Goal: Task Accomplishment & Management: Complete application form

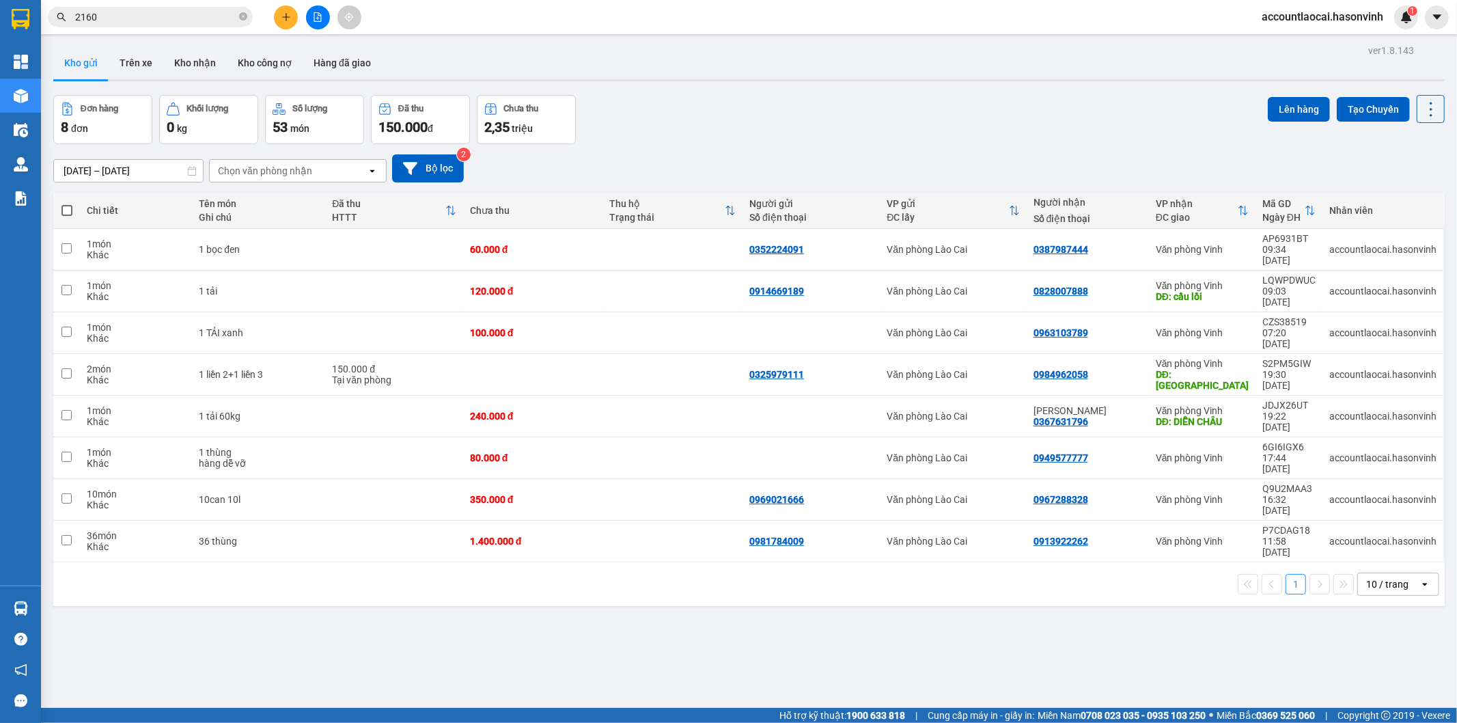
click at [1238, 215] on icon at bounding box center [1242, 211] width 9 height 10
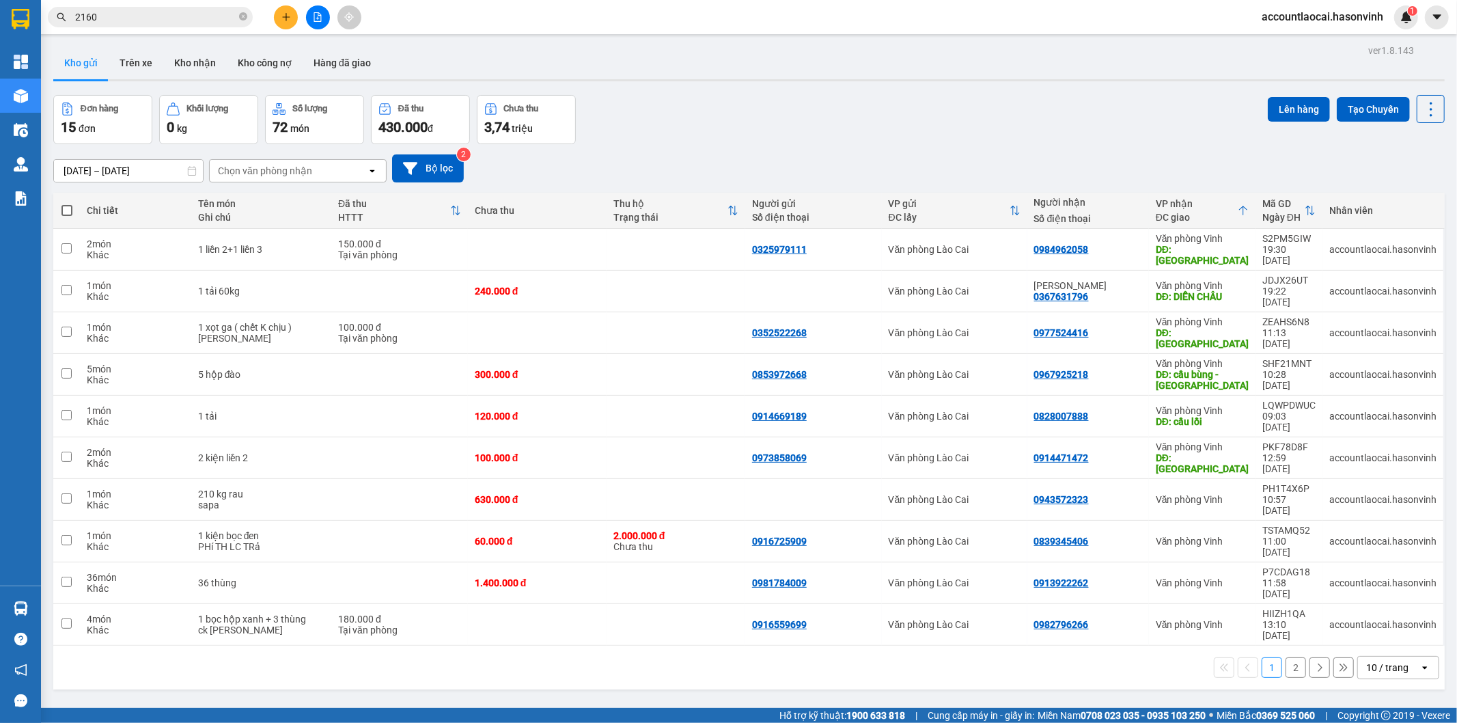
click at [270, 11] on div at bounding box center [317, 17] width 102 height 24
click at [287, 10] on button at bounding box center [286, 17] width 24 height 24
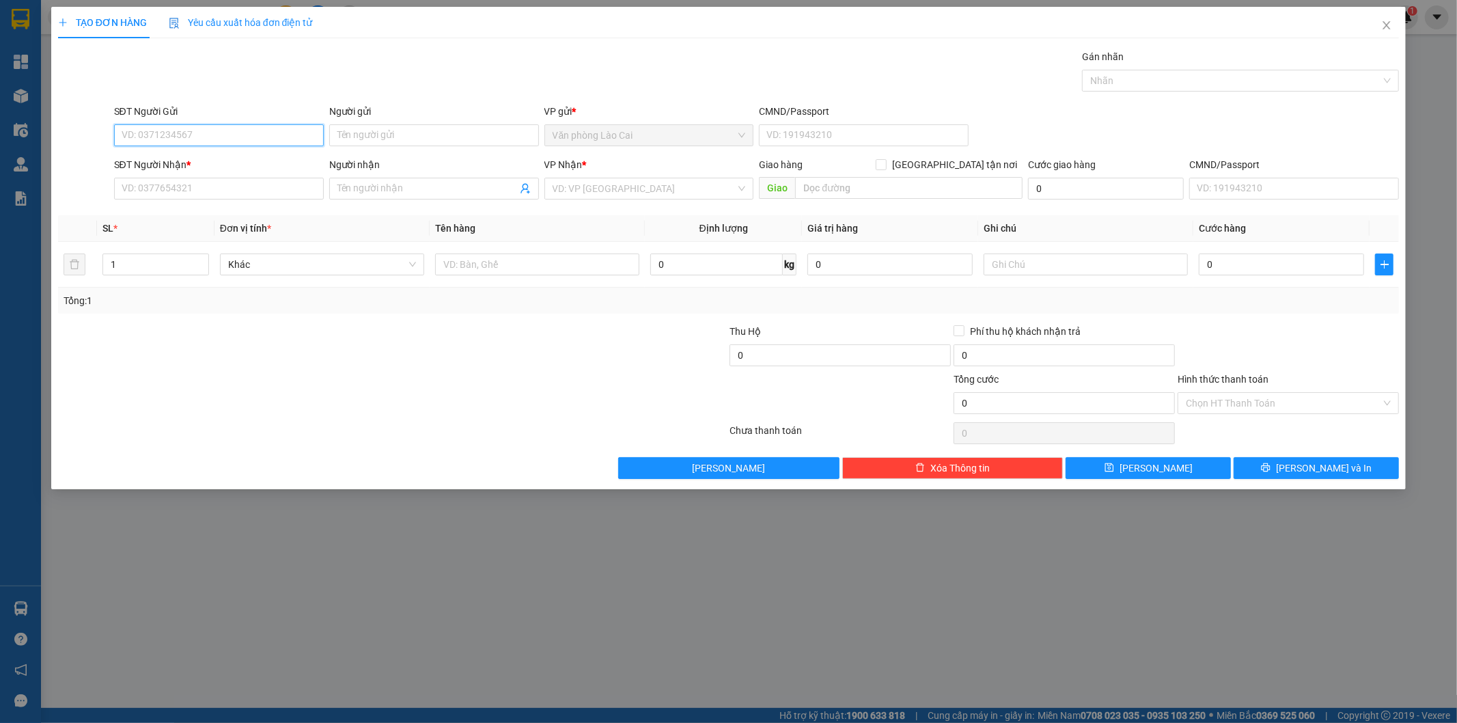
click at [239, 128] on input "SĐT Người Gửi" at bounding box center [219, 135] width 210 height 22
type input "0867146450"
click at [195, 167] on div "0867146450" at bounding box center [218, 162] width 193 height 15
type input "0847464164"
type input "còng"
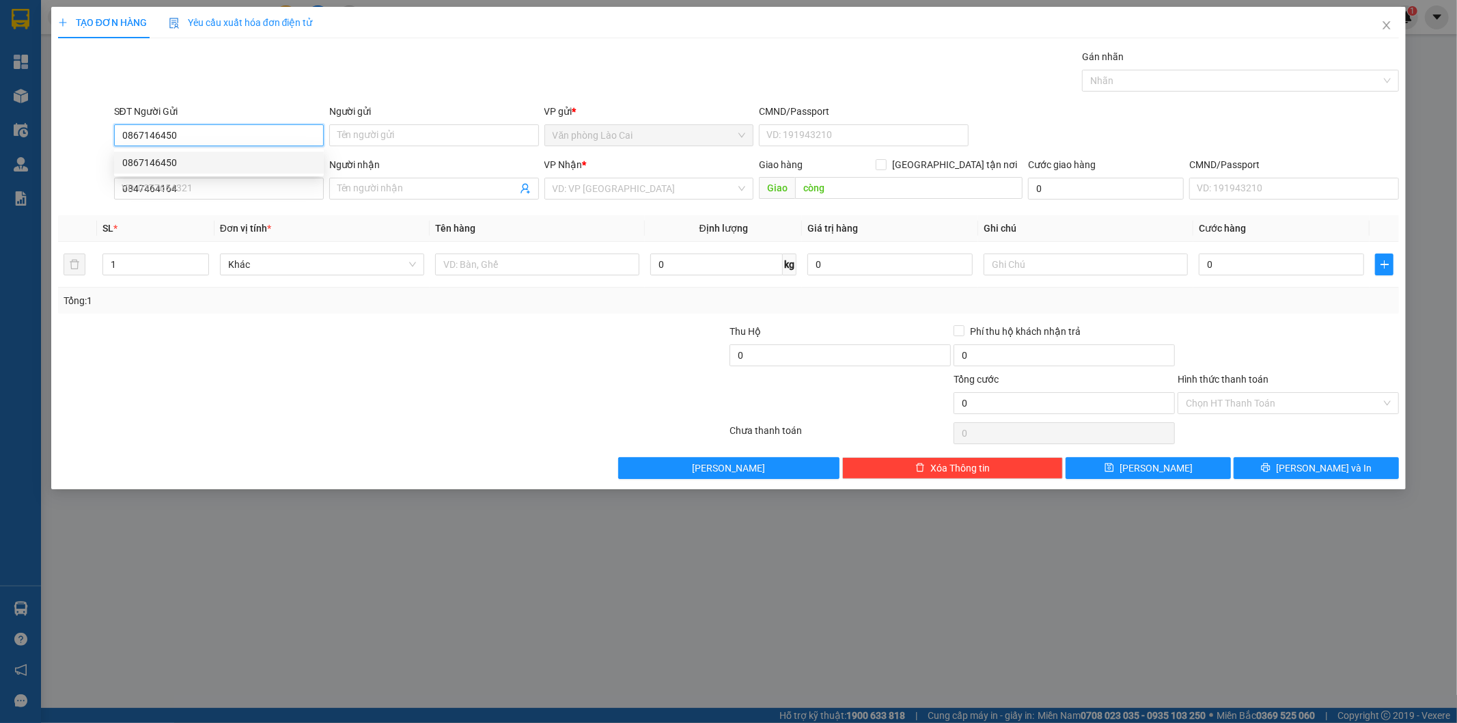
type input "100.000"
type input "0867146450"
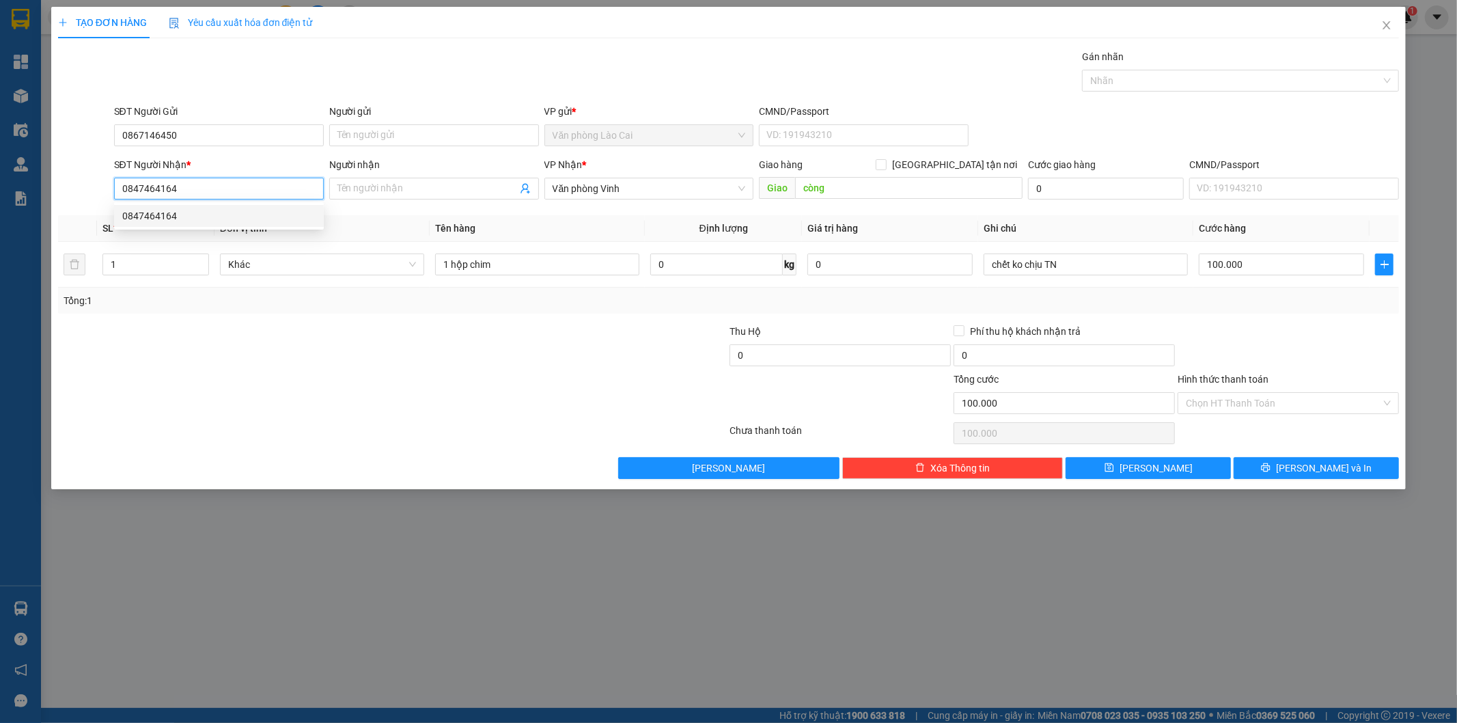
drag, startPoint x: 223, startPoint y: 199, endPoint x: 57, endPoint y: 184, distance: 166.7
click at [57, 184] on div "SĐT Người Nhận * 0847464164 Người nhận Tên người nhận VP Nhận * Văn phòng Vinh …" at bounding box center [729, 181] width 1344 height 48
type input "0373729342"
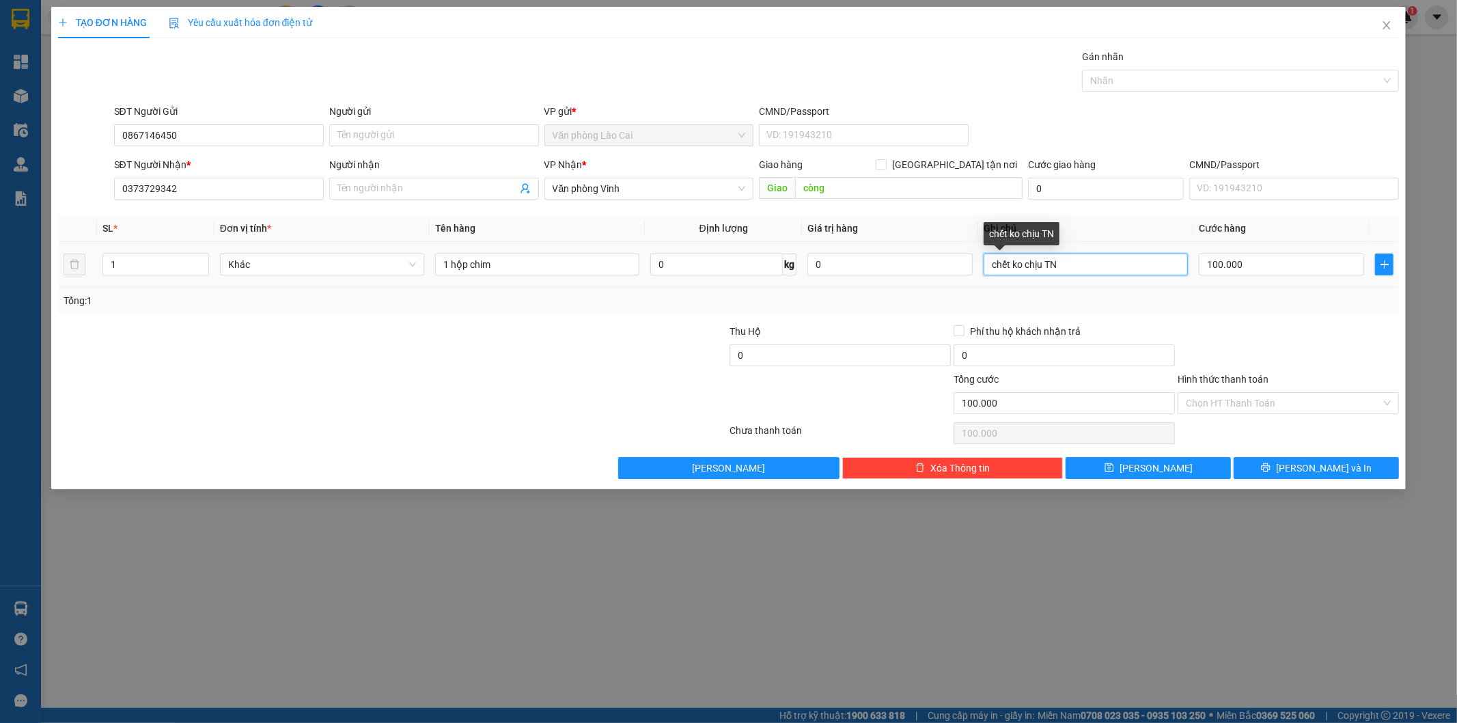
click at [1070, 265] on input "chết ko chịu TN" at bounding box center [1086, 264] width 204 height 22
type input "chết ko chịu TN- đi thanh chương"
click at [1163, 461] on span "[PERSON_NAME]" at bounding box center [1156, 467] width 73 height 15
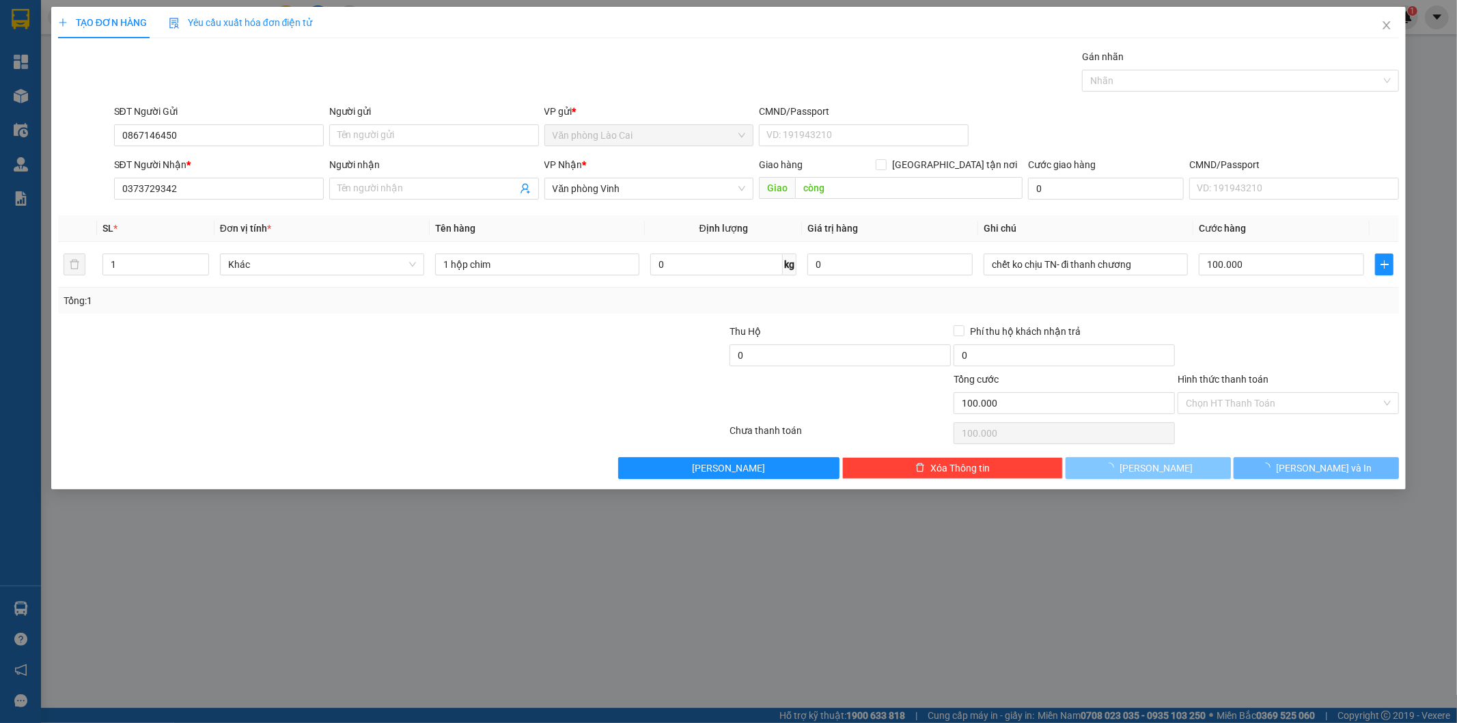
type input "0"
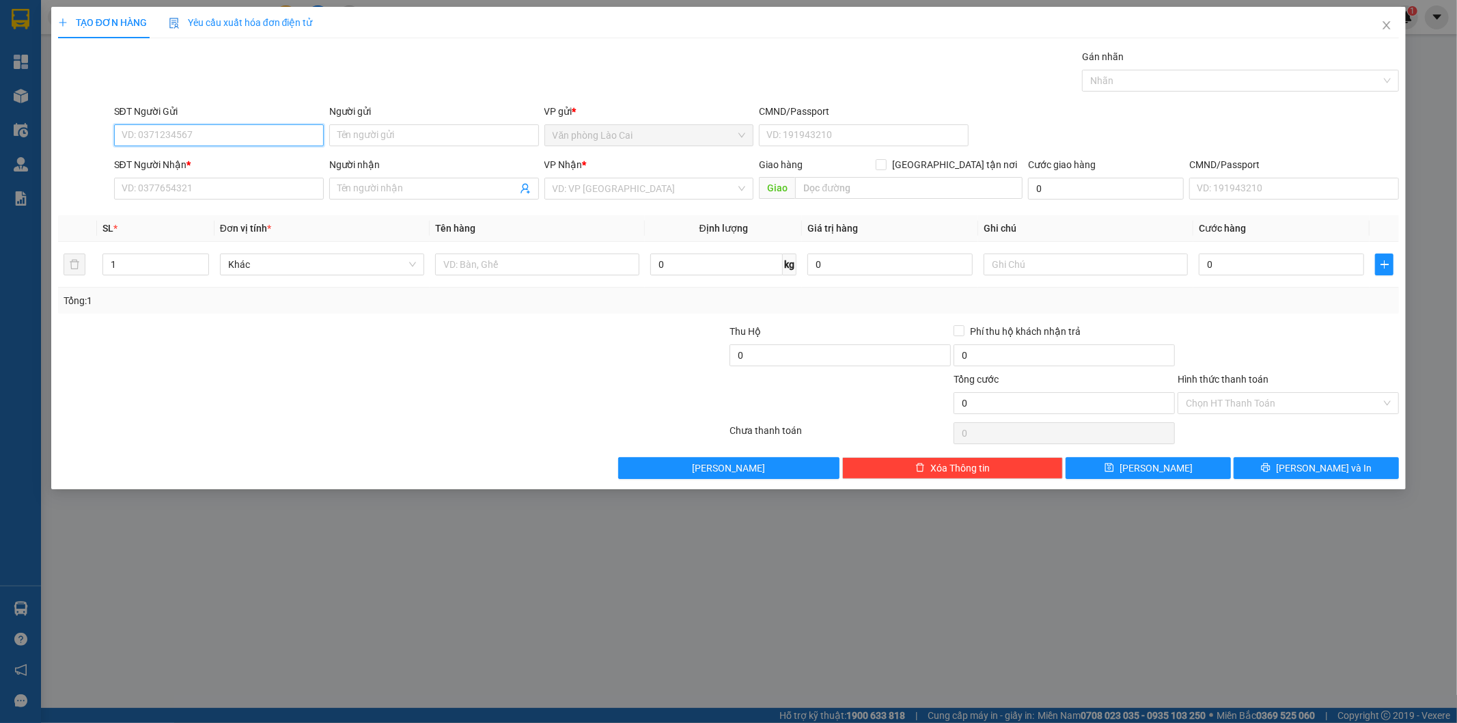
click at [195, 144] on input "SĐT Người Gửi" at bounding box center [219, 135] width 210 height 22
click at [180, 137] on input "9189" at bounding box center [219, 135] width 210 height 22
click at [171, 134] on input "9189" at bounding box center [219, 135] width 210 height 22
click at [174, 160] on div "0914669189" at bounding box center [218, 162] width 193 height 15
type input "0914669189"
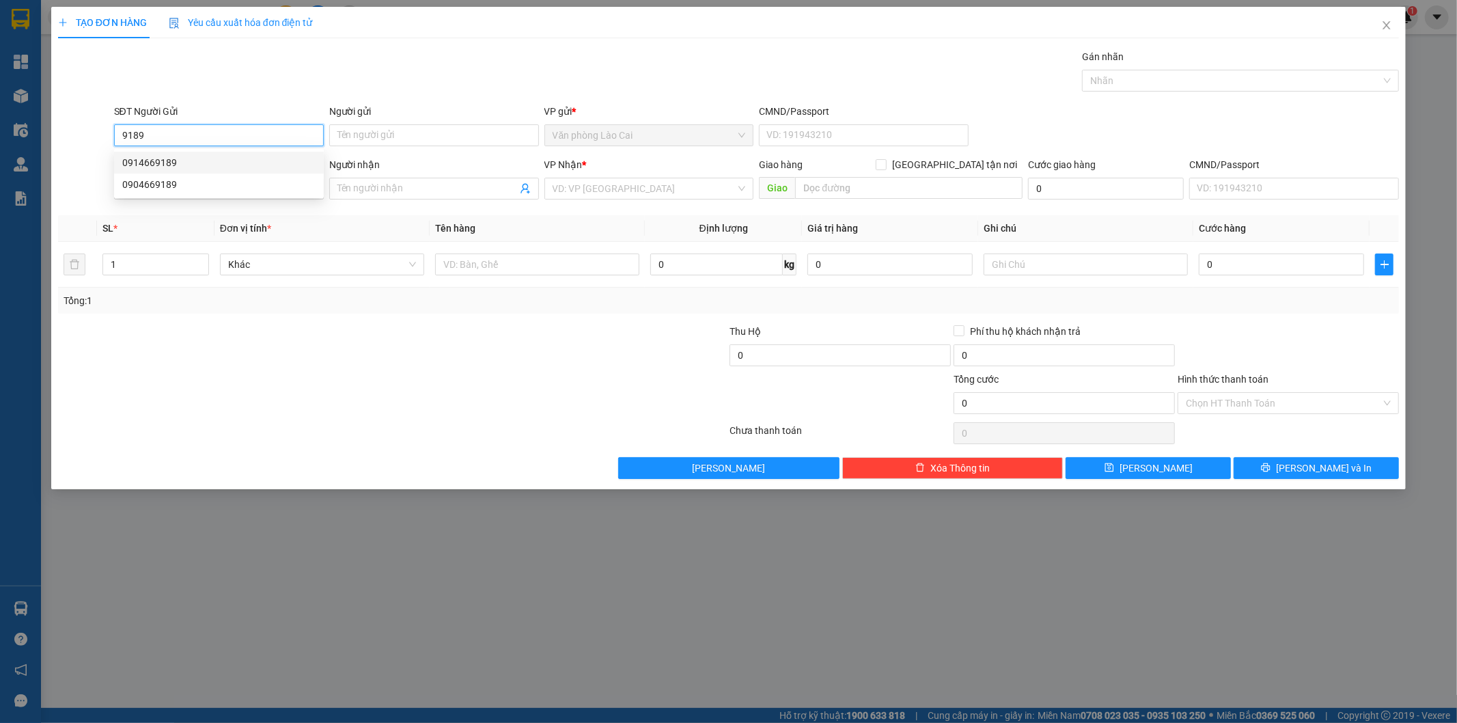
type input "0828007888"
type input "cầu lồi"
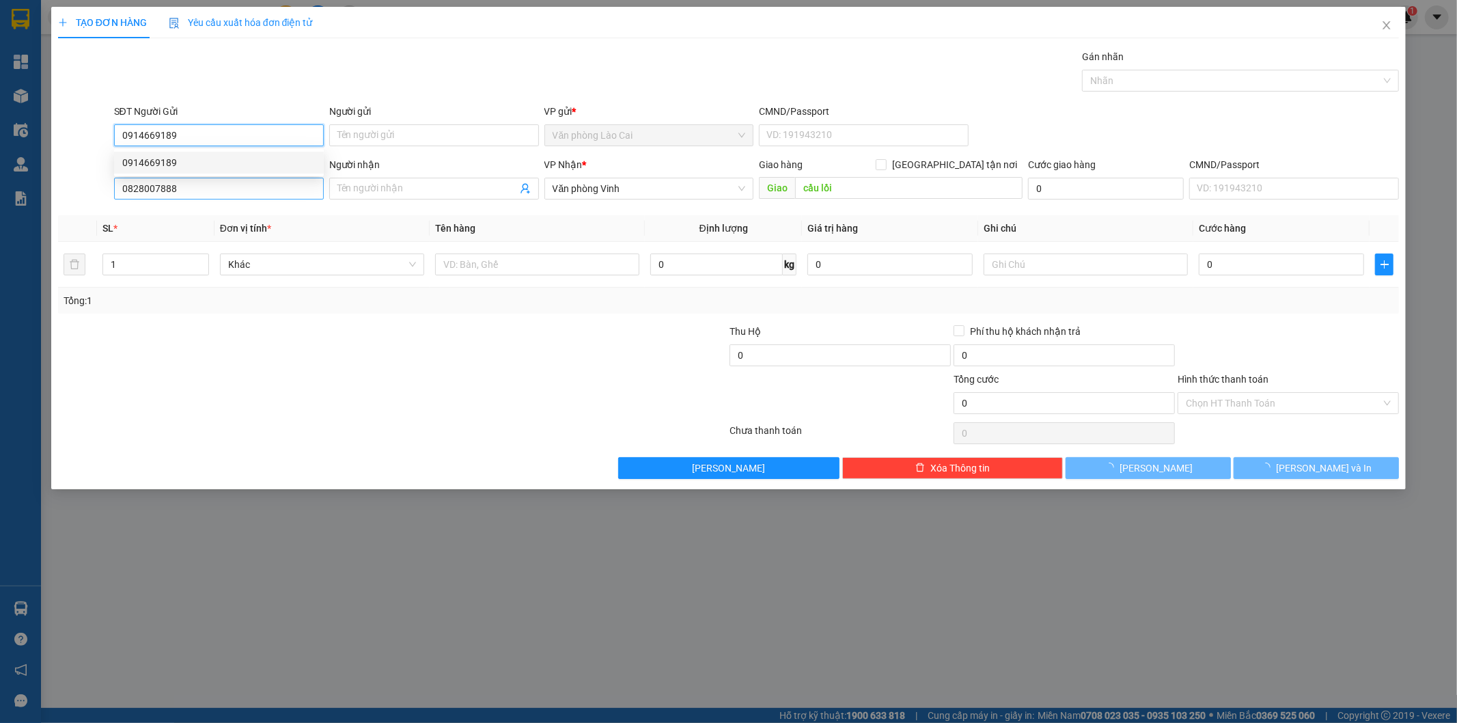
type input "120.000"
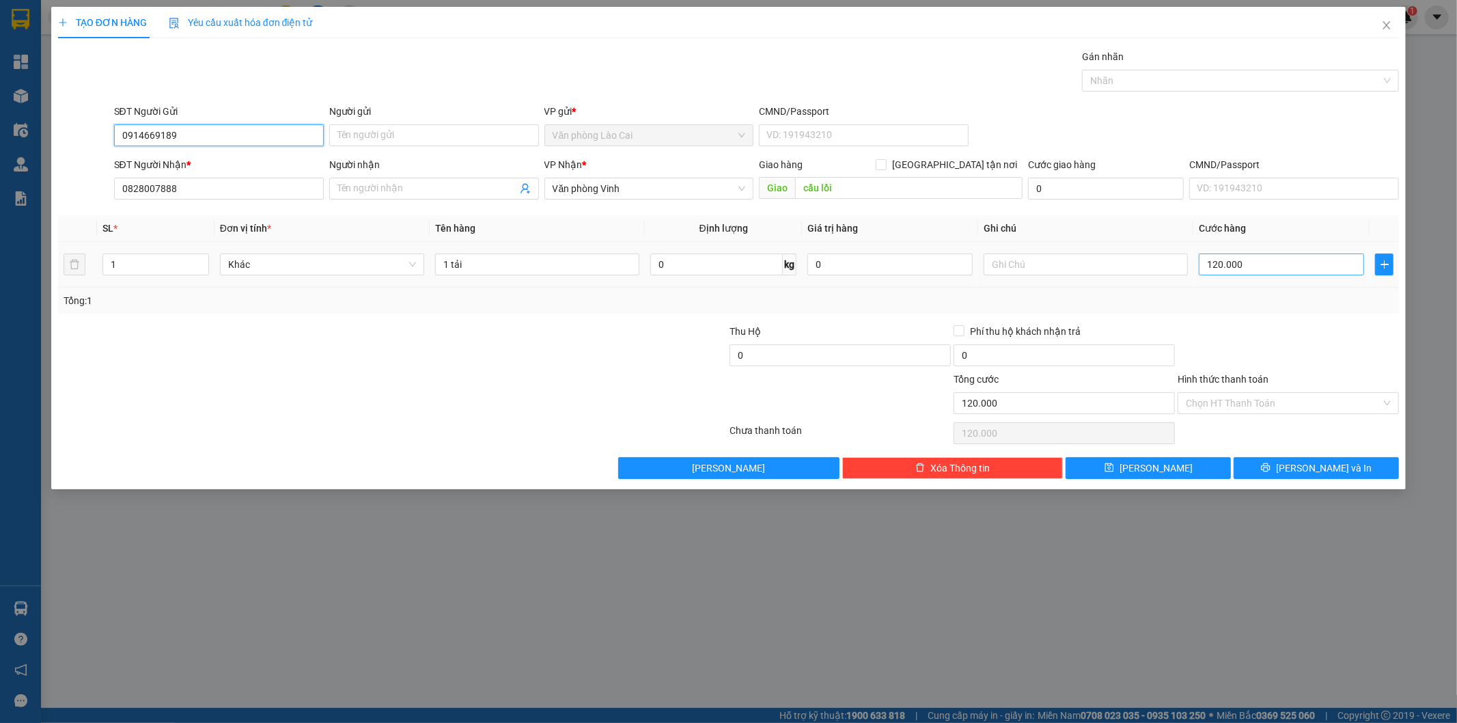
type input "0914669189"
click at [1280, 262] on input "120.000" at bounding box center [1281, 264] width 165 height 22
type input "1"
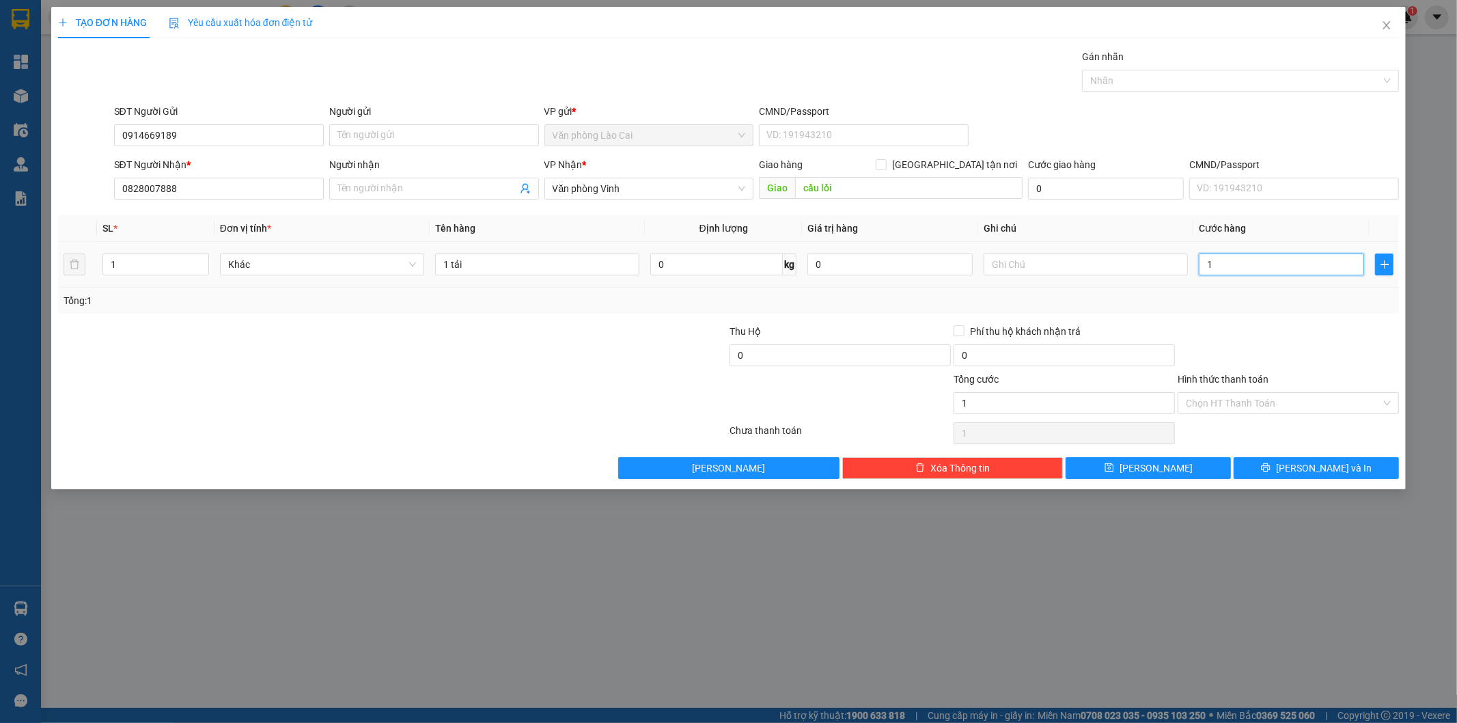
type input "10"
type input "100"
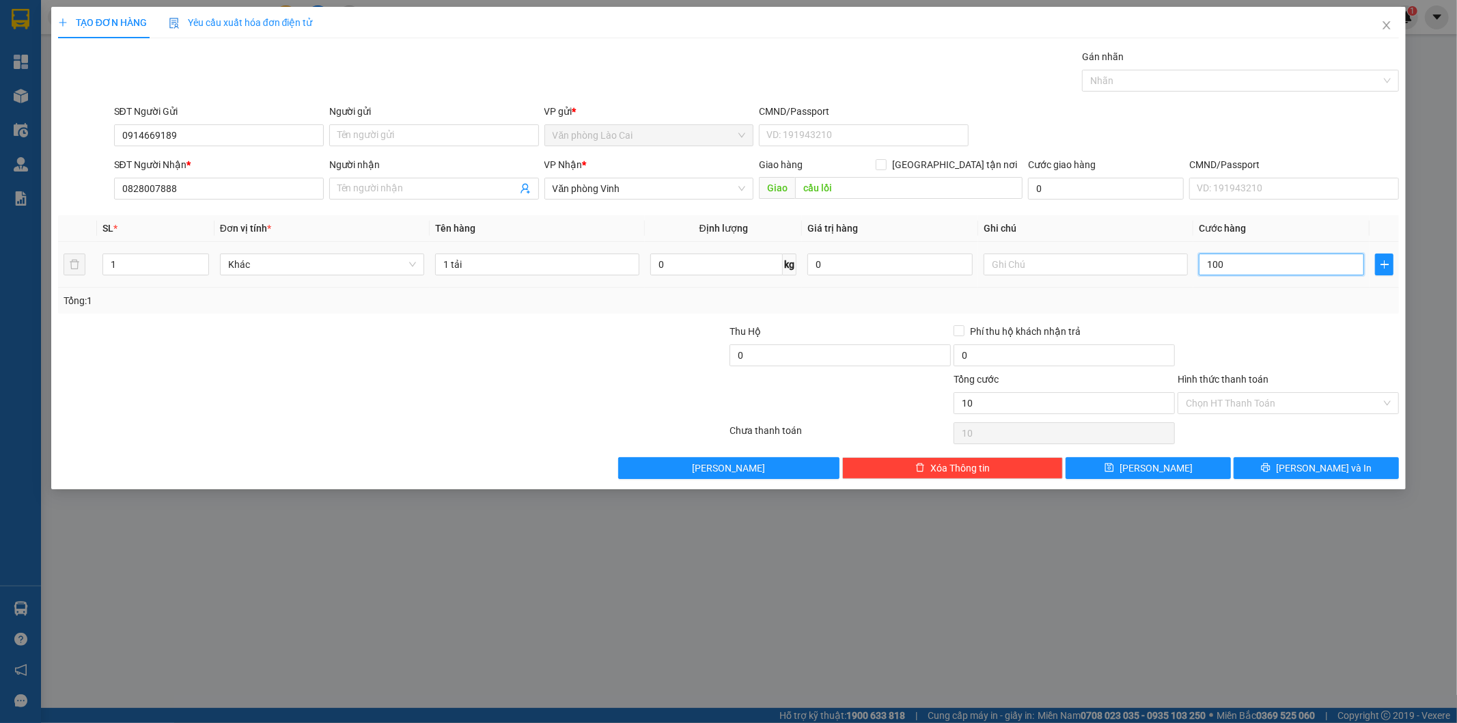
type input "100"
type input "100.000"
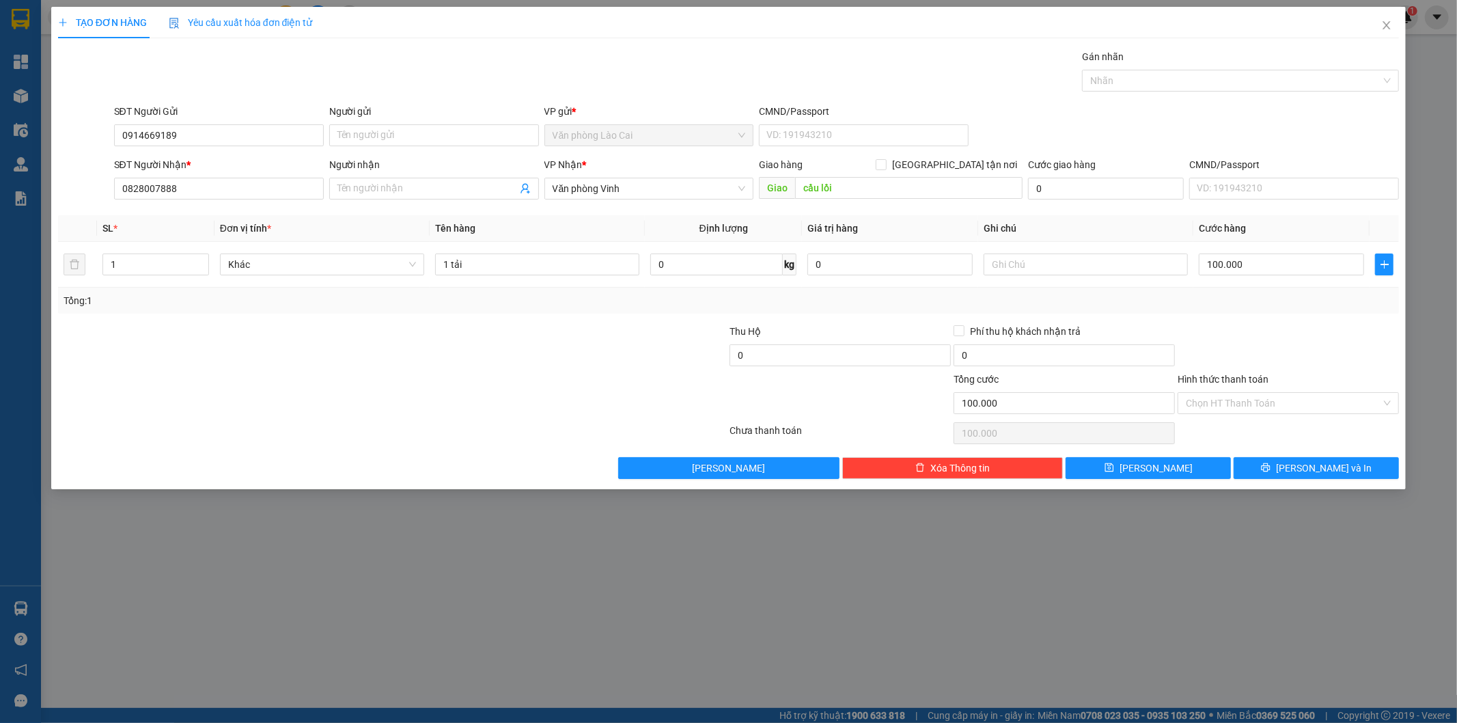
click at [1275, 305] on div "Tổng: 1" at bounding box center [729, 300] width 1331 height 15
click at [1314, 464] on span "[PERSON_NAME] và In" at bounding box center [1324, 467] width 96 height 15
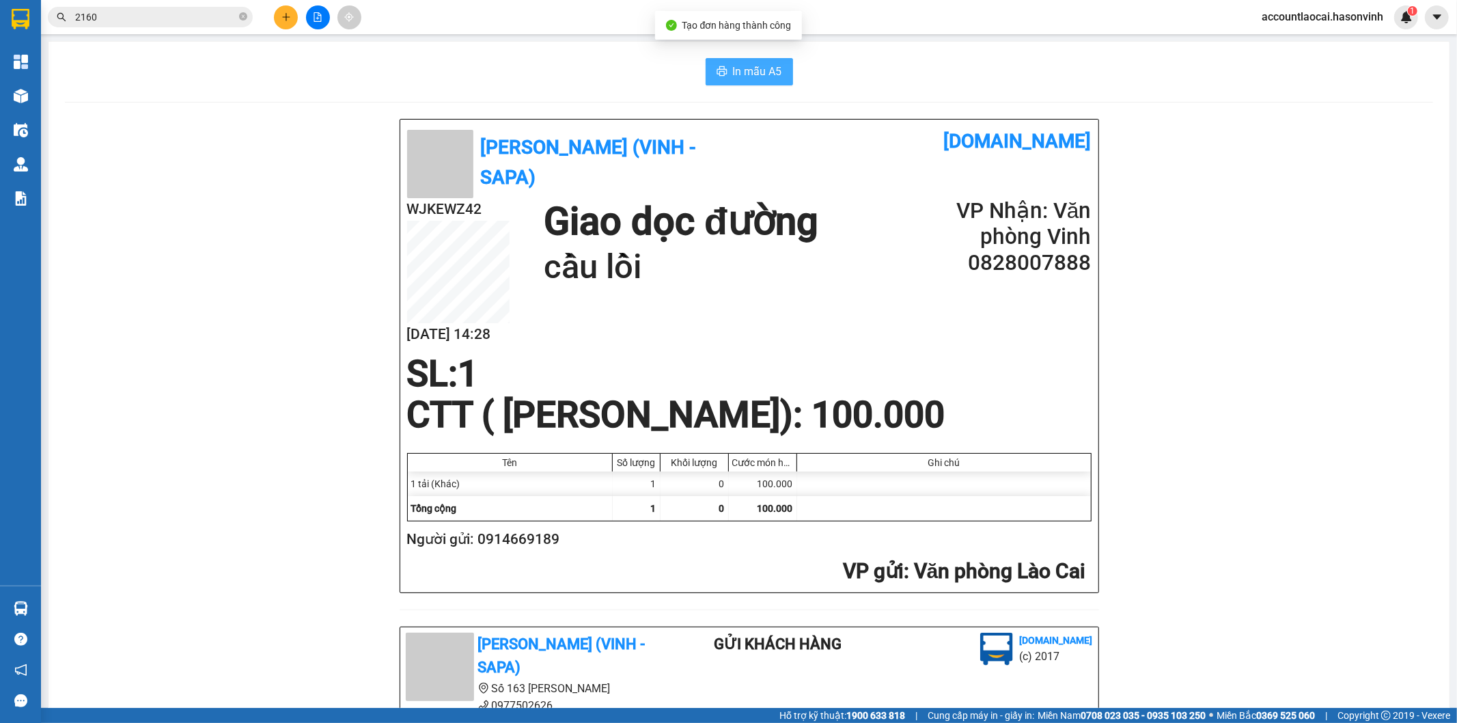
click at [755, 62] on button "In mẫu A5" at bounding box center [749, 71] width 87 height 27
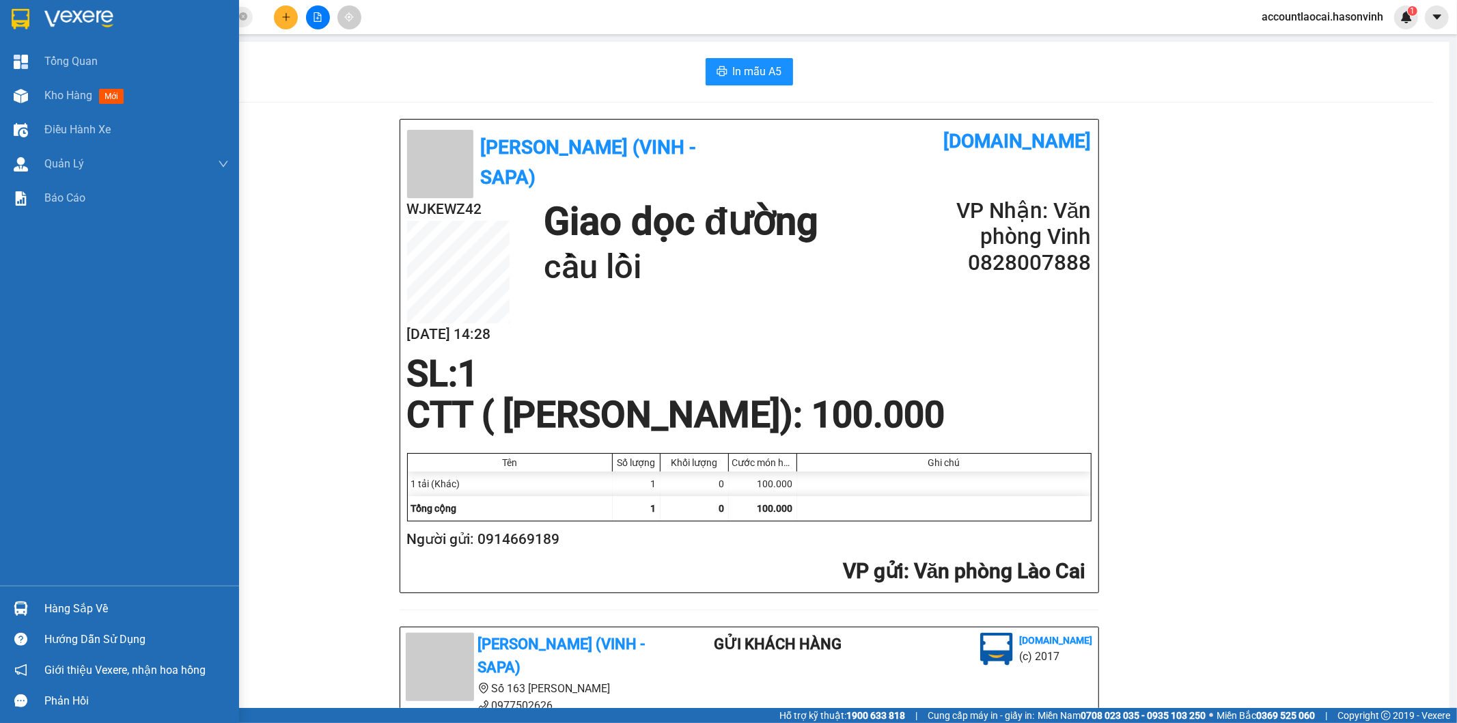
drag, startPoint x: 32, startPoint y: 98, endPoint x: 275, endPoint y: 721, distance: 668.5
click at [32, 98] on div "Kho hàng mới" at bounding box center [119, 96] width 239 height 34
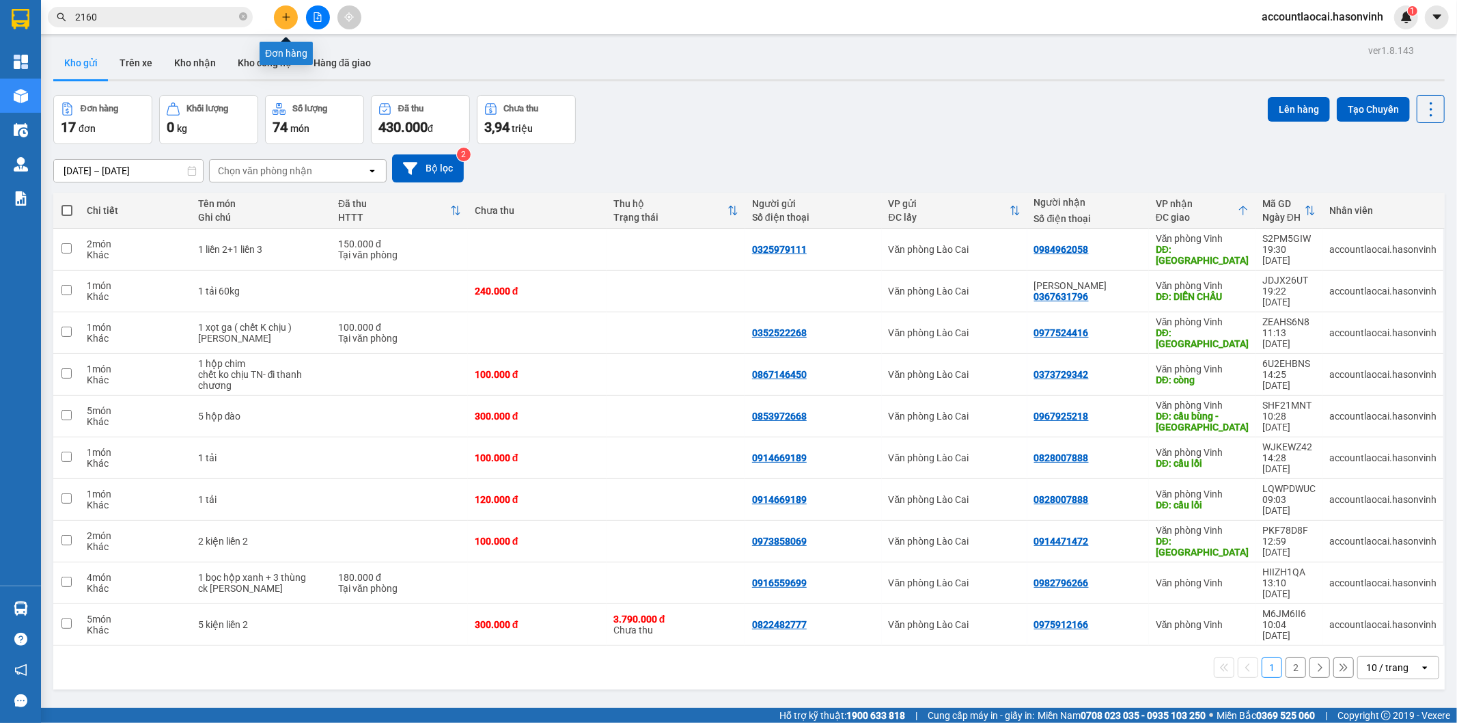
click at [284, 10] on button at bounding box center [286, 17] width 24 height 24
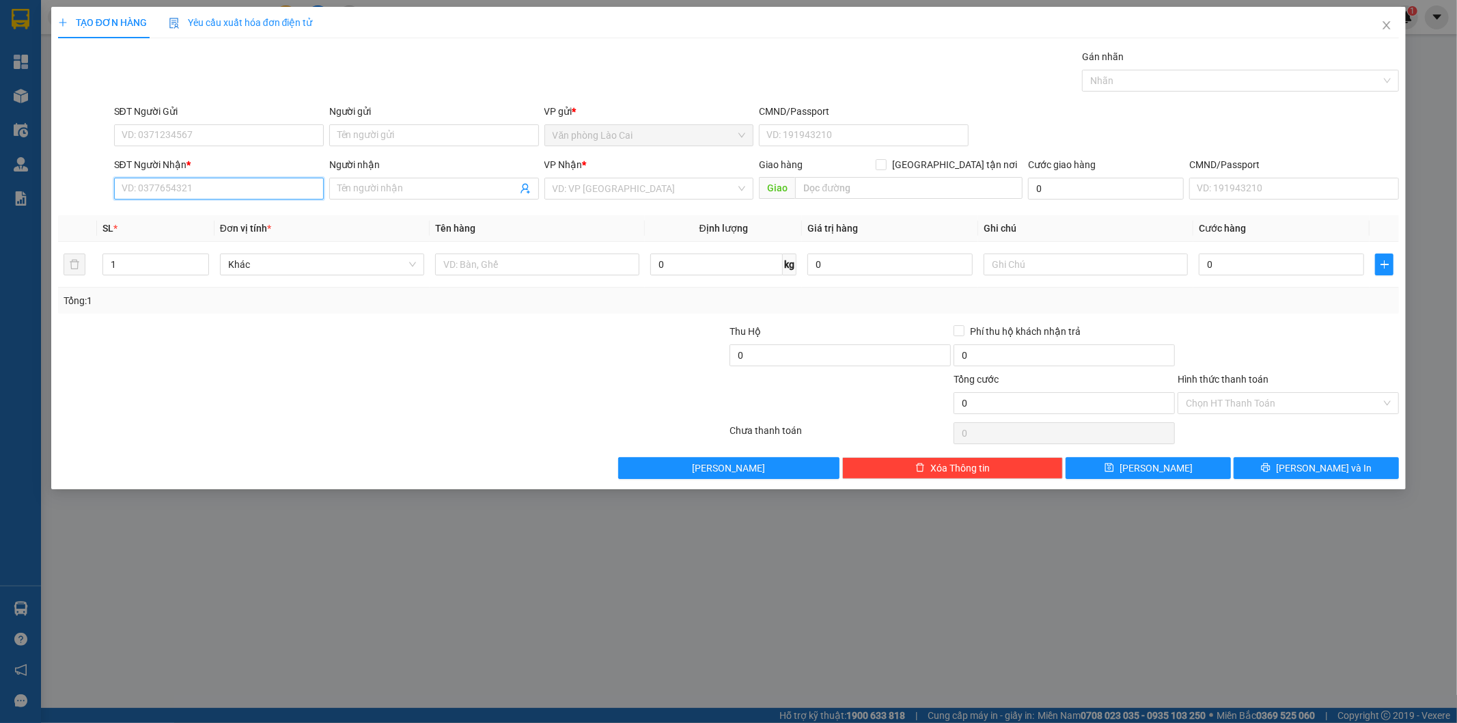
click at [263, 199] on input "SĐT Người Nhận *" at bounding box center [219, 189] width 210 height 22
click at [187, 195] on input "7994" at bounding box center [219, 189] width 210 height 22
click at [183, 239] on div "0395177994" at bounding box center [218, 237] width 193 height 15
type input "0395177994"
type input "100.000"
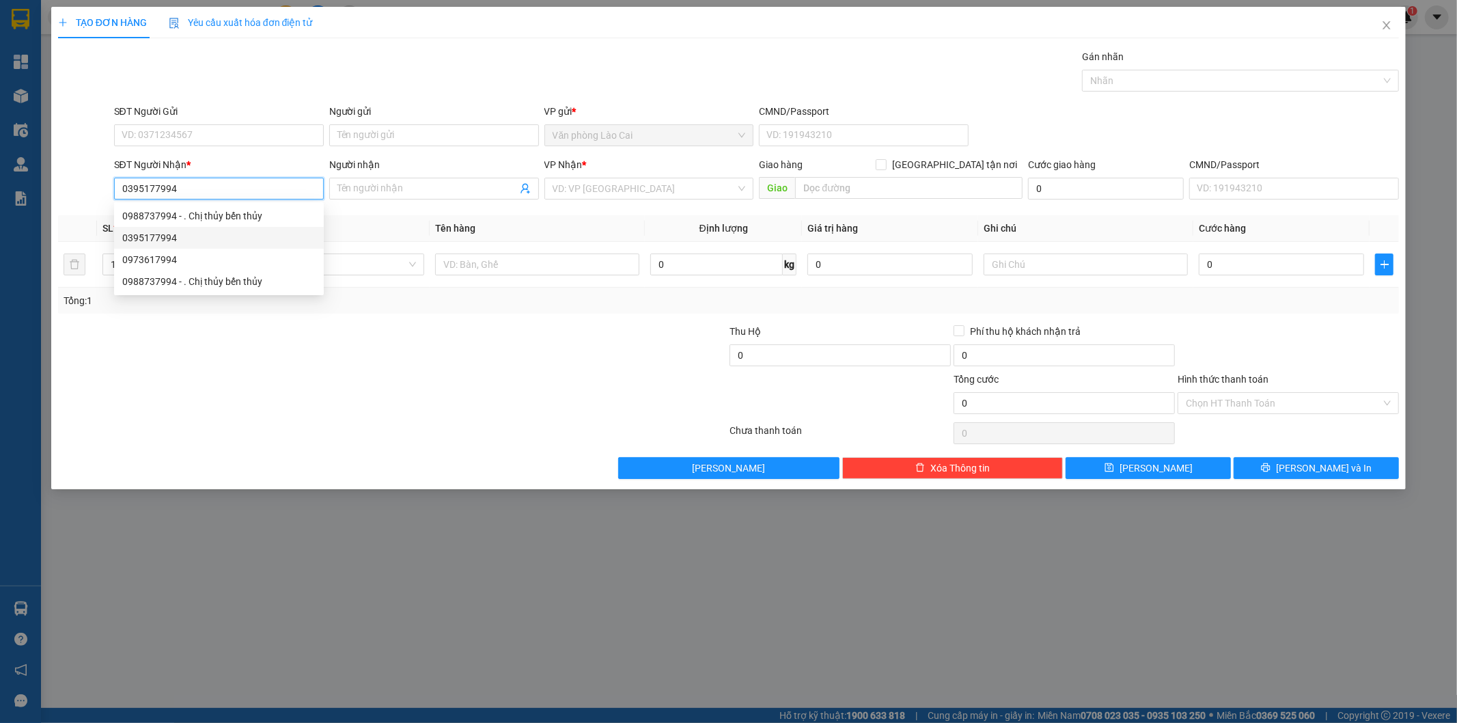
type input "100.000"
drag, startPoint x: 199, startPoint y: 188, endPoint x: 0, endPoint y: 187, distance: 198.8
click at [0, 187] on div "TẠO ĐƠN HÀNG Yêu cầu xuất hóa đơn điện tử Transit Pickup Surcharge Ids Transit …" at bounding box center [728, 361] width 1457 height 723
click at [184, 258] on div "0973617994" at bounding box center [218, 259] width 193 height 15
type input "0973617994"
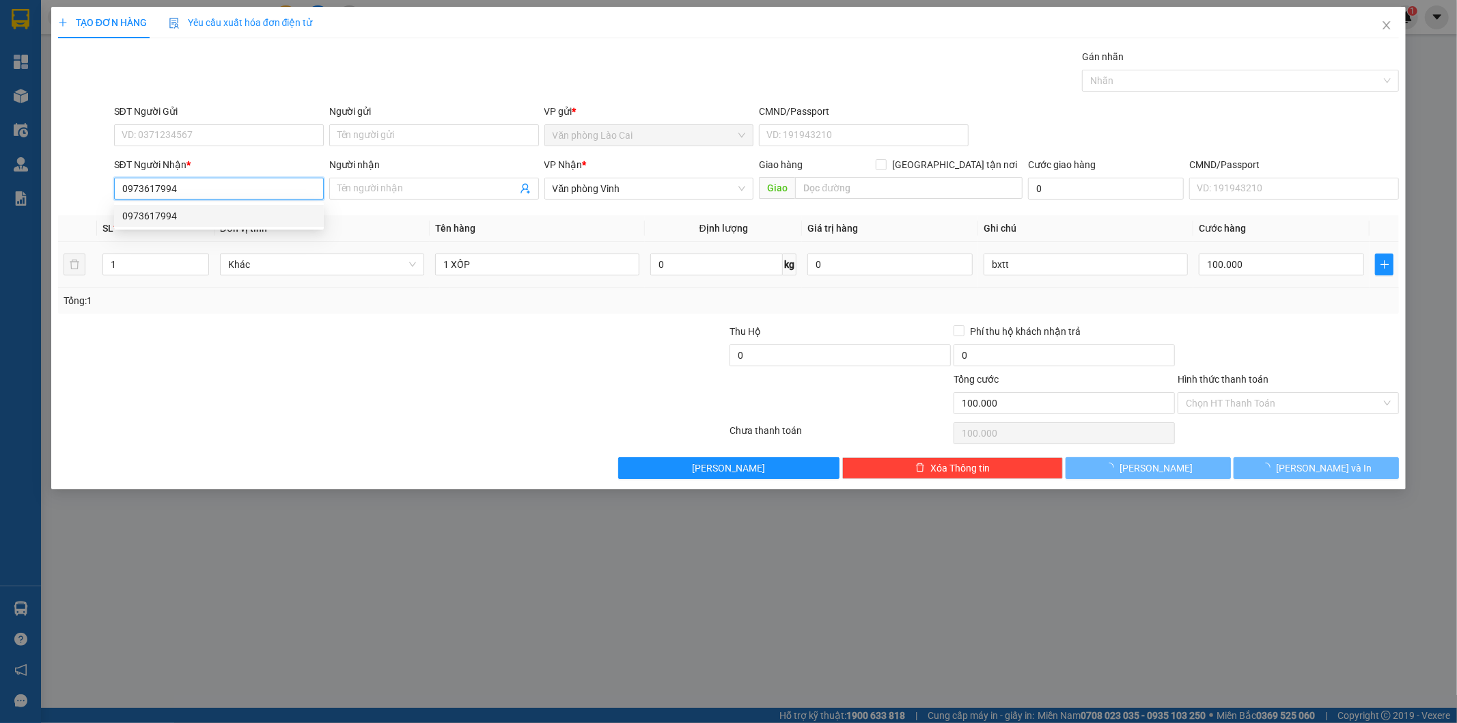
type input "140.000"
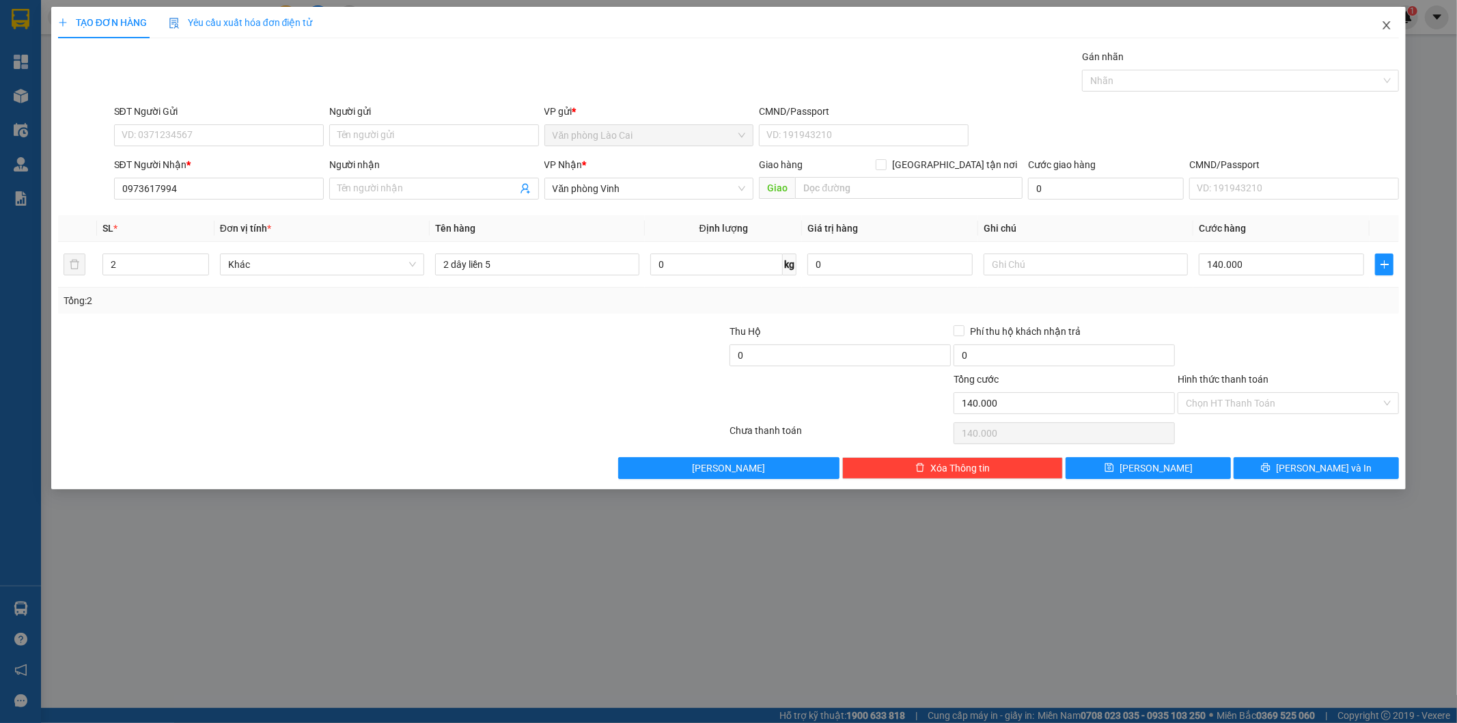
click at [1388, 25] on icon "close" at bounding box center [1386, 25] width 11 height 11
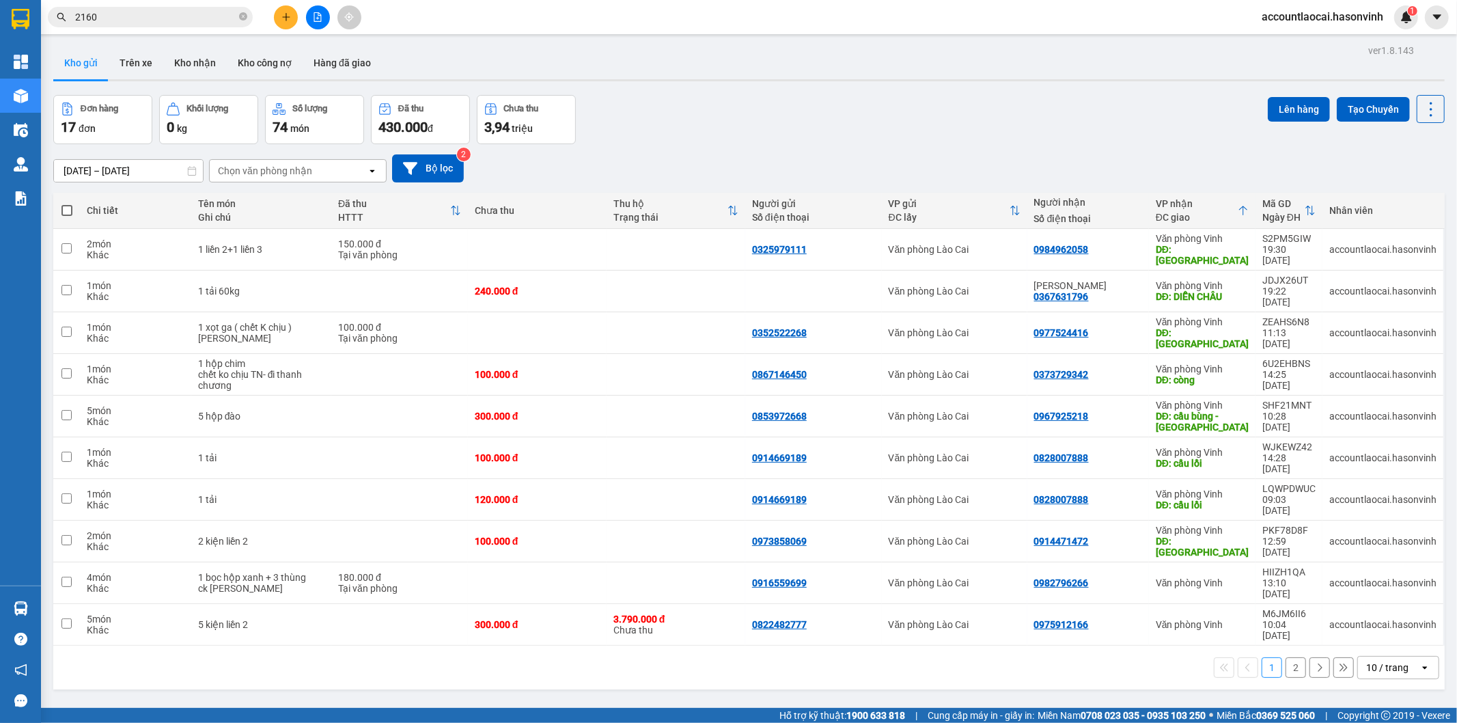
click at [1270, 657] on button "1" at bounding box center [1272, 667] width 20 height 20
click at [1286, 657] on button "2" at bounding box center [1296, 667] width 20 height 20
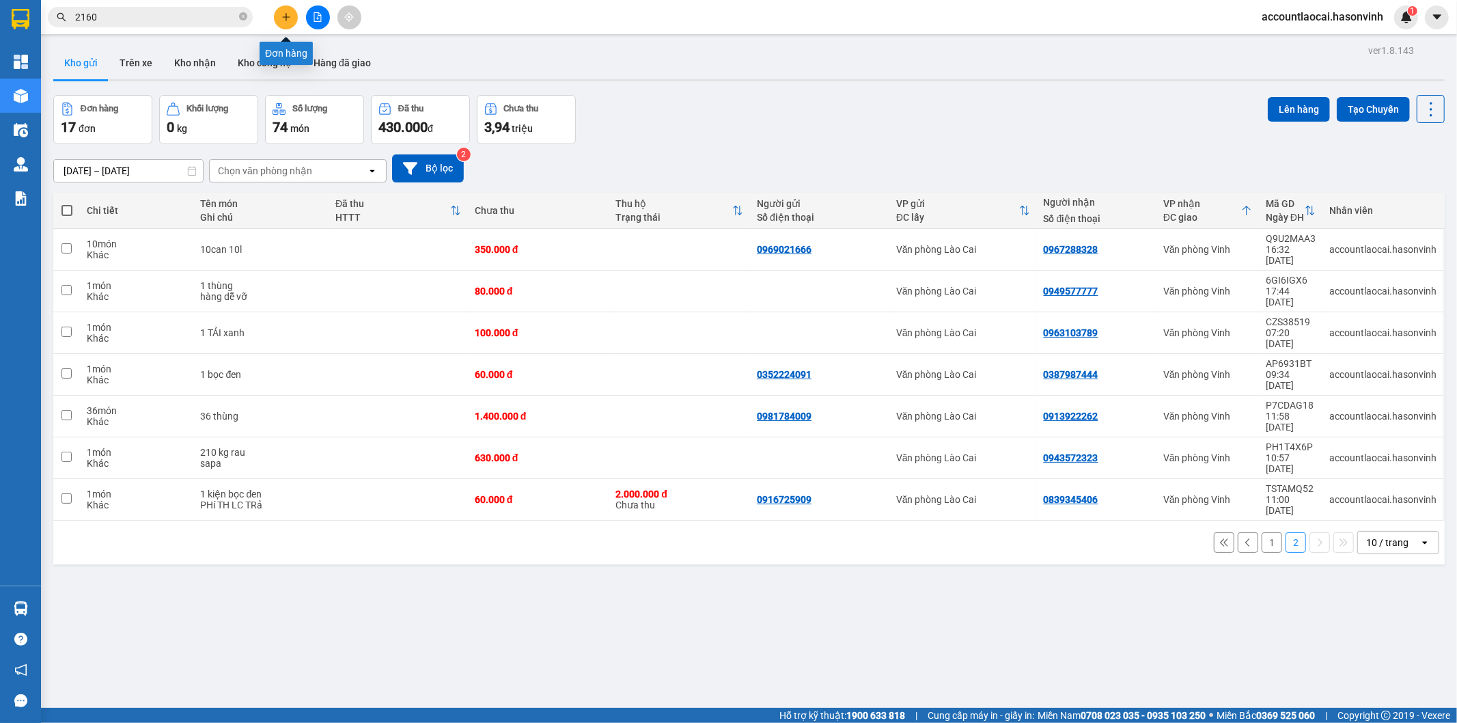
click at [283, 8] on button at bounding box center [286, 17] width 24 height 24
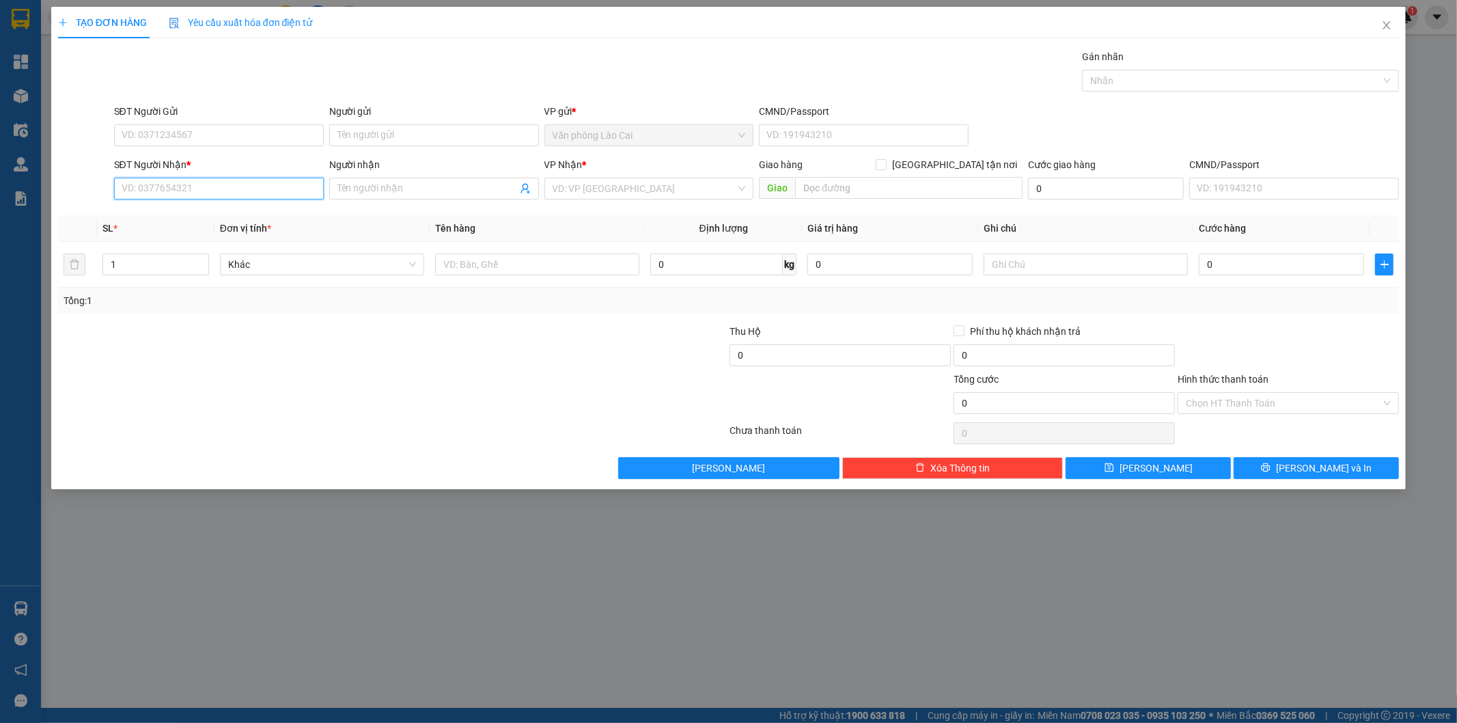
click at [270, 185] on input "SĐT Người Nhận *" at bounding box center [219, 189] width 210 height 22
click at [219, 192] on input "857" at bounding box center [219, 189] width 210 height 22
click at [202, 221] on div "0335432857" at bounding box center [218, 215] width 193 height 15
type input "0335432857"
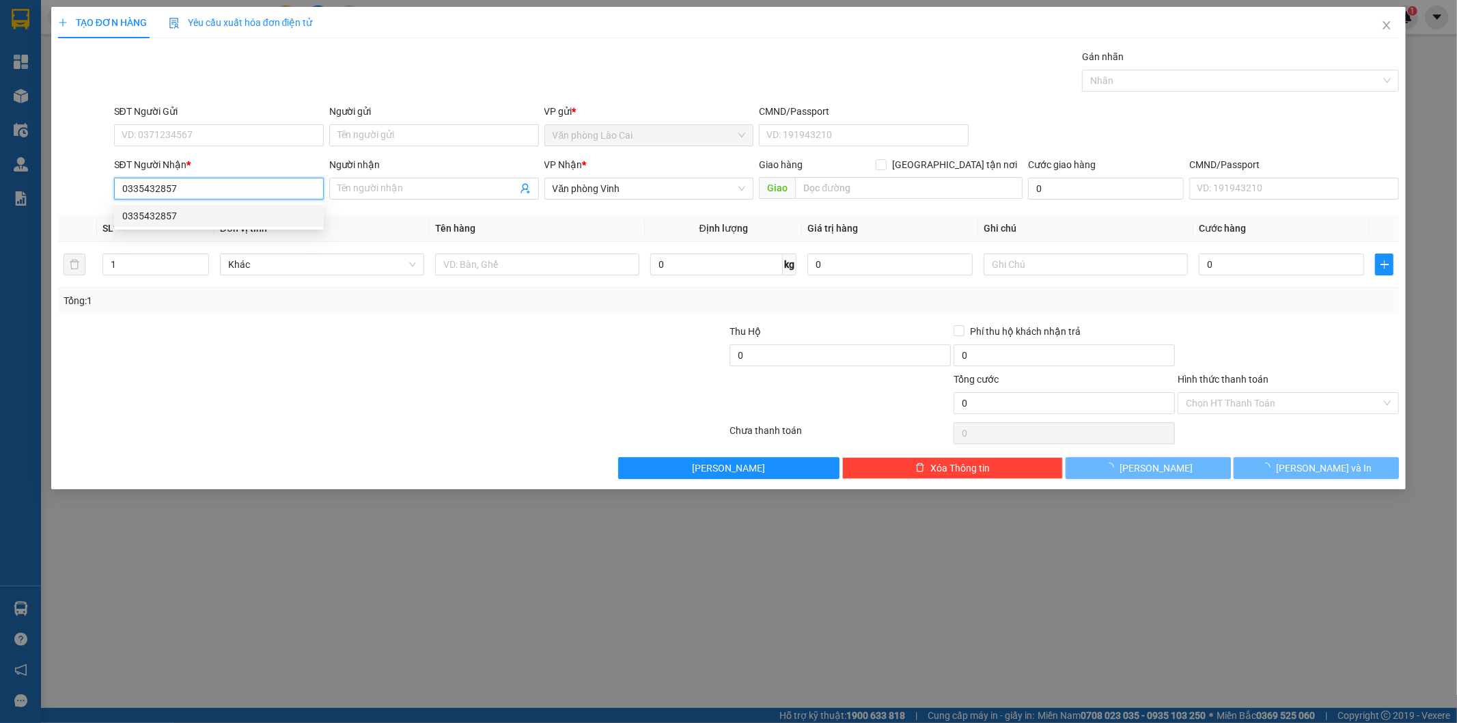
type input "50.000"
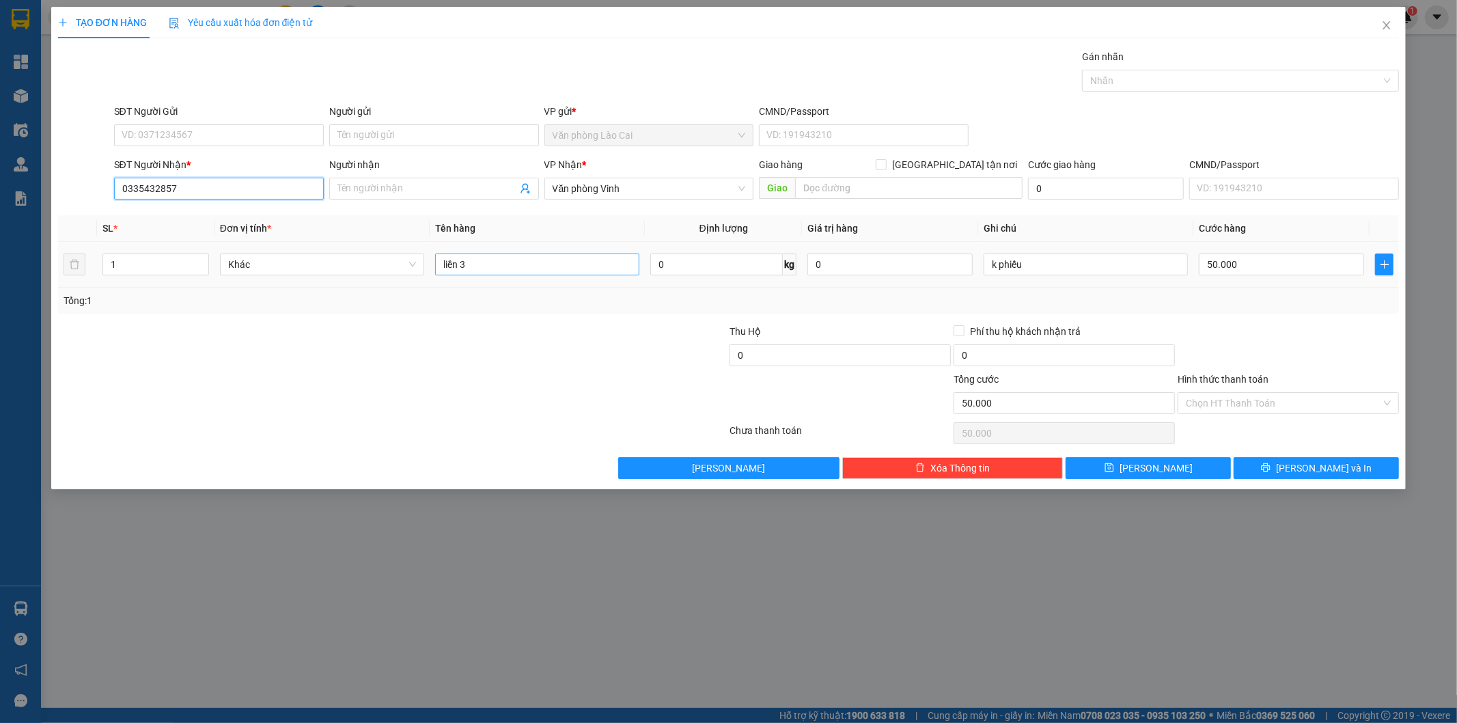
type input "0335432857"
drag, startPoint x: 499, startPoint y: 270, endPoint x: 275, endPoint y: 261, distance: 224.2
click at [275, 261] on tr "1 Khác liền 3 0 kg 0 k phiếu 50.000" at bounding box center [729, 265] width 1342 height 46
type input "1 xốp"
click at [1238, 266] on input "50.000" at bounding box center [1281, 264] width 165 height 22
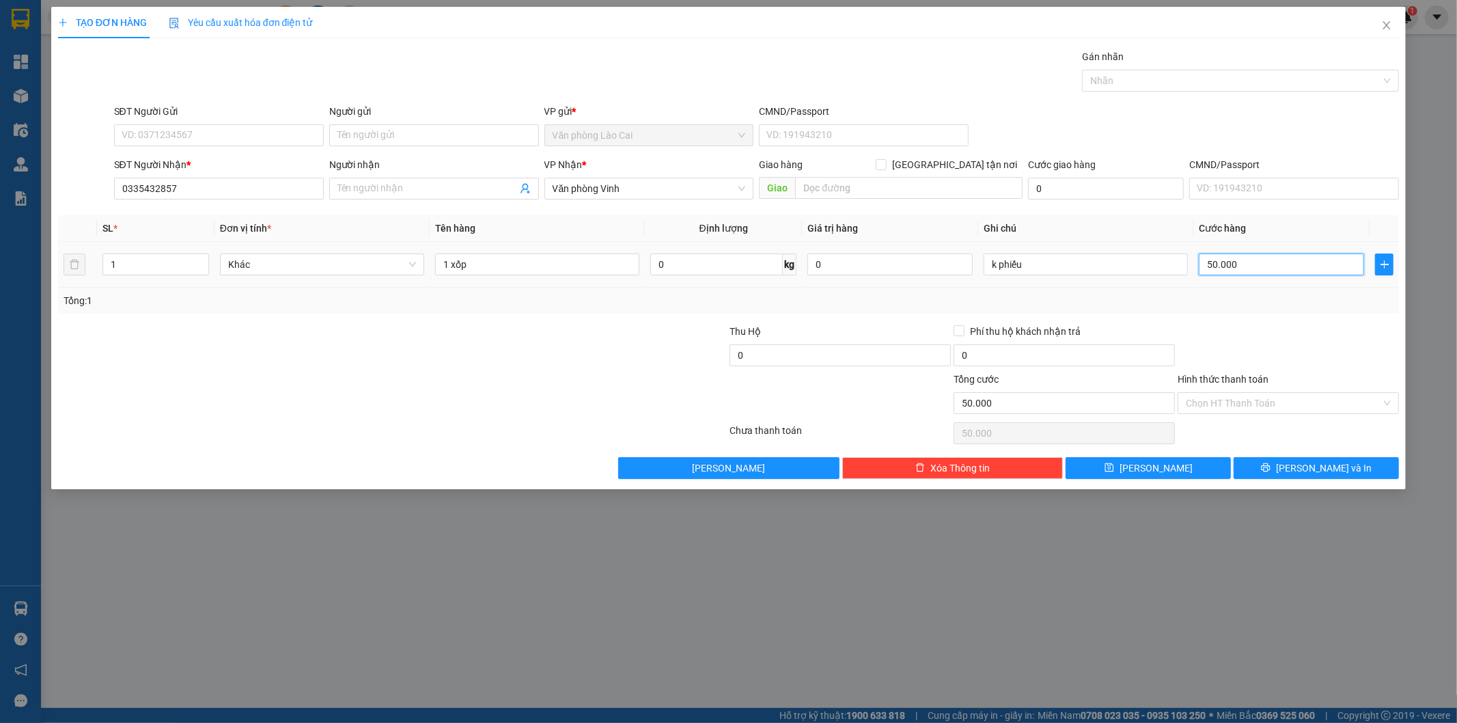
type input "1"
type input "10"
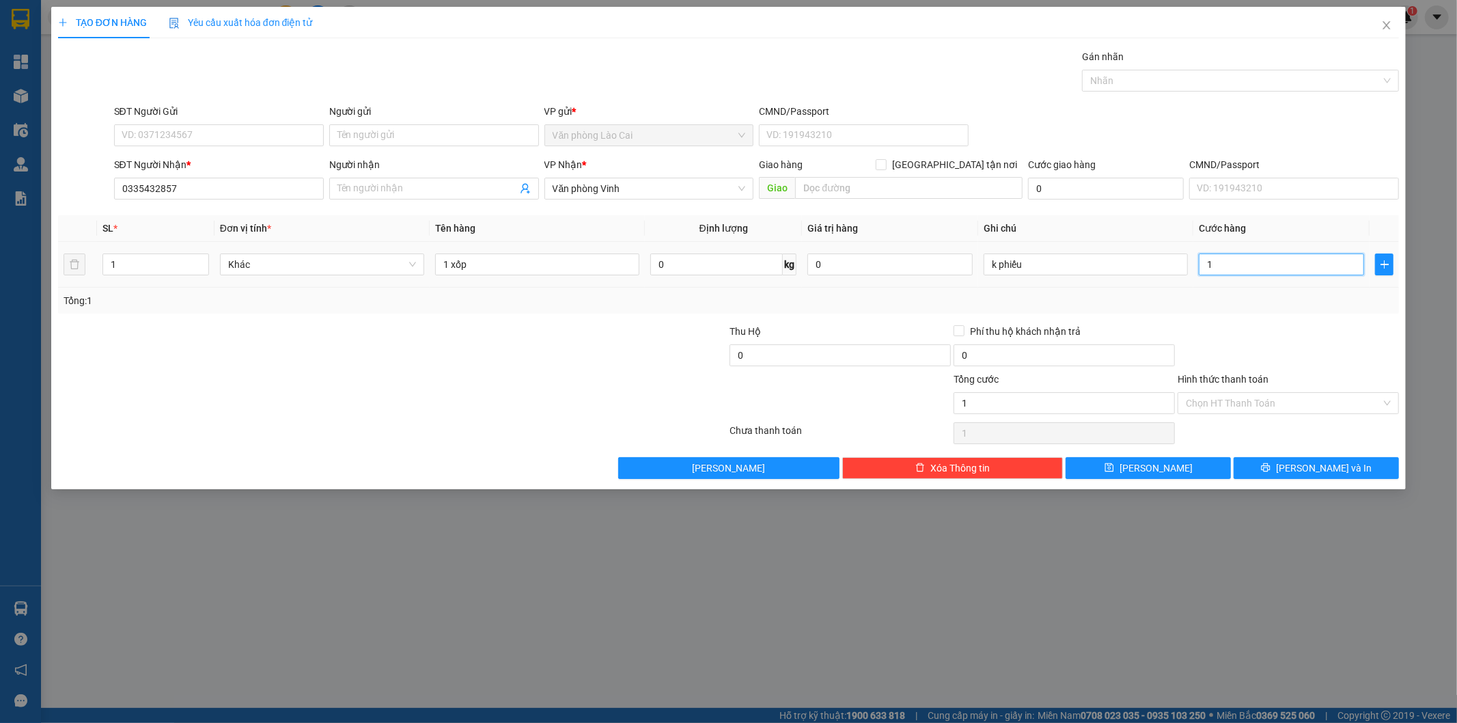
type input "10"
type input "100"
type input "100.000"
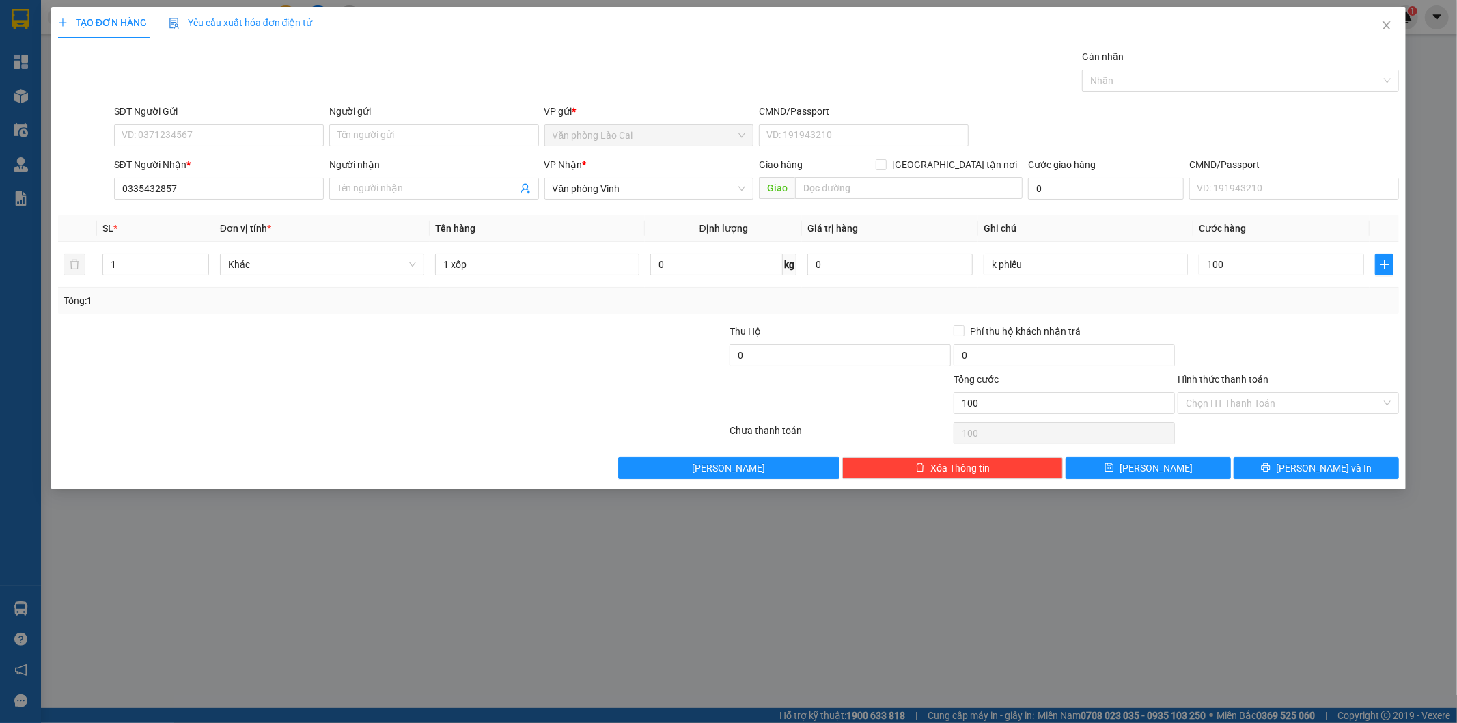
type input "100.000"
click at [1238, 302] on div "Tổng: 1" at bounding box center [729, 300] width 1331 height 15
click at [1193, 469] on button "[PERSON_NAME]" at bounding box center [1148, 468] width 165 height 22
type input "0"
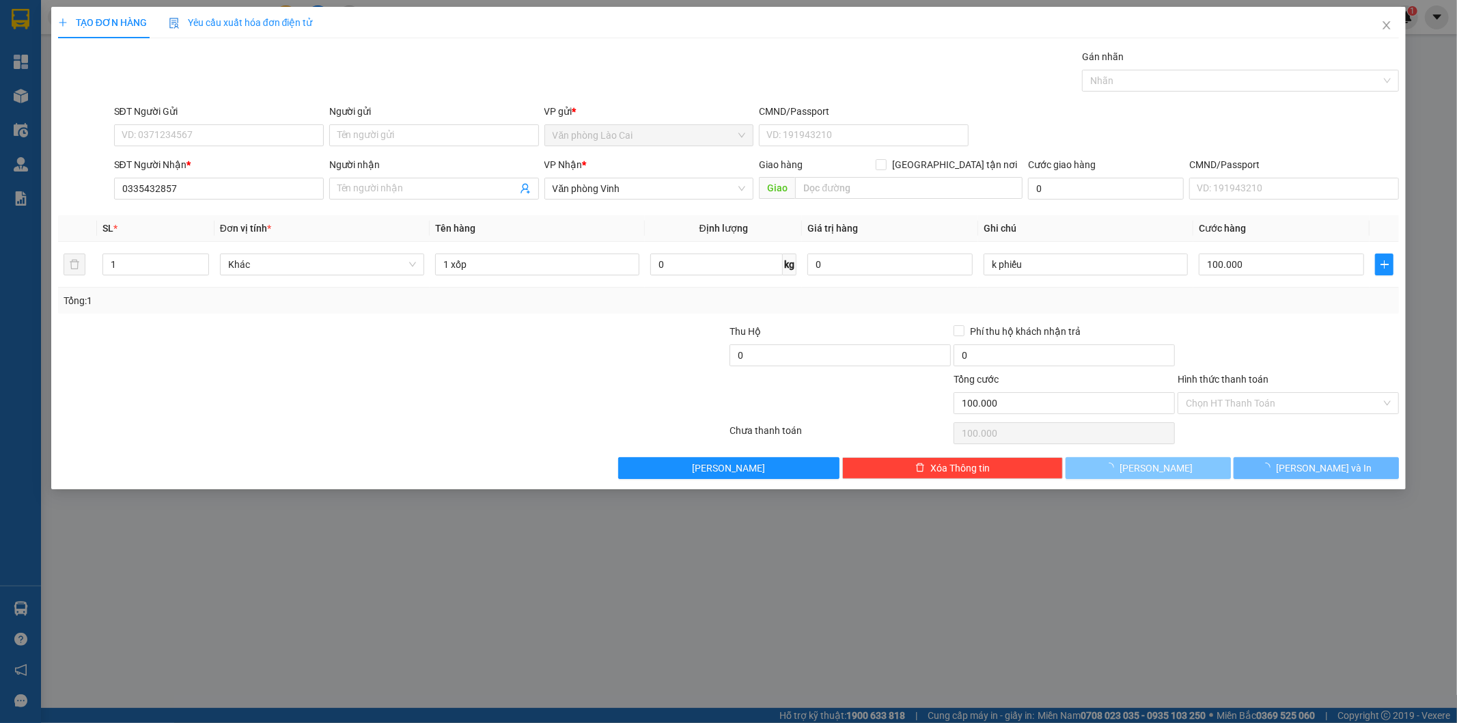
type input "0"
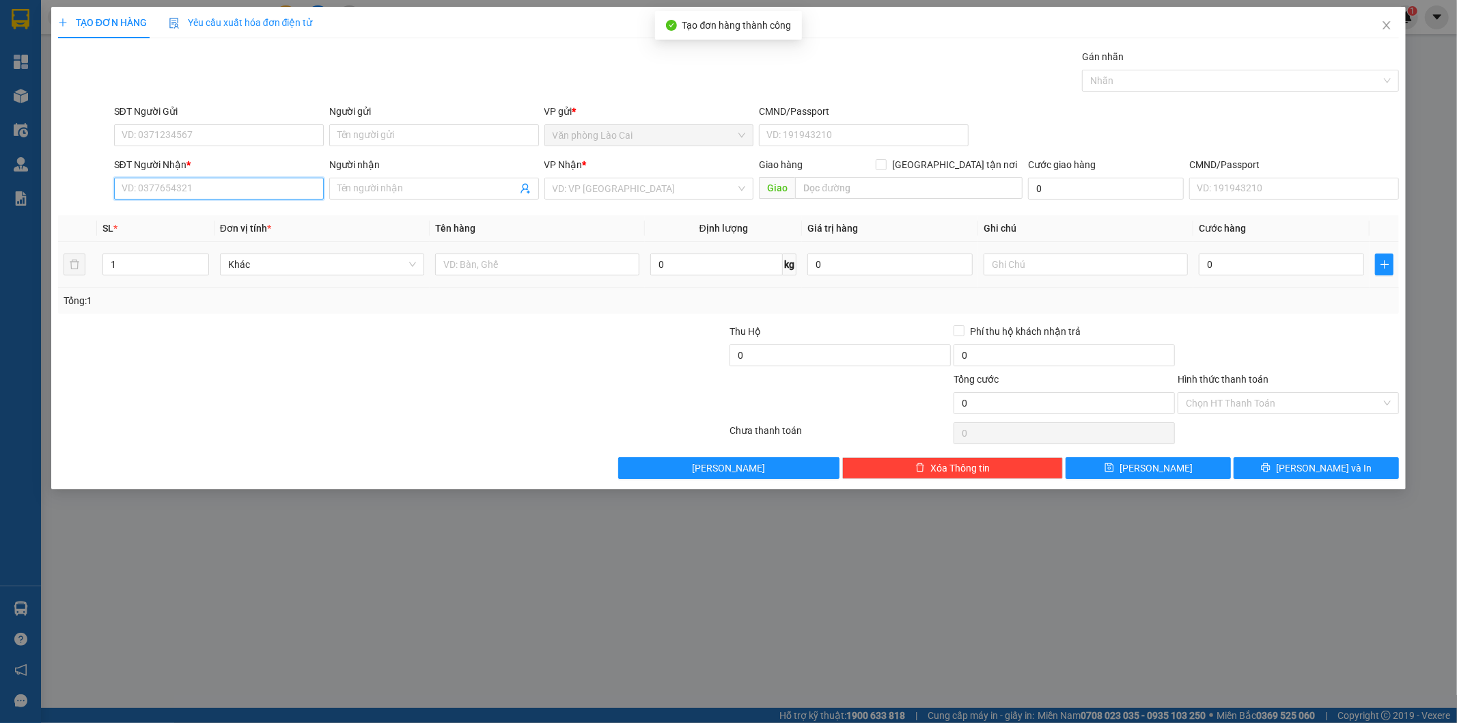
click at [217, 192] on input "SĐT Người Nhận *" at bounding box center [219, 189] width 210 height 22
click at [199, 185] on input "684" at bounding box center [219, 189] width 210 height 22
click at [188, 217] on div "0964241684" at bounding box center [218, 215] width 193 height 15
type input "0964241684"
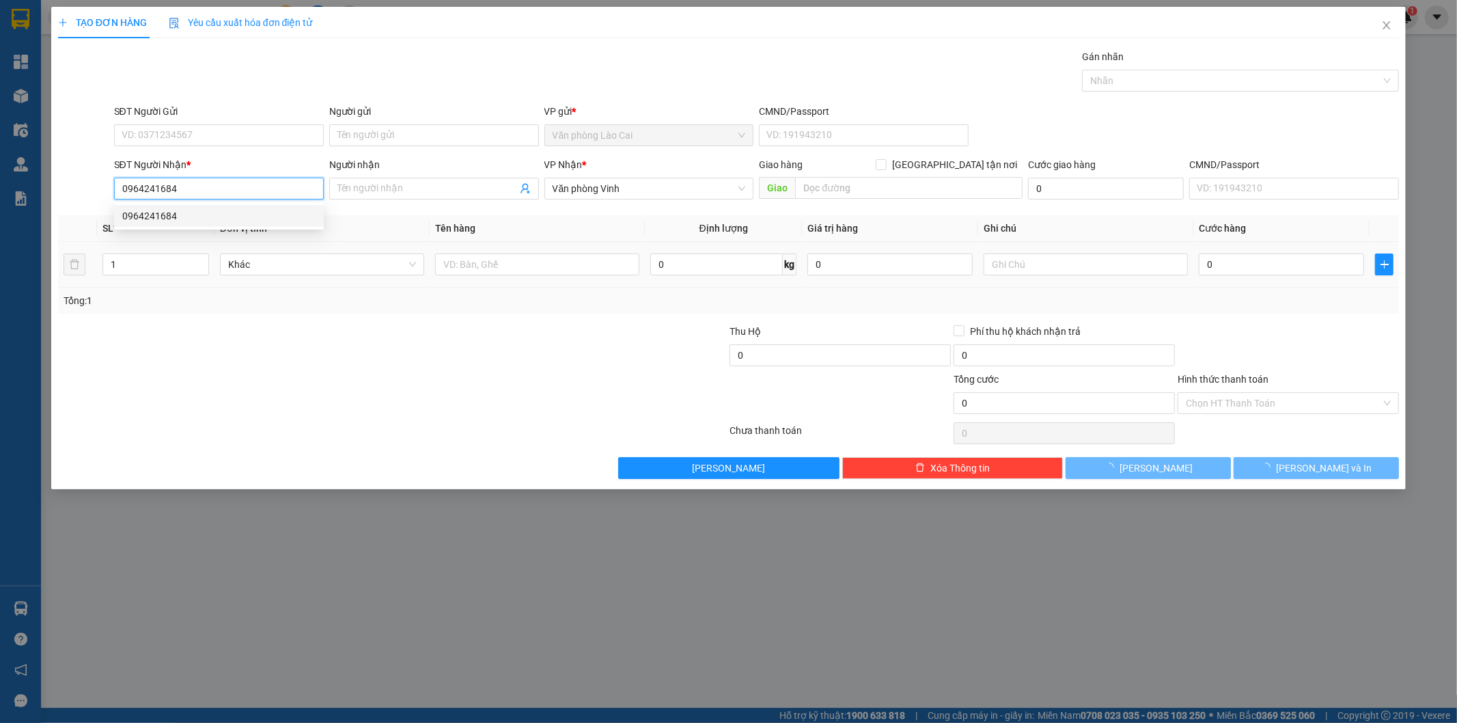
type input "200.000"
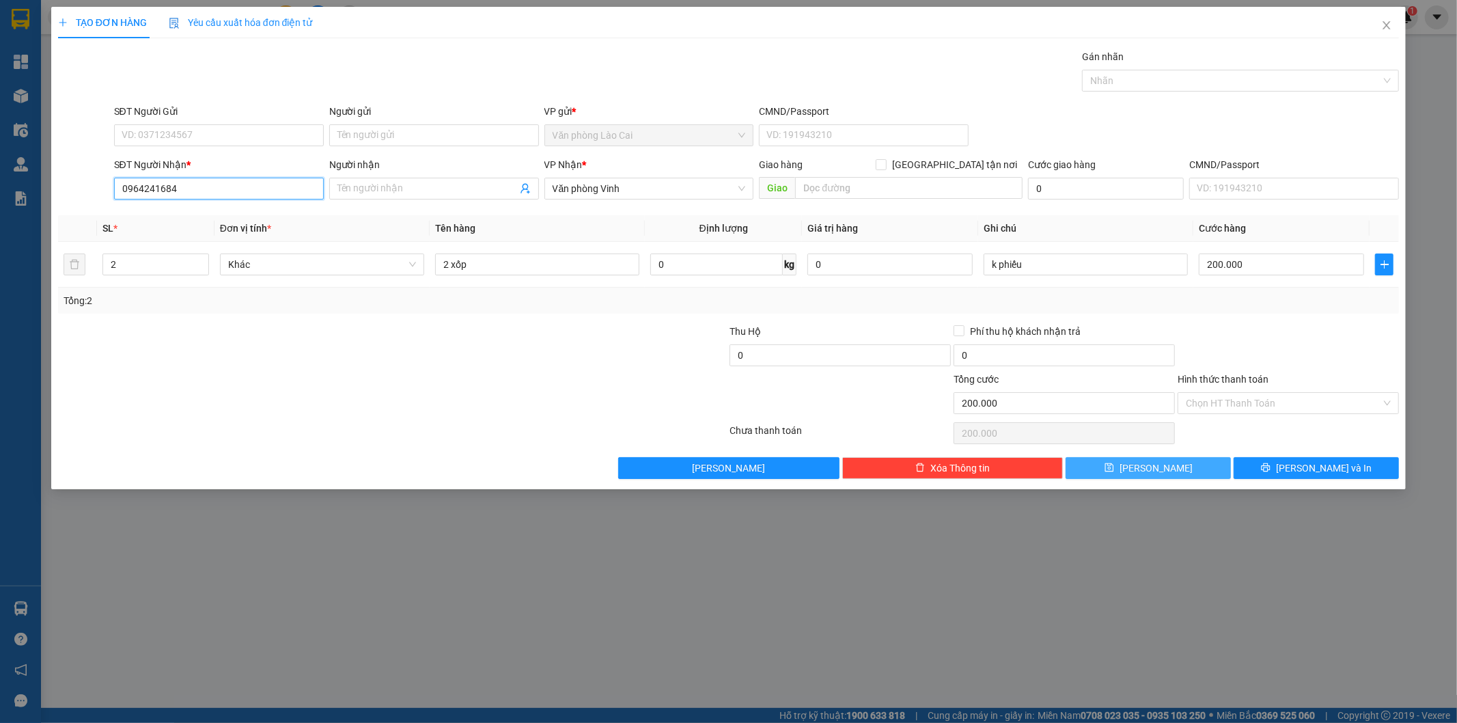
type input "0964241684"
click at [1176, 469] on button "[PERSON_NAME]" at bounding box center [1148, 468] width 165 height 22
type input "0"
click at [279, 190] on input "SĐT Người Nhận *" at bounding box center [219, 189] width 210 height 22
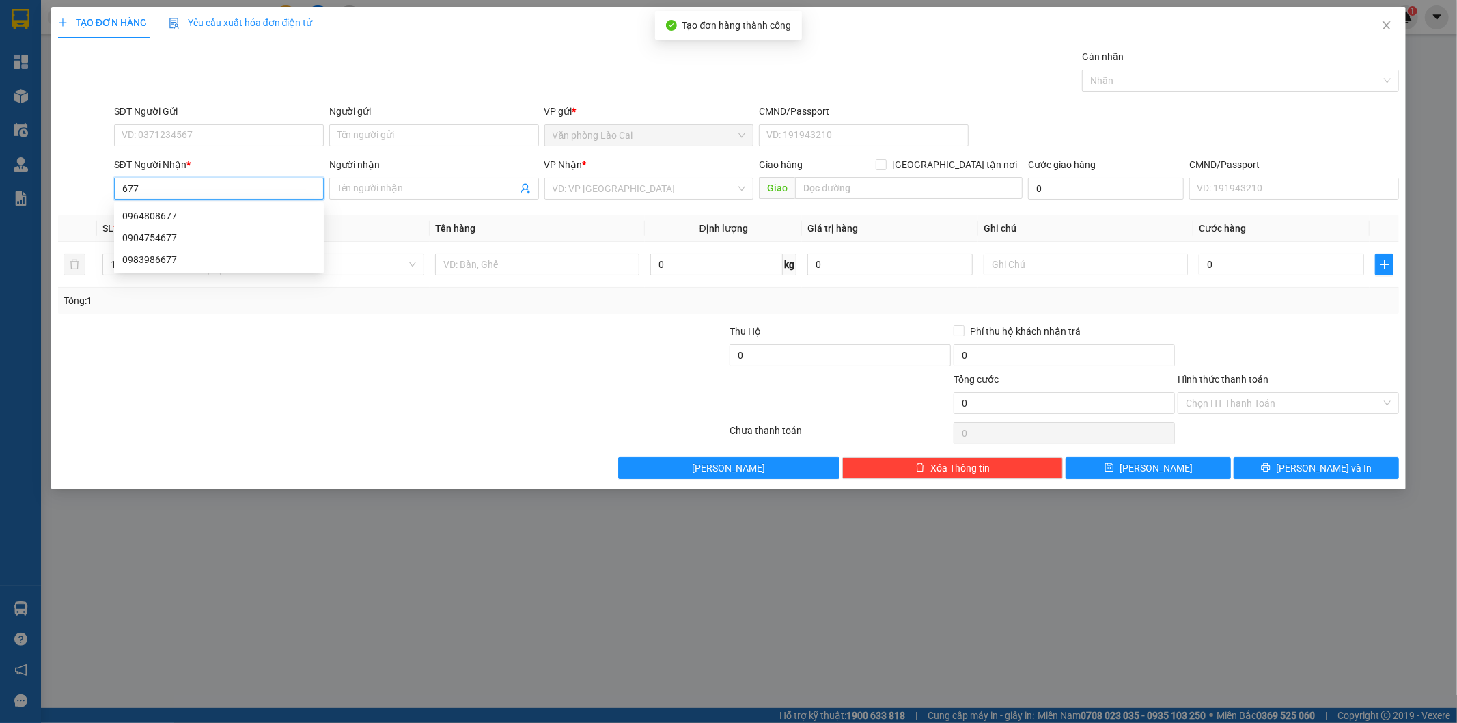
click at [202, 199] on input "677" at bounding box center [219, 189] width 210 height 22
click at [193, 221] on div "0964808677" at bounding box center [218, 215] width 193 height 15
type input "0964808677"
type input "200.000"
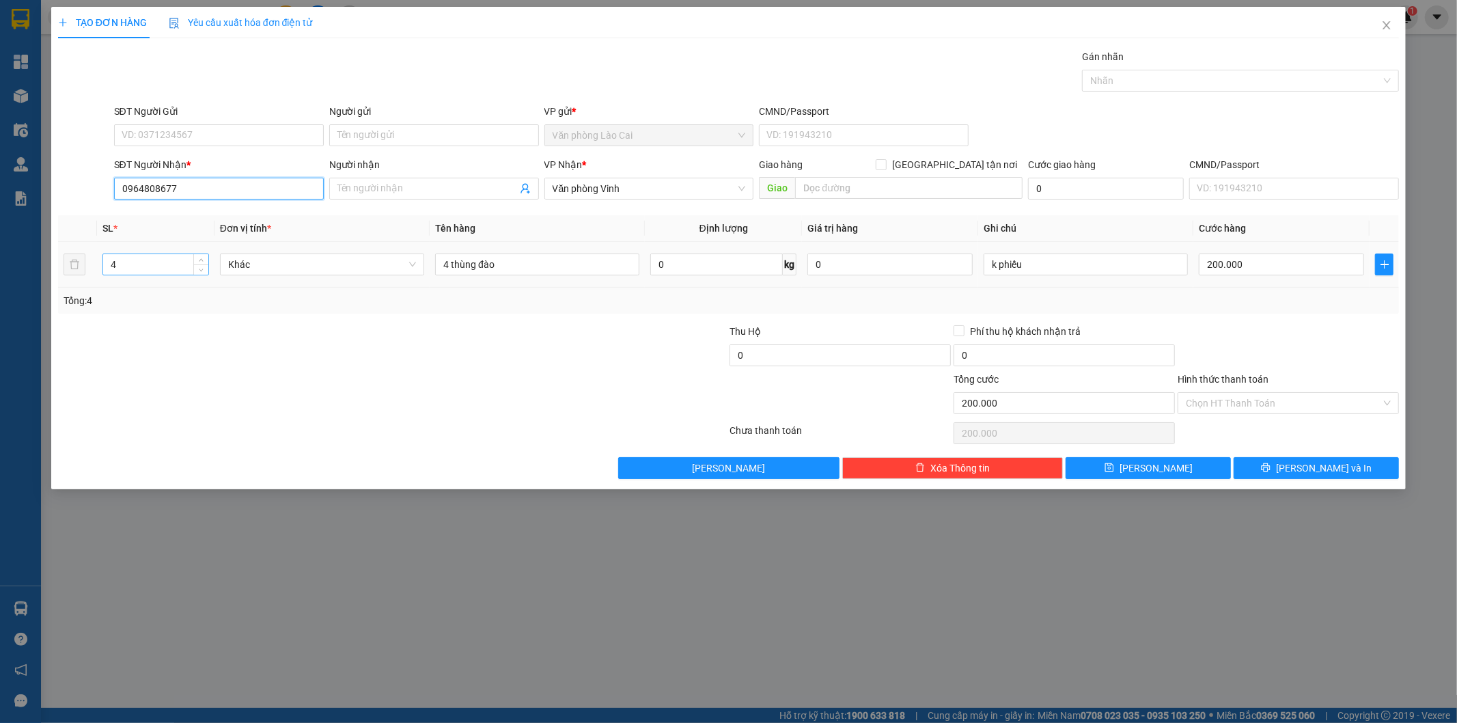
type input "0964808677"
drag, startPoint x: 149, startPoint y: 264, endPoint x: 25, endPoint y: 262, distance: 124.3
click at [34, 264] on div "TẠO ĐƠN HÀNG Yêu cầu xuất hóa đơn điện tử Transit Pickup Surcharge Ids Transit …" at bounding box center [728, 361] width 1457 height 723
type input "2"
drag, startPoint x: 534, startPoint y: 268, endPoint x: 303, endPoint y: 267, distance: 231.6
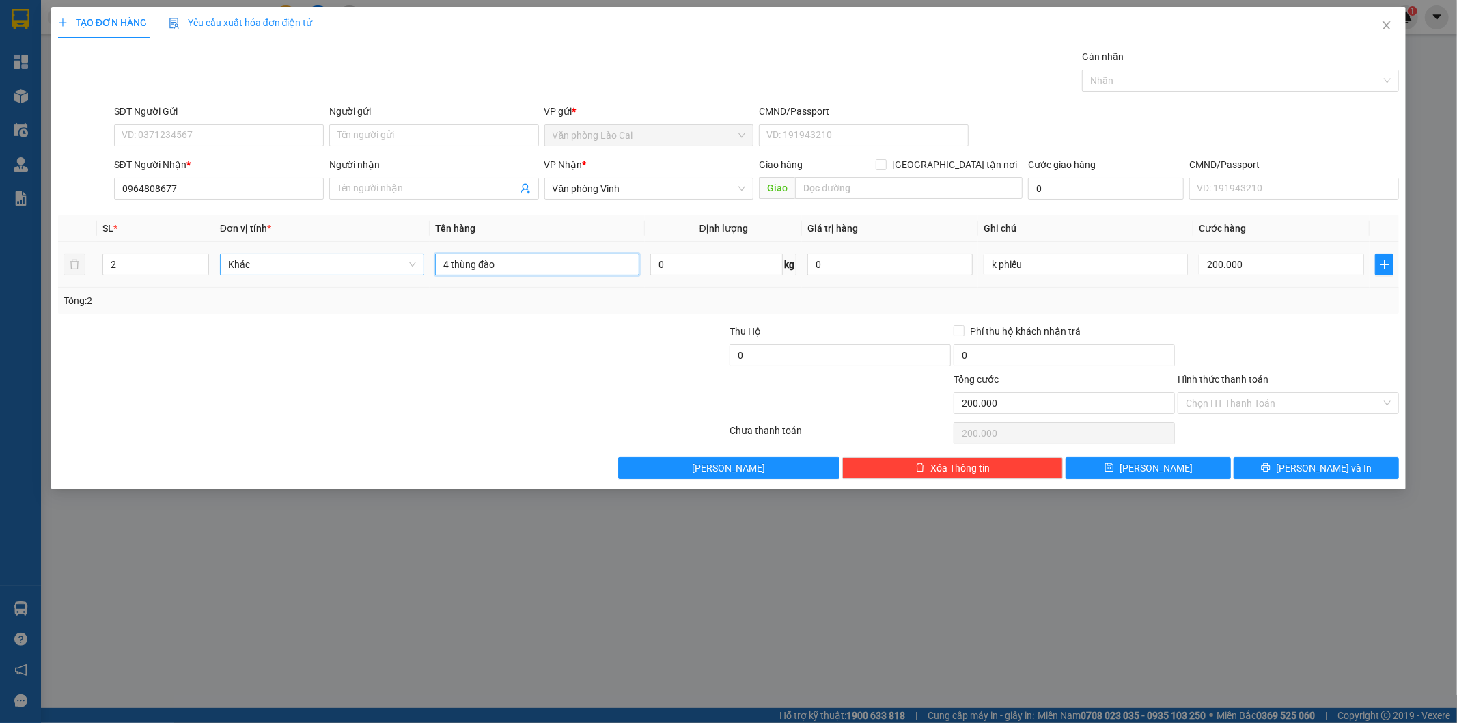
click at [303, 267] on tr "2 Khác 4 thùng đào 0 kg 0 k phiếu 200.000" at bounding box center [729, 265] width 1342 height 46
type input "2 xốp"
click at [1285, 267] on input "200.000" at bounding box center [1281, 264] width 165 height 22
type input "2"
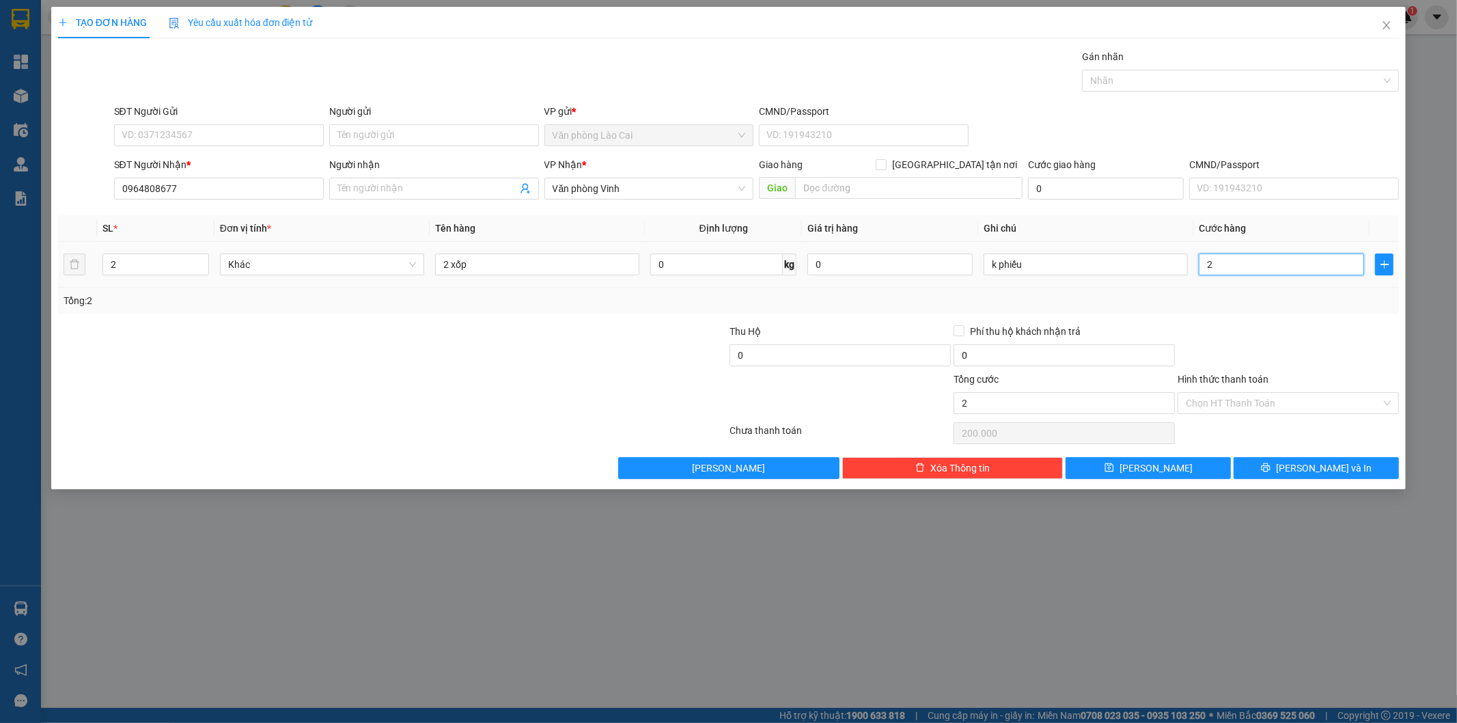
type input "2"
type input "20"
type input "200"
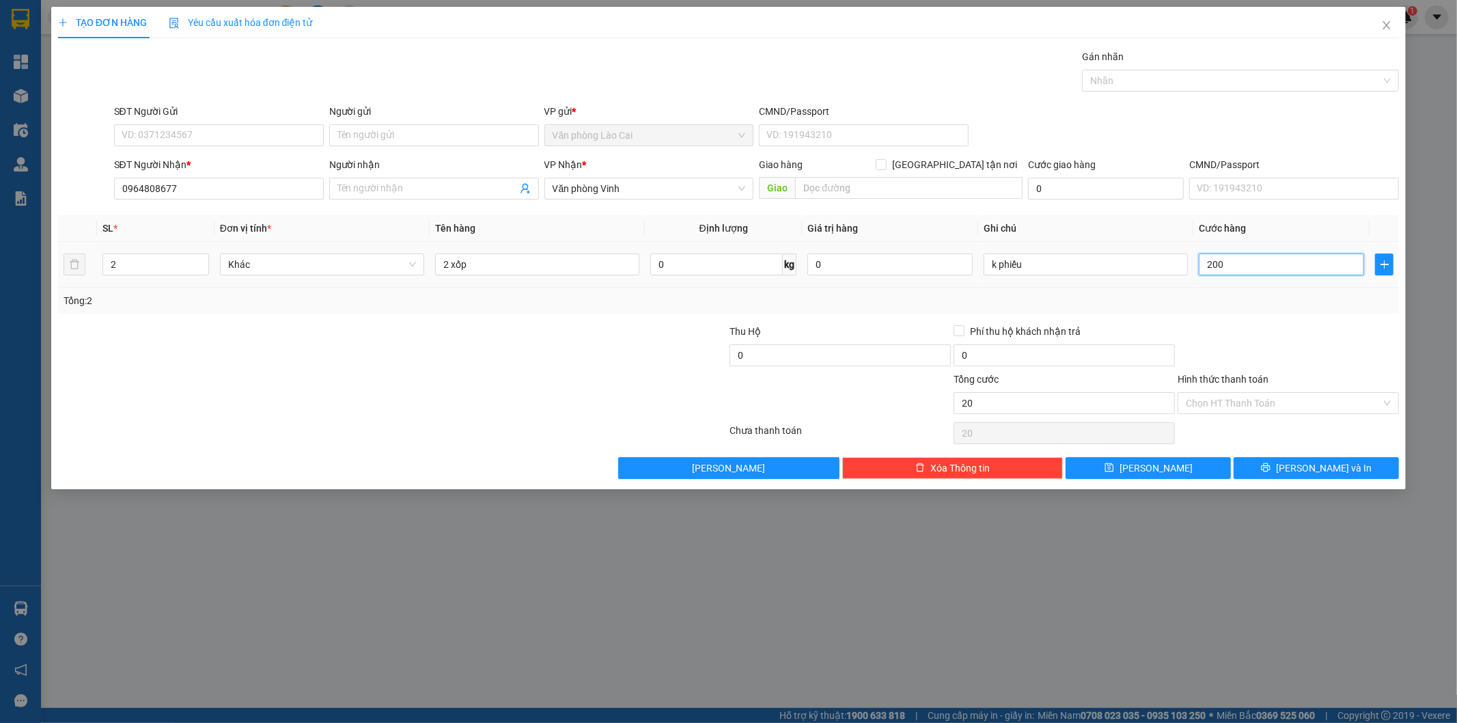
type input "200"
type input "200.000"
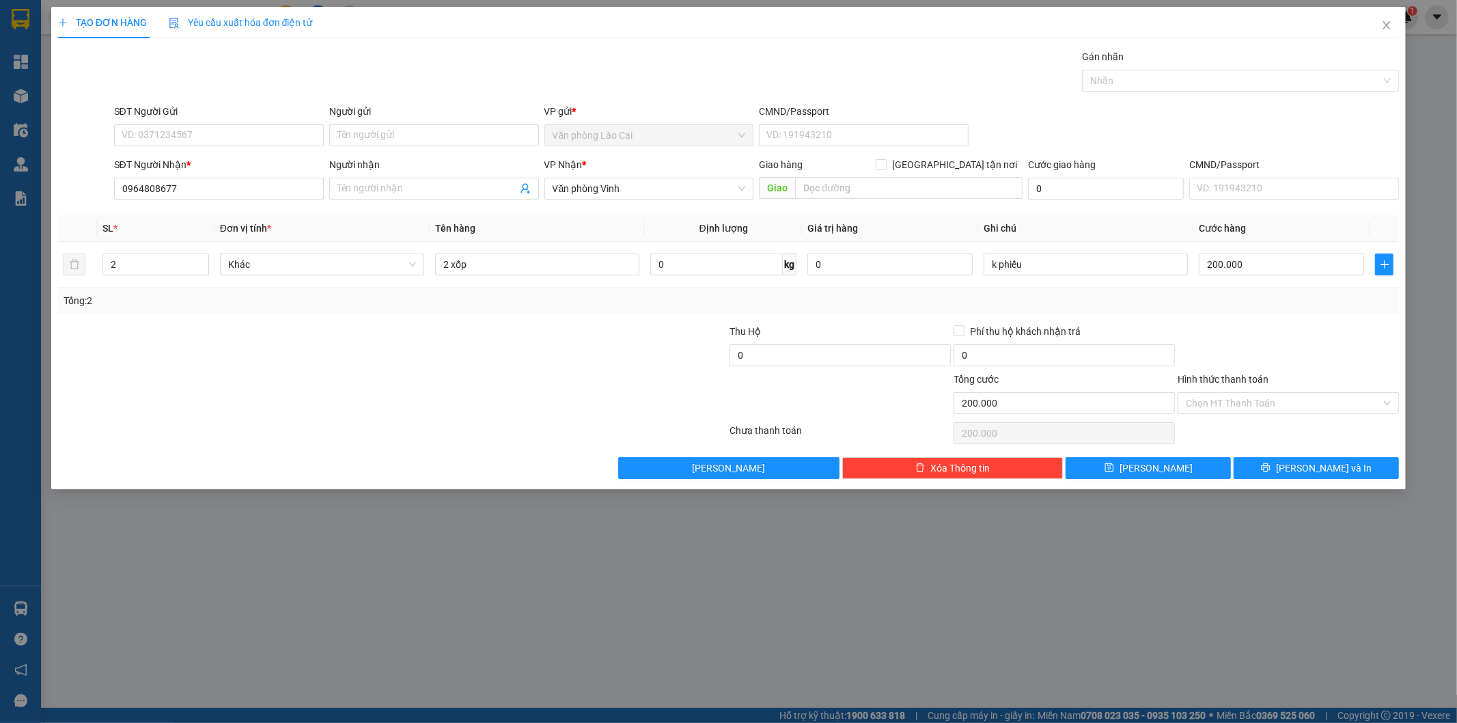
click at [1260, 311] on div "Tổng: 2" at bounding box center [729, 301] width 1342 height 26
click at [1176, 460] on button "[PERSON_NAME]" at bounding box center [1148, 468] width 165 height 22
type input "0"
click at [1384, 20] on icon "close" at bounding box center [1386, 25] width 11 height 11
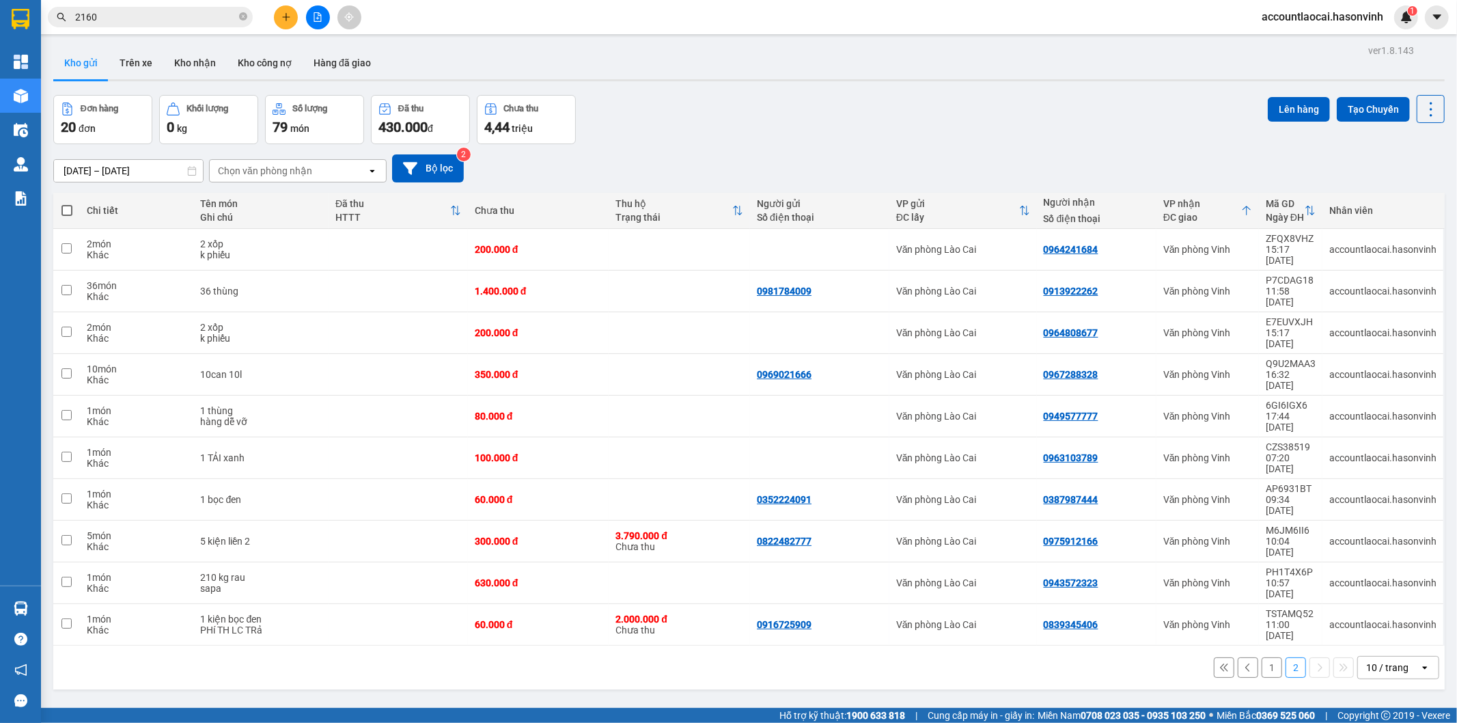
click at [1262, 657] on button "1" at bounding box center [1272, 667] width 20 height 20
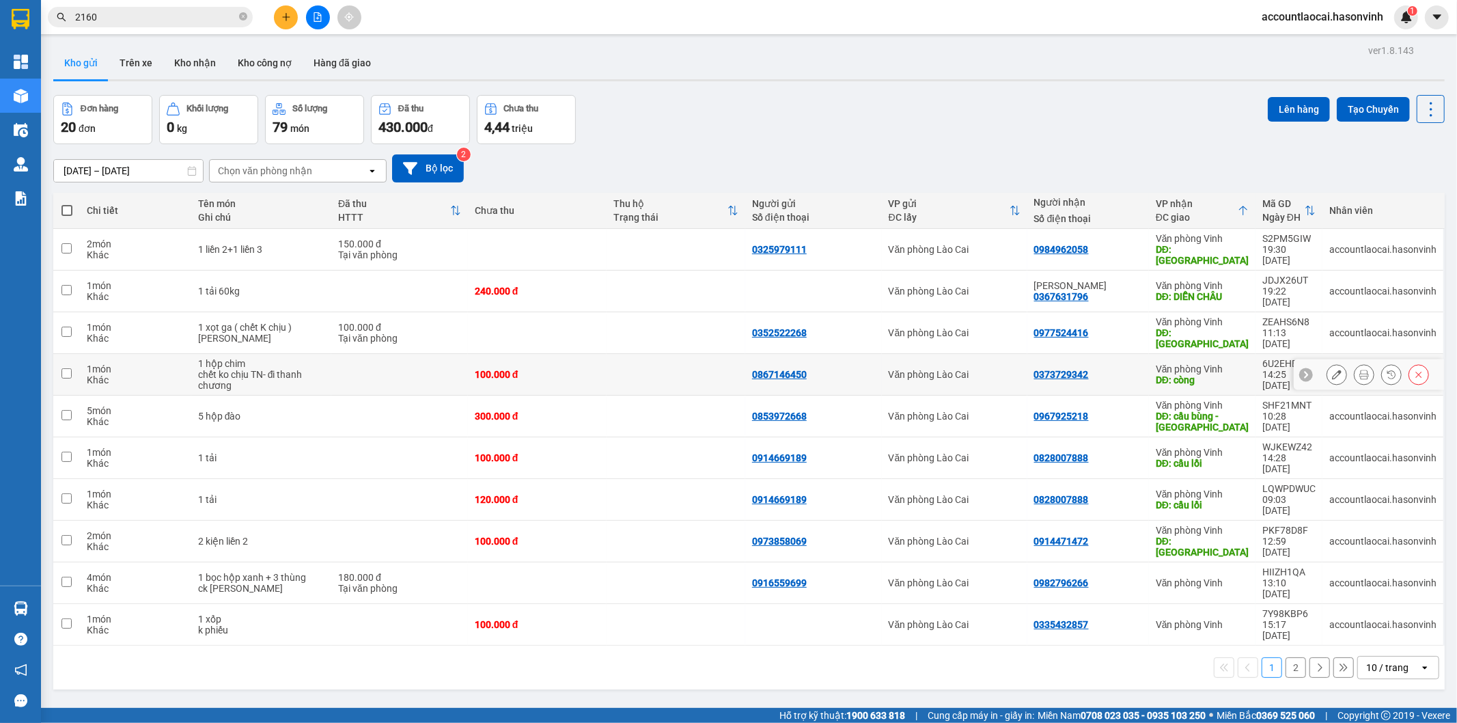
click at [1355, 363] on button at bounding box center [1364, 375] width 19 height 24
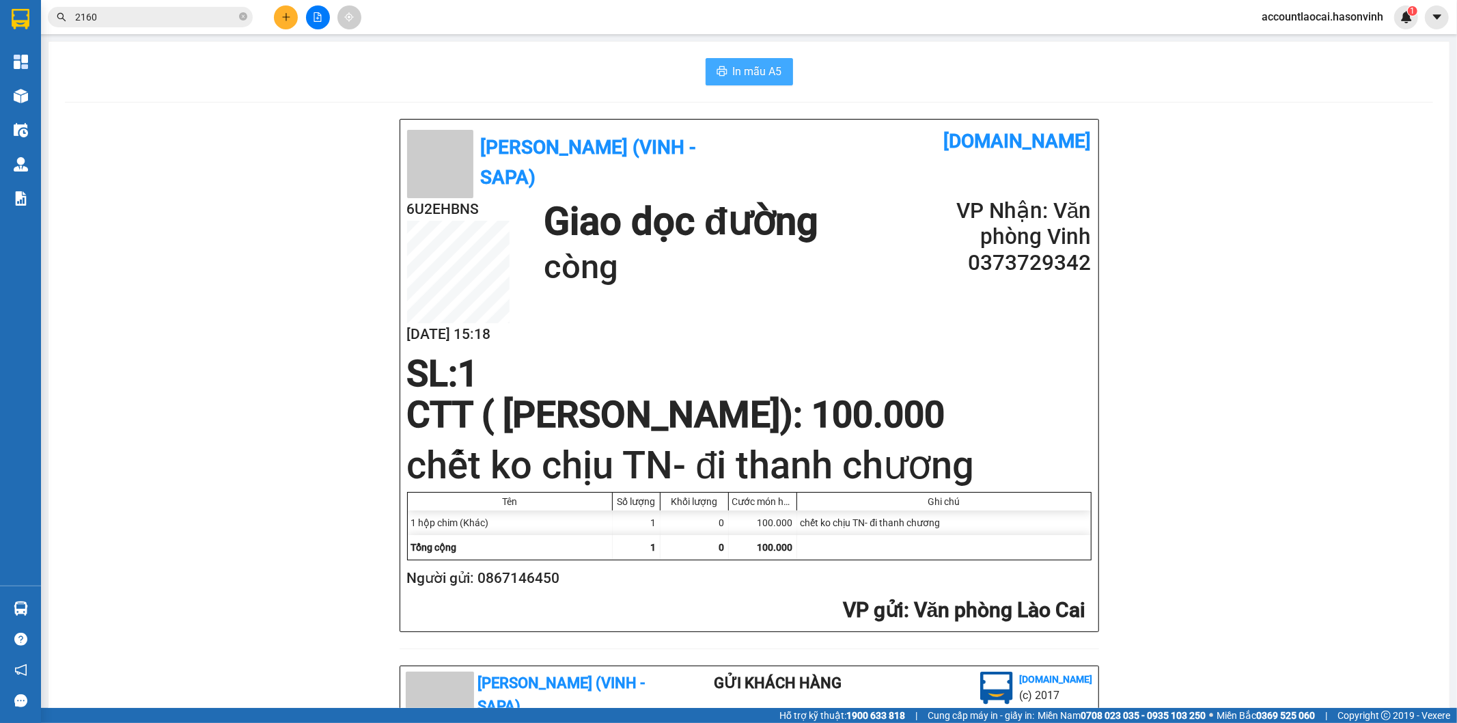
click at [733, 71] on span "In mẫu A5" at bounding box center [757, 71] width 49 height 17
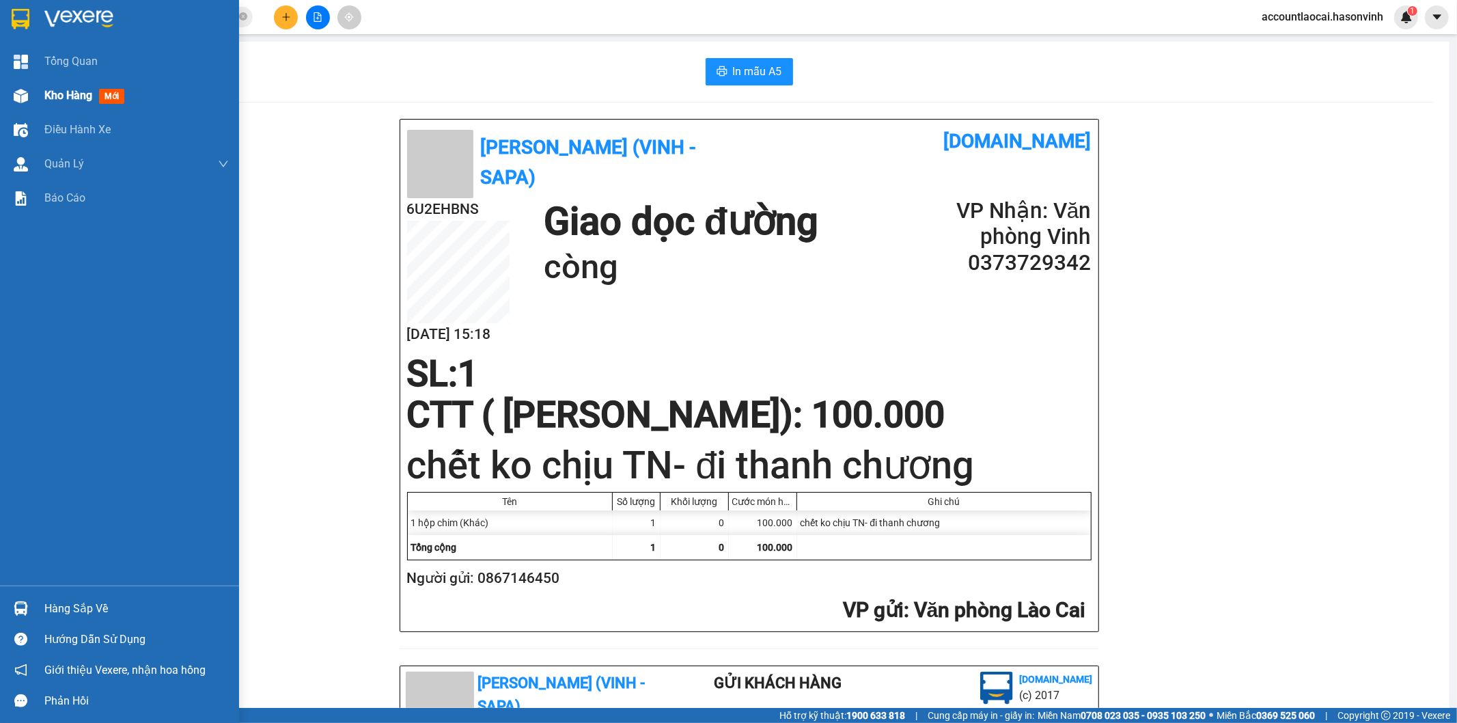
click at [52, 90] on span "Kho hàng" at bounding box center [68, 95] width 48 height 13
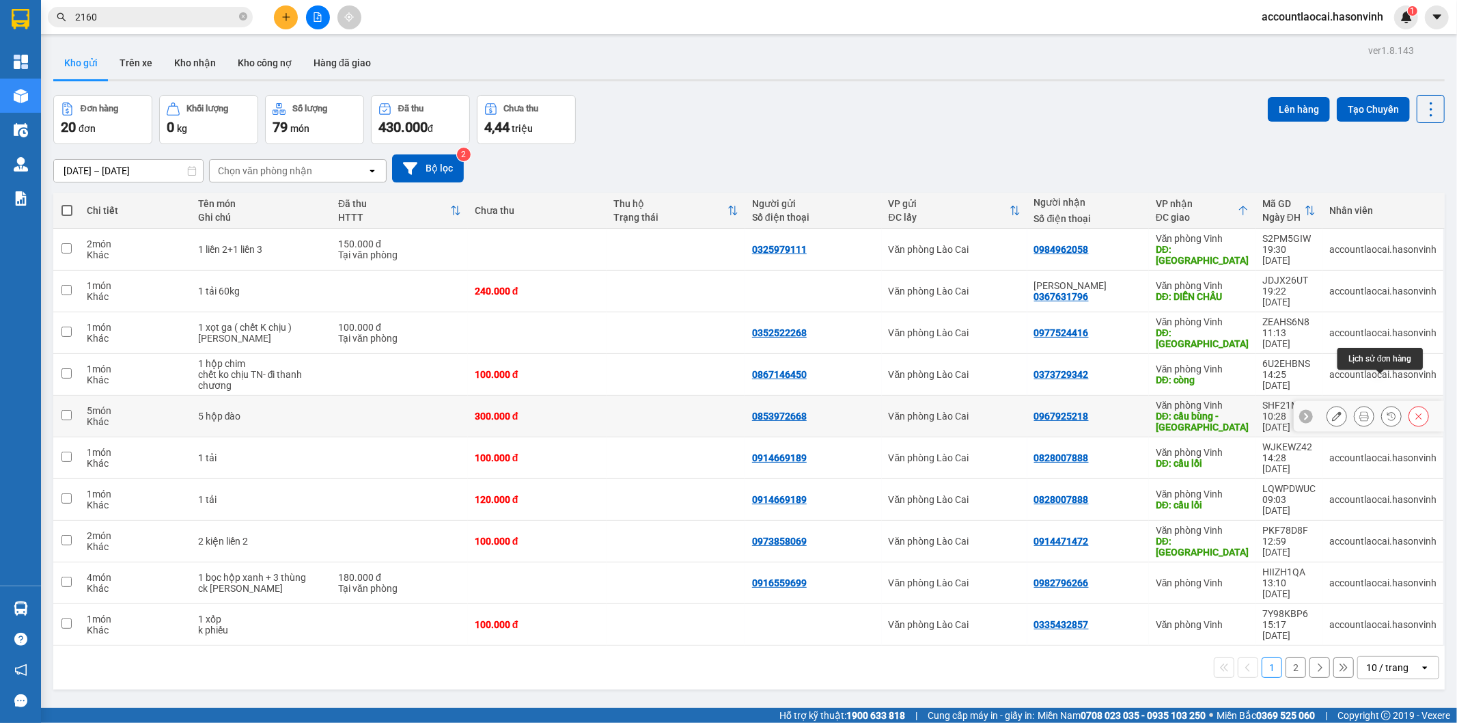
click at [1355, 404] on button at bounding box center [1364, 416] width 19 height 24
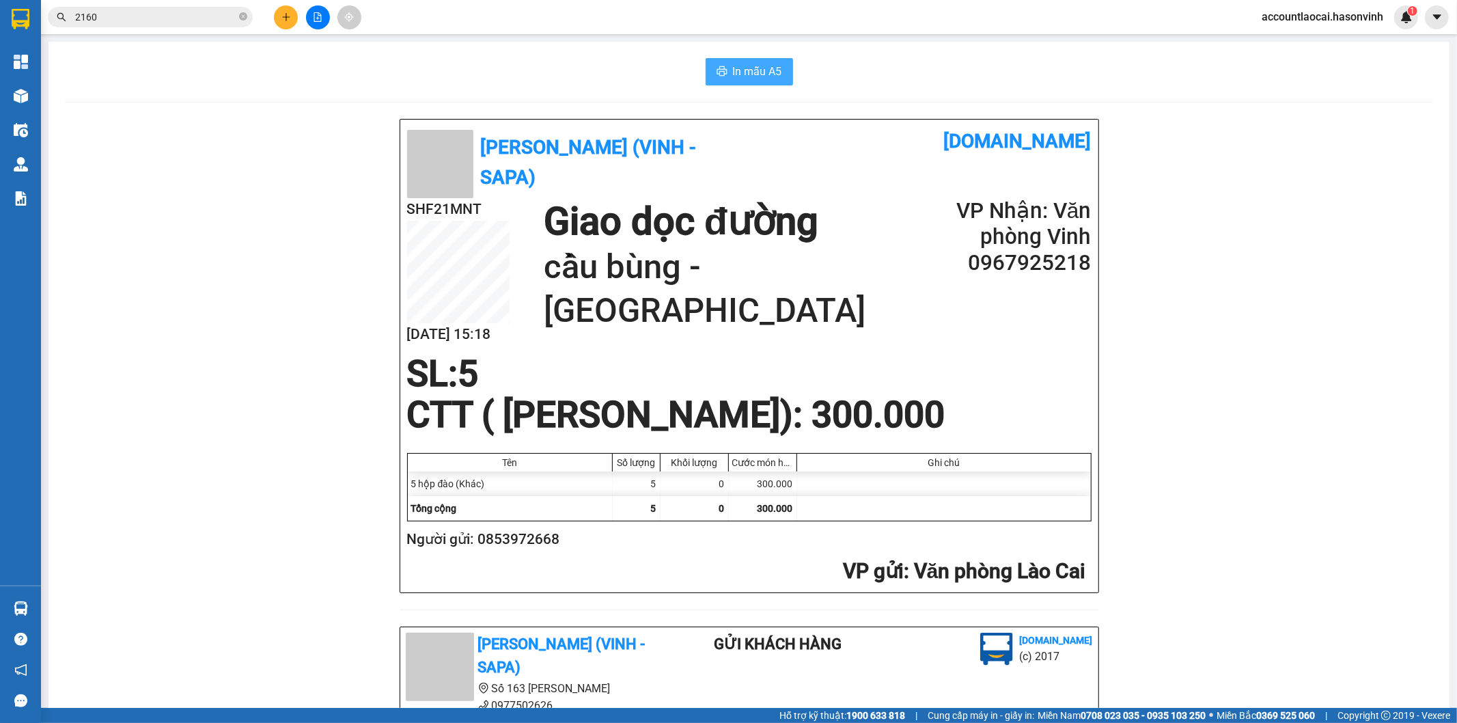
click at [753, 64] on span "In mẫu A5" at bounding box center [757, 71] width 49 height 17
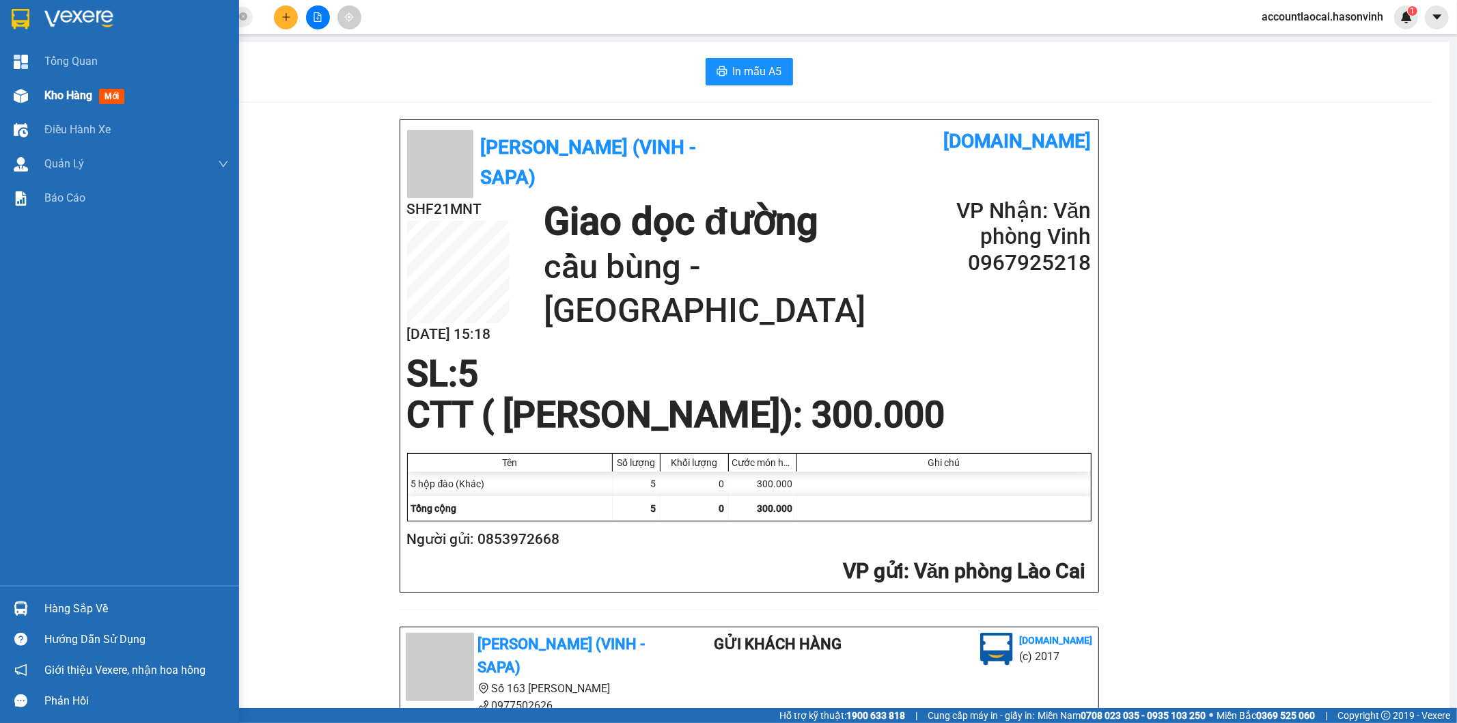
click at [90, 93] on span "Kho hàng" at bounding box center [68, 95] width 48 height 13
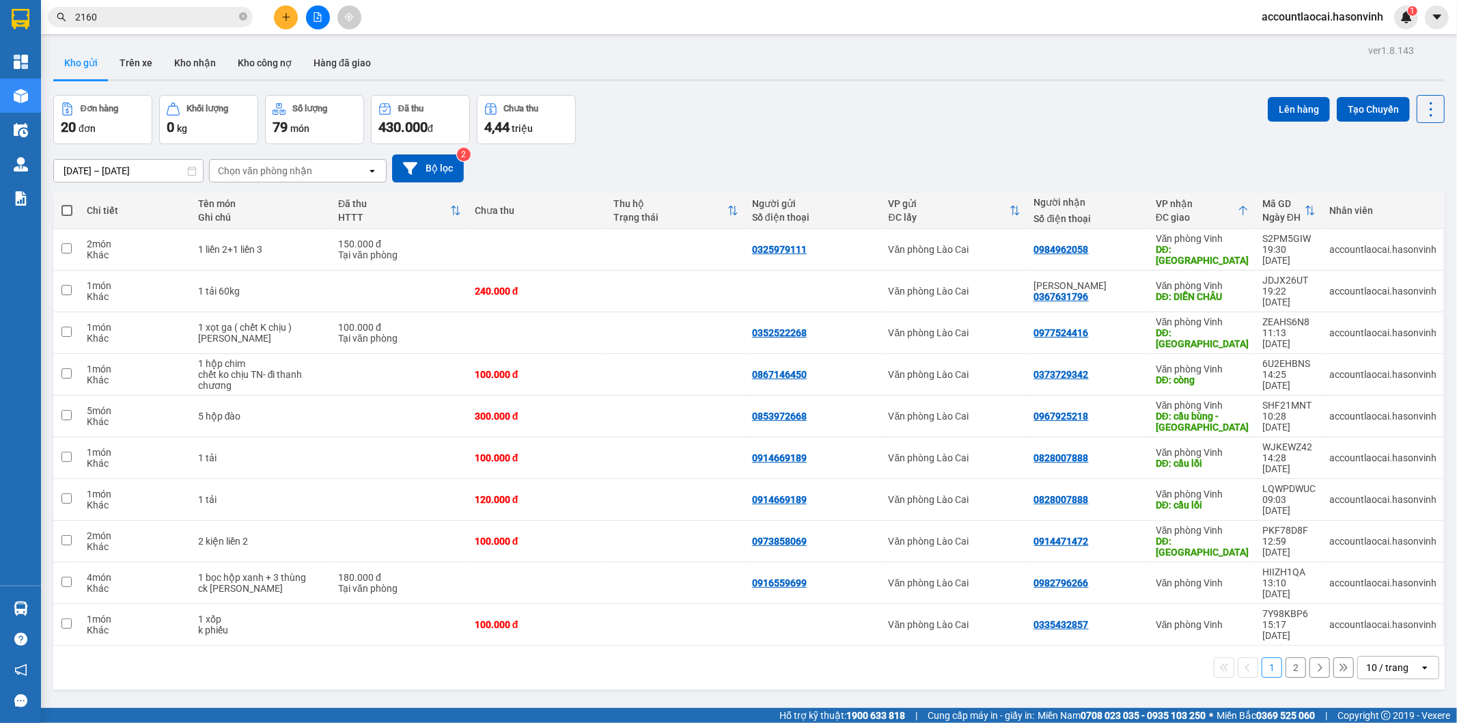
click at [1286, 657] on button "2" at bounding box center [1296, 667] width 20 height 20
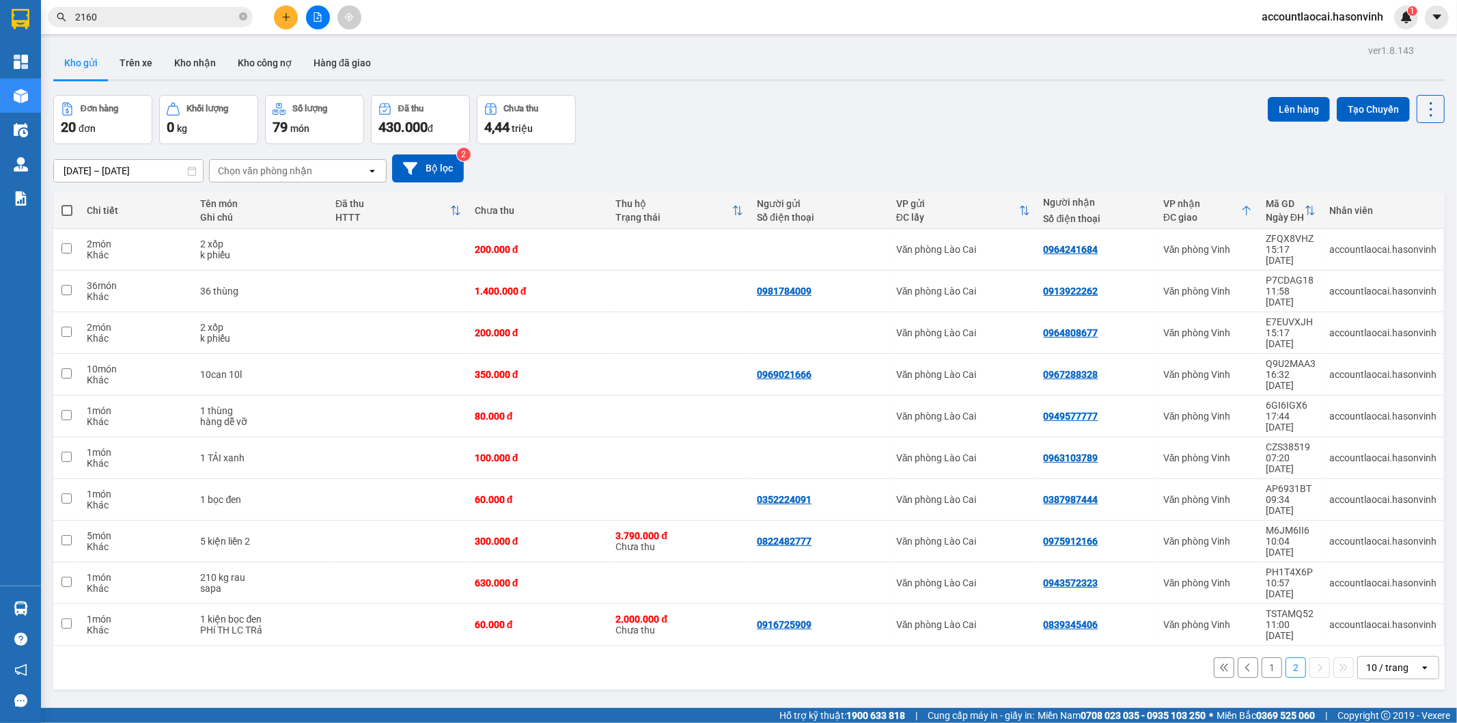
click at [288, 14] on icon "plus" at bounding box center [286, 17] width 10 height 10
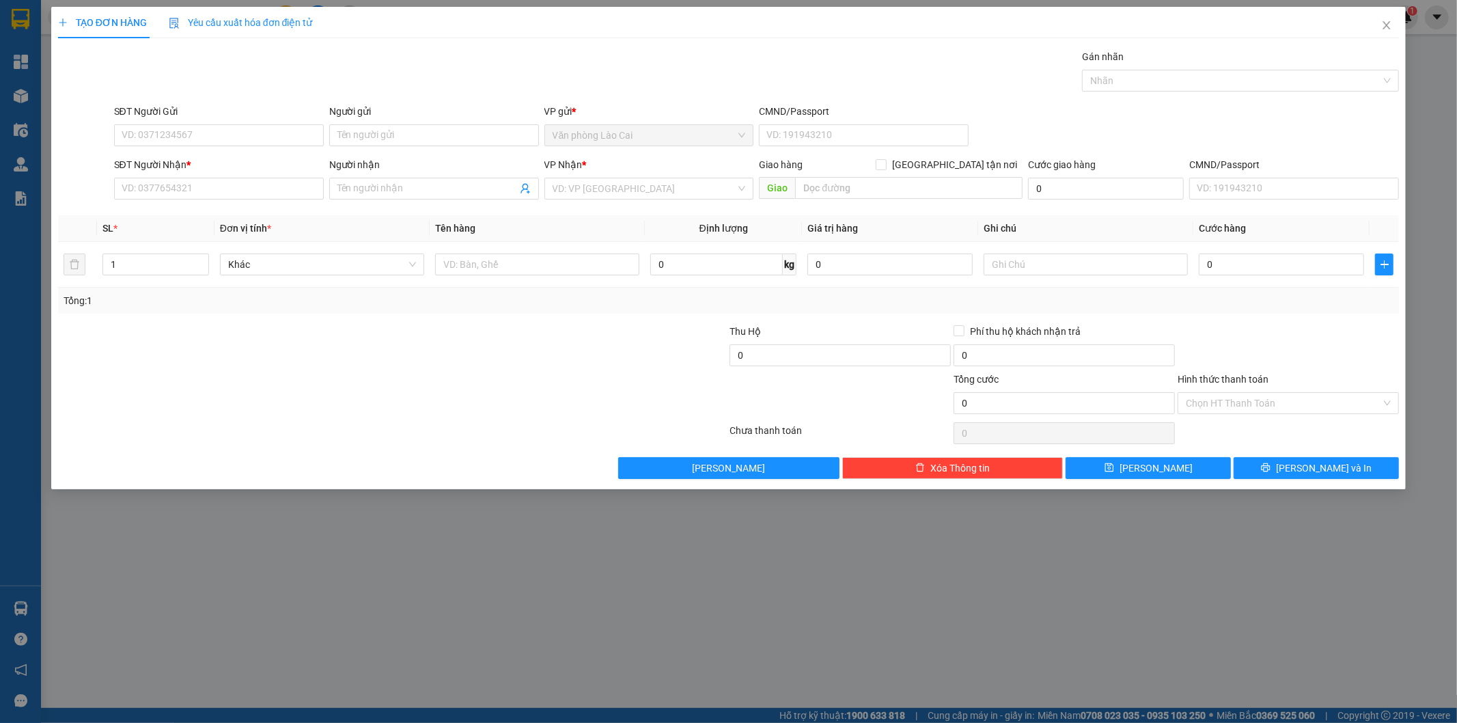
click at [178, 204] on div "SĐT Người Nhận * VD: 0377654321" at bounding box center [219, 181] width 210 height 48
click at [181, 195] on input "SĐT Người Nhận *" at bounding box center [219, 189] width 210 height 22
click at [184, 191] on input "7994" at bounding box center [219, 189] width 210 height 22
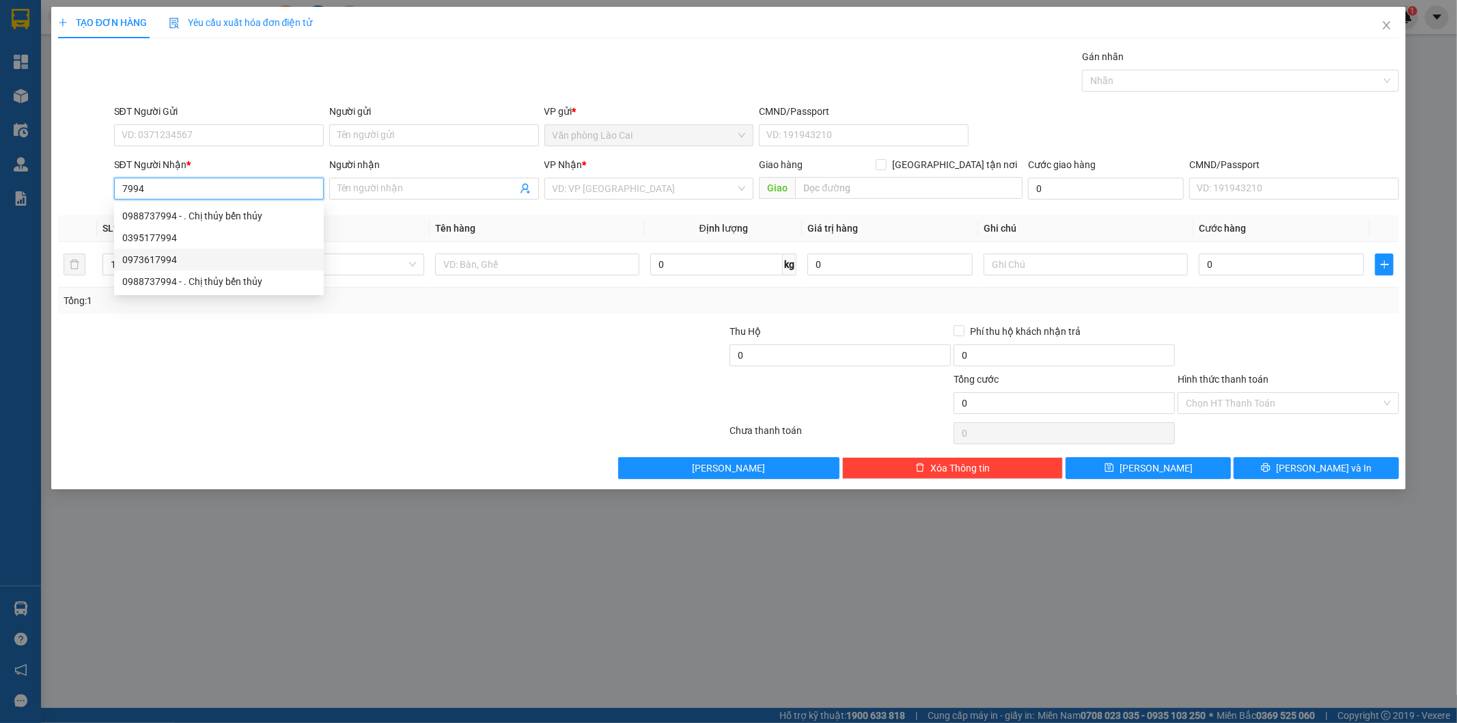
click at [182, 269] on div "0973617994" at bounding box center [219, 260] width 210 height 22
type input "0973617994"
type input "140.000"
type input "0973617994"
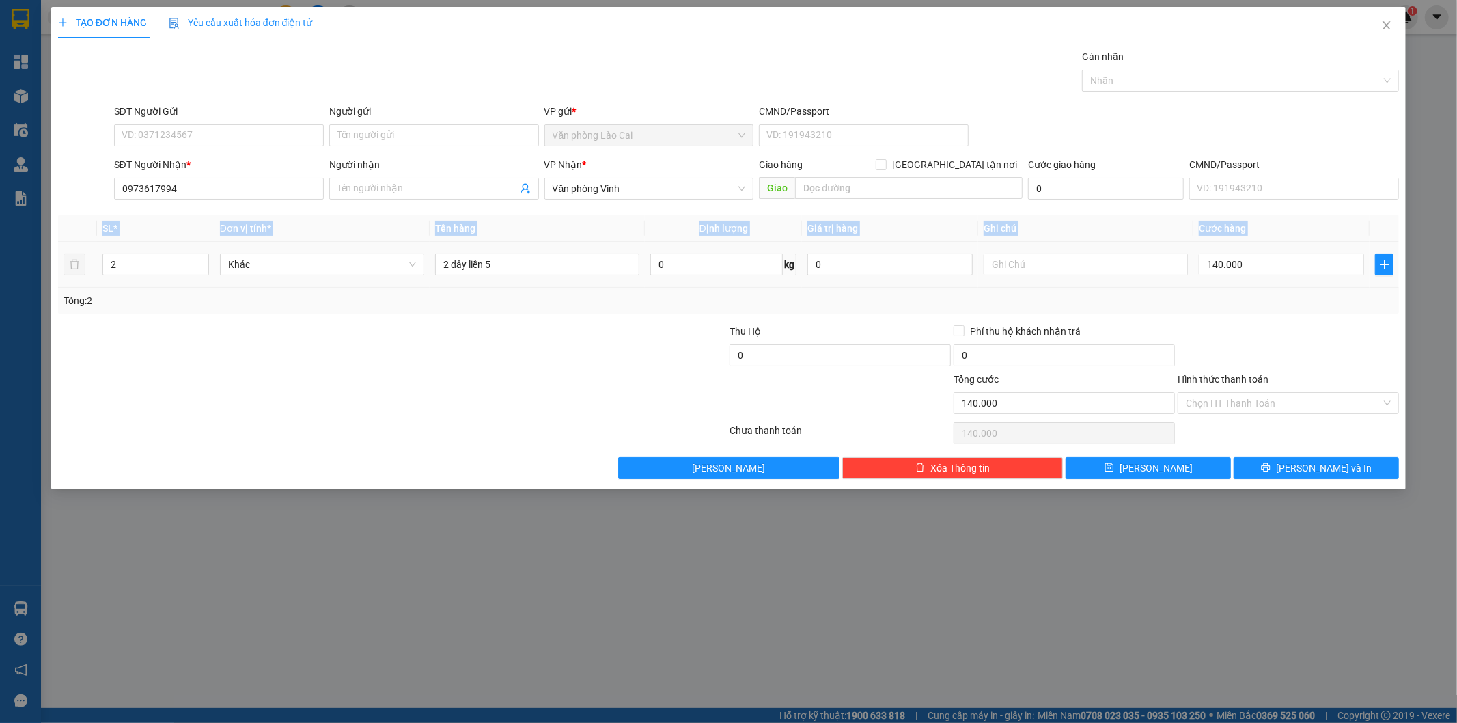
drag, startPoint x: 145, startPoint y: 276, endPoint x: 14, endPoint y: 276, distance: 131.1
click at [14, 276] on div "TẠO ĐƠN HÀNG Yêu cầu xuất hóa đơn điện tử Transit Pickup Surcharge Ids Transit …" at bounding box center [728, 361] width 1457 height 723
drag, startPoint x: 141, startPoint y: 363, endPoint x: 132, endPoint y: 329, distance: 35.5
click at [141, 361] on div at bounding box center [281, 348] width 448 height 48
drag, startPoint x: 117, startPoint y: 262, endPoint x: 55, endPoint y: 261, distance: 62.2
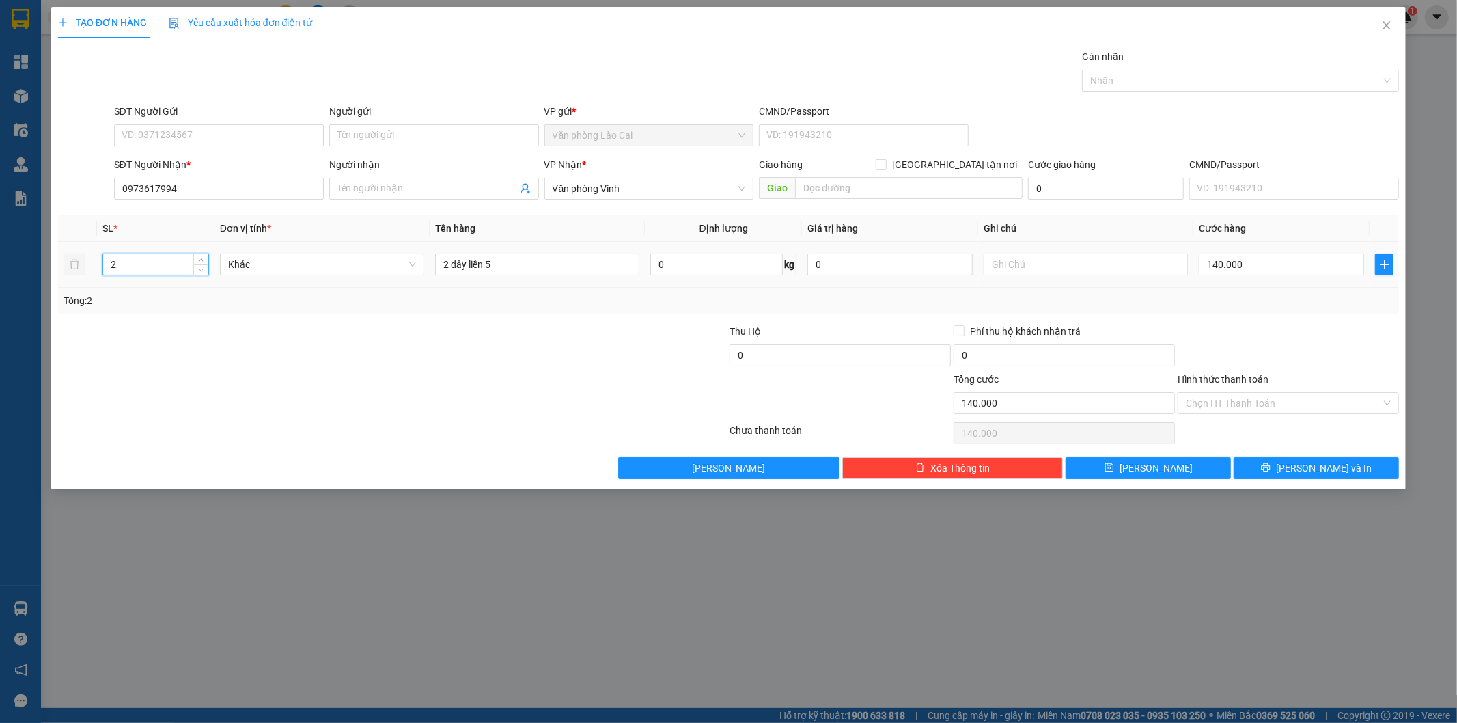
click at [55, 261] on div "TẠO ĐƠN HÀNG Yêu cầu xuất hóa đơn điện tử Transit Pickup Surcharge Ids Transit …" at bounding box center [728, 248] width 1355 height 482
type input "10"
drag, startPoint x: 544, startPoint y: 257, endPoint x: 310, endPoint y: 262, distance: 233.7
click at [310, 262] on tr "10 Khác 2 dây liền 5 0 kg 0 140.000" at bounding box center [729, 265] width 1342 height 46
type input "10 hồng dẻo"
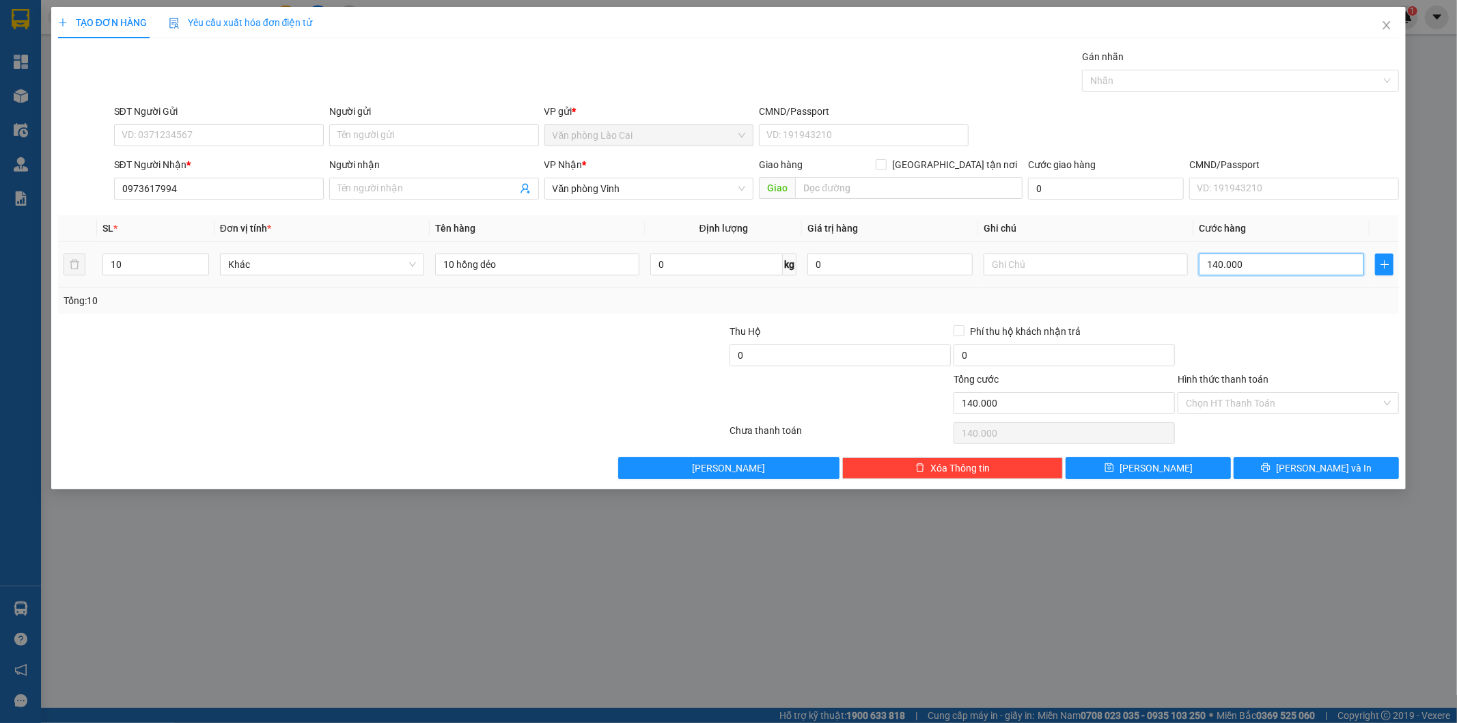
click at [1266, 272] on input "140.000" at bounding box center [1281, 264] width 165 height 22
type input "2"
type input "25"
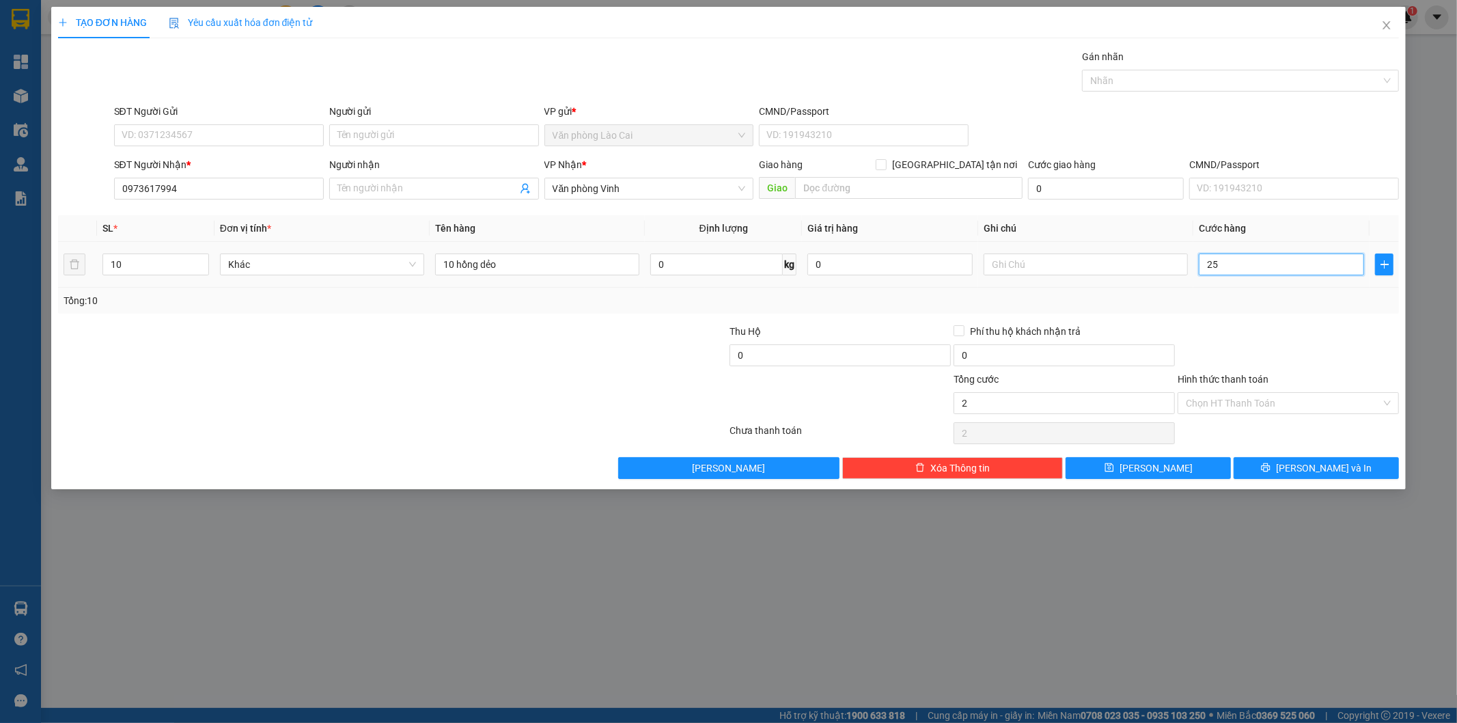
type input "25"
type input "250"
type input "250.000"
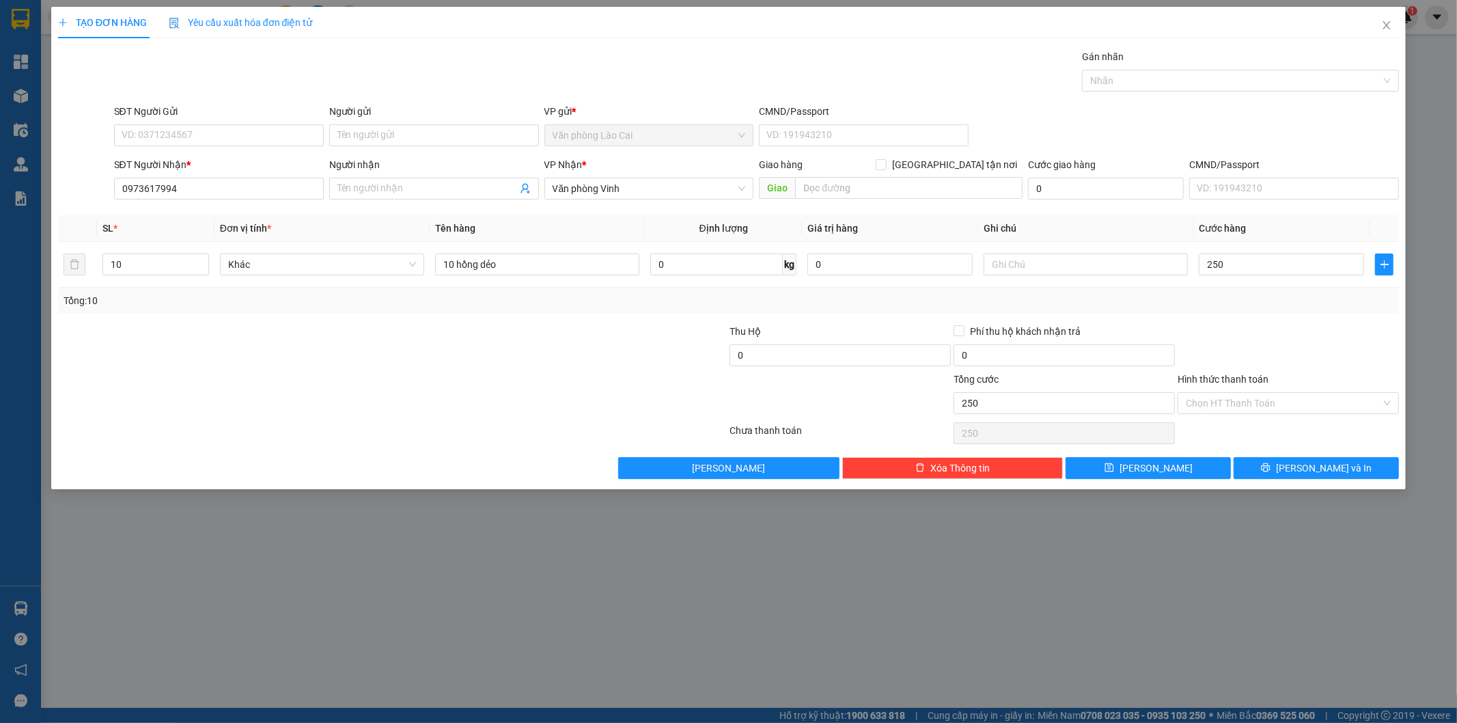
type input "250.000"
click at [1270, 302] on div "Tổng: 10" at bounding box center [729, 300] width 1331 height 15
drag, startPoint x: 1311, startPoint y: 465, endPoint x: 822, endPoint y: 219, distance: 547.4
click at [1311, 465] on span "[PERSON_NAME] và In" at bounding box center [1324, 467] width 96 height 15
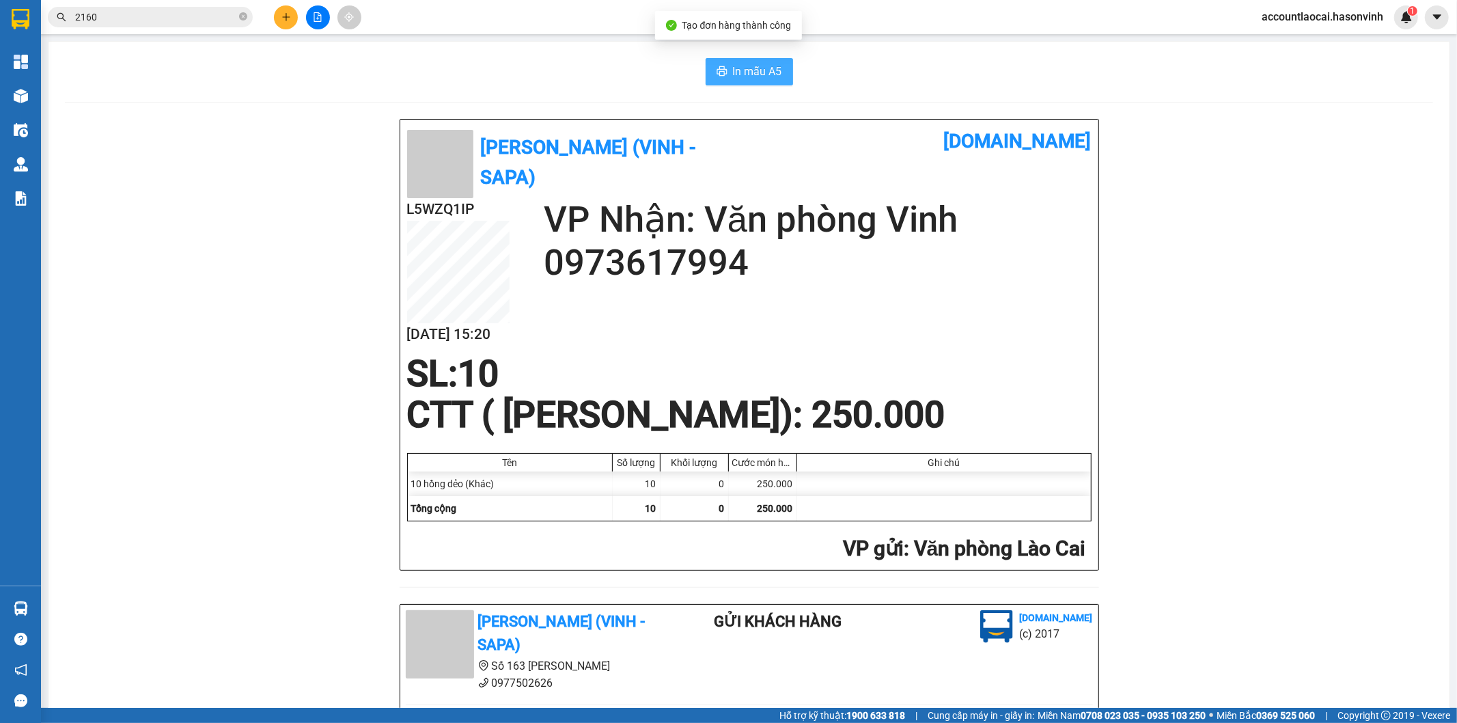
click at [753, 79] on span "In mẫu A5" at bounding box center [757, 71] width 49 height 17
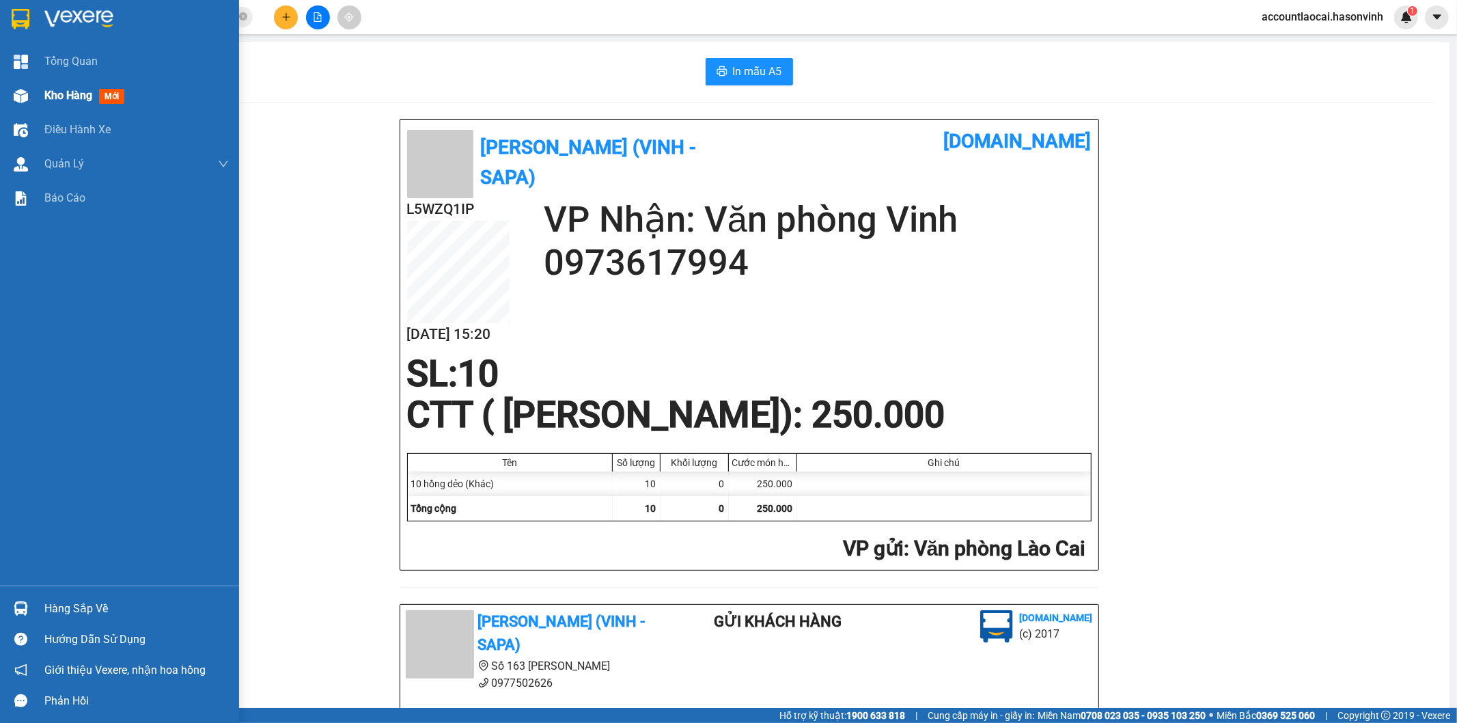
click at [57, 101] on span "Kho hàng" at bounding box center [68, 95] width 48 height 13
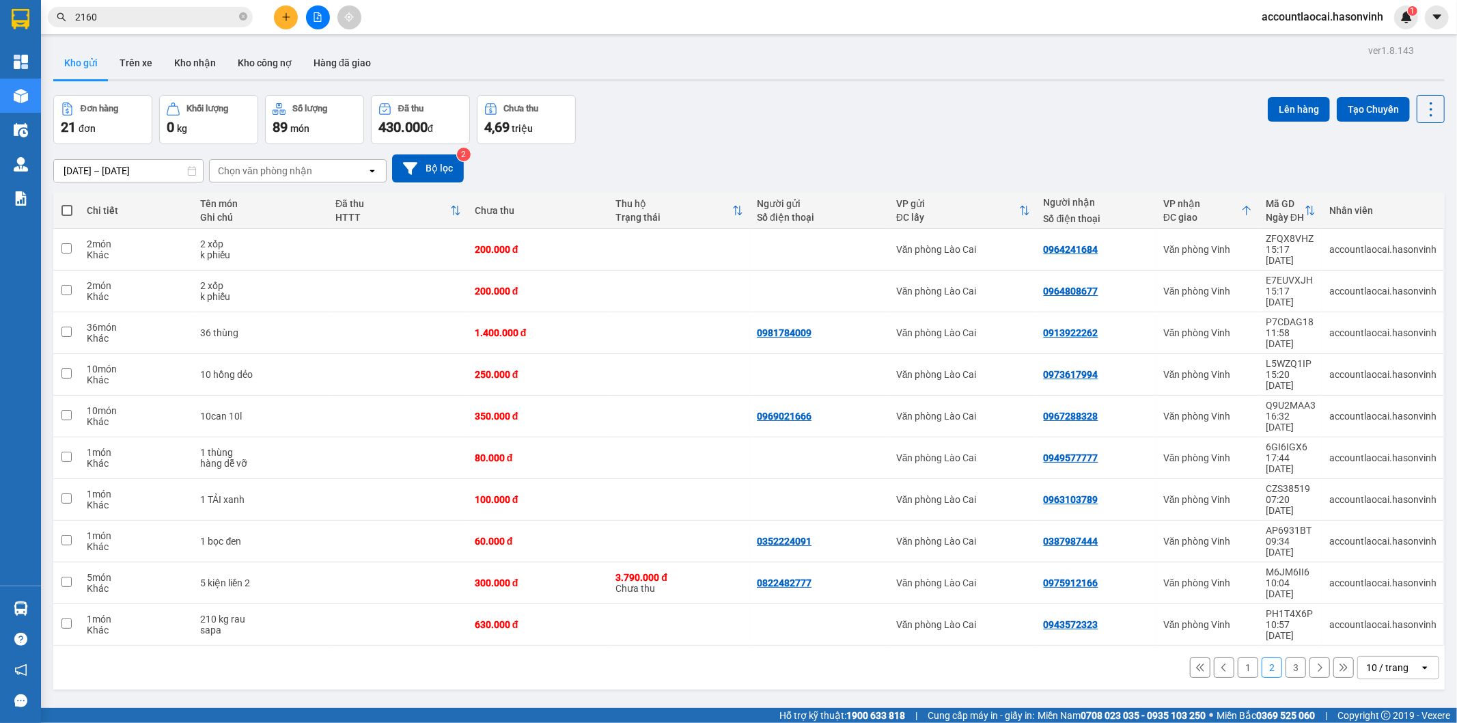
click at [1238, 657] on button "1" at bounding box center [1248, 667] width 20 height 20
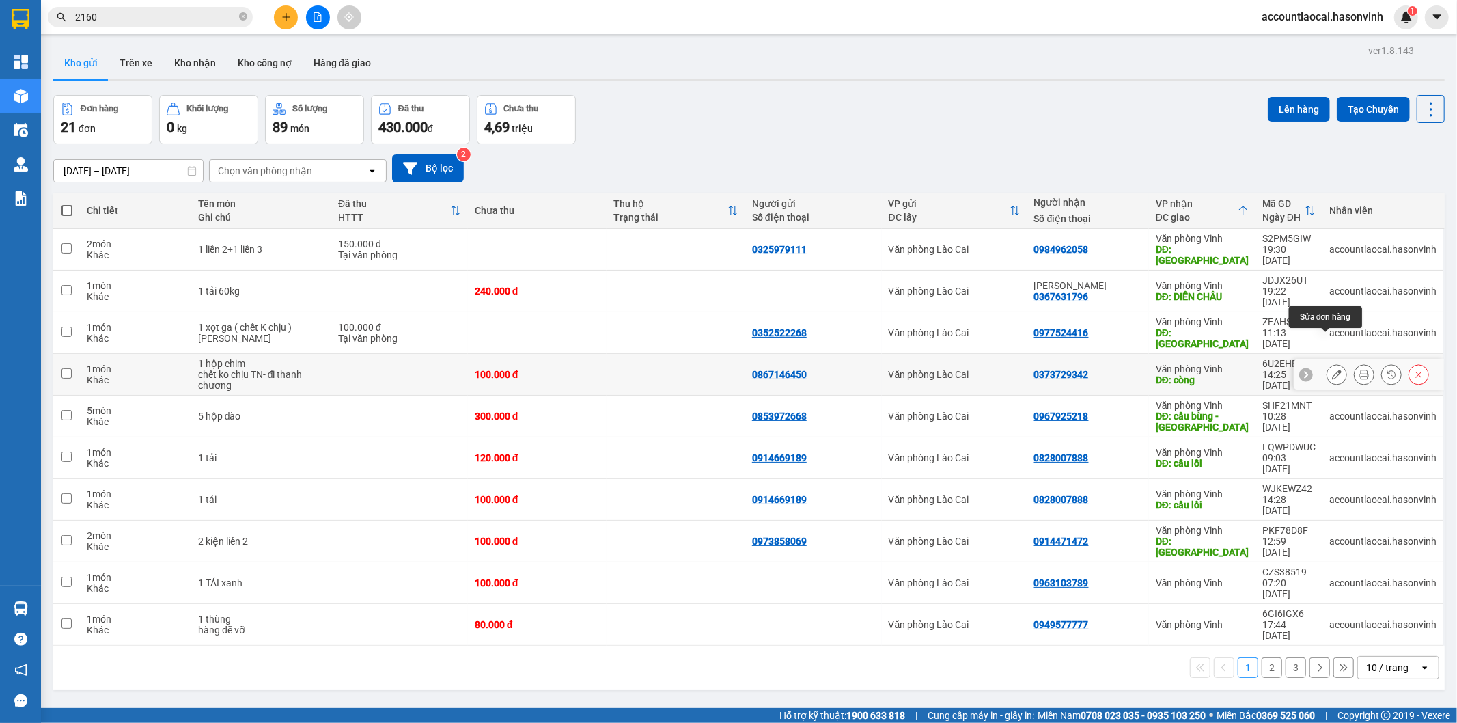
click at [1332, 370] on icon at bounding box center [1337, 375] width 10 height 10
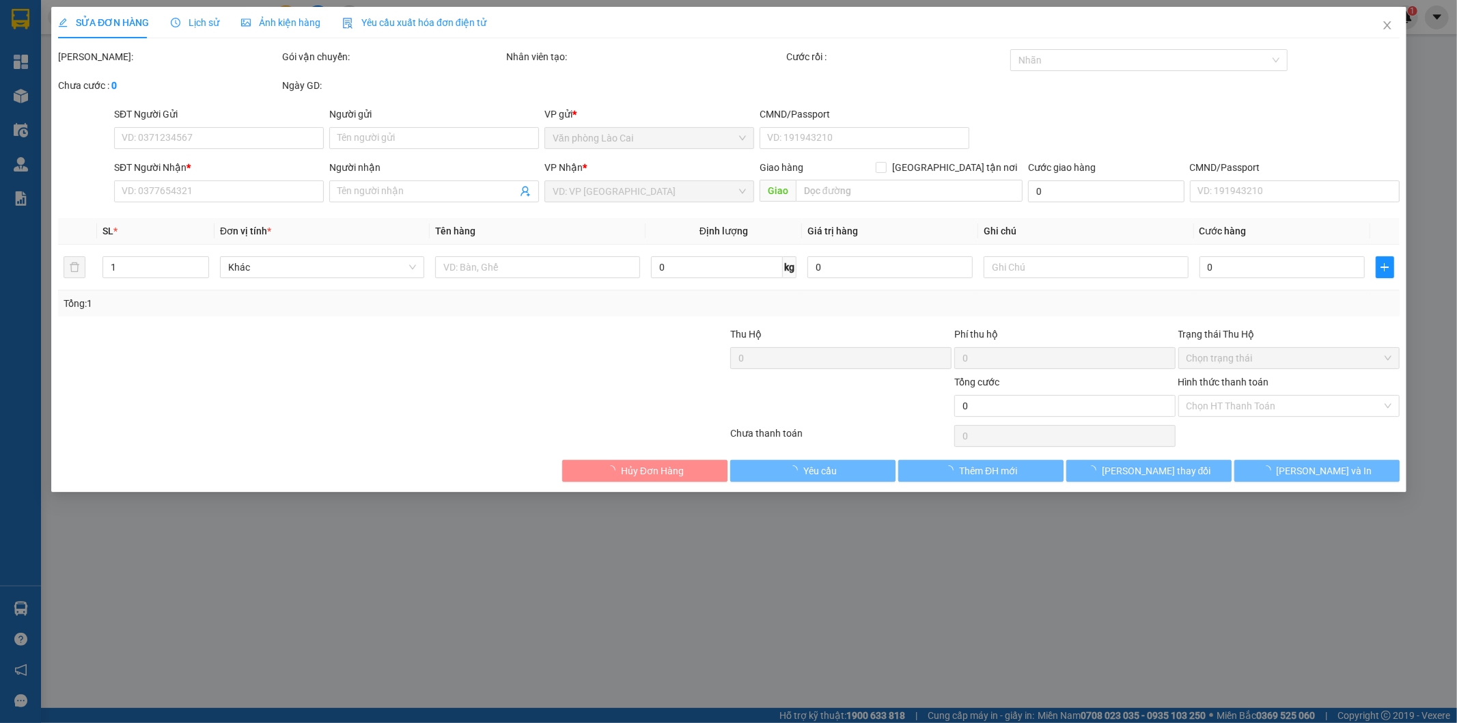
type input "0867146450"
type input "0373729342"
type input "còng"
type input "100.000"
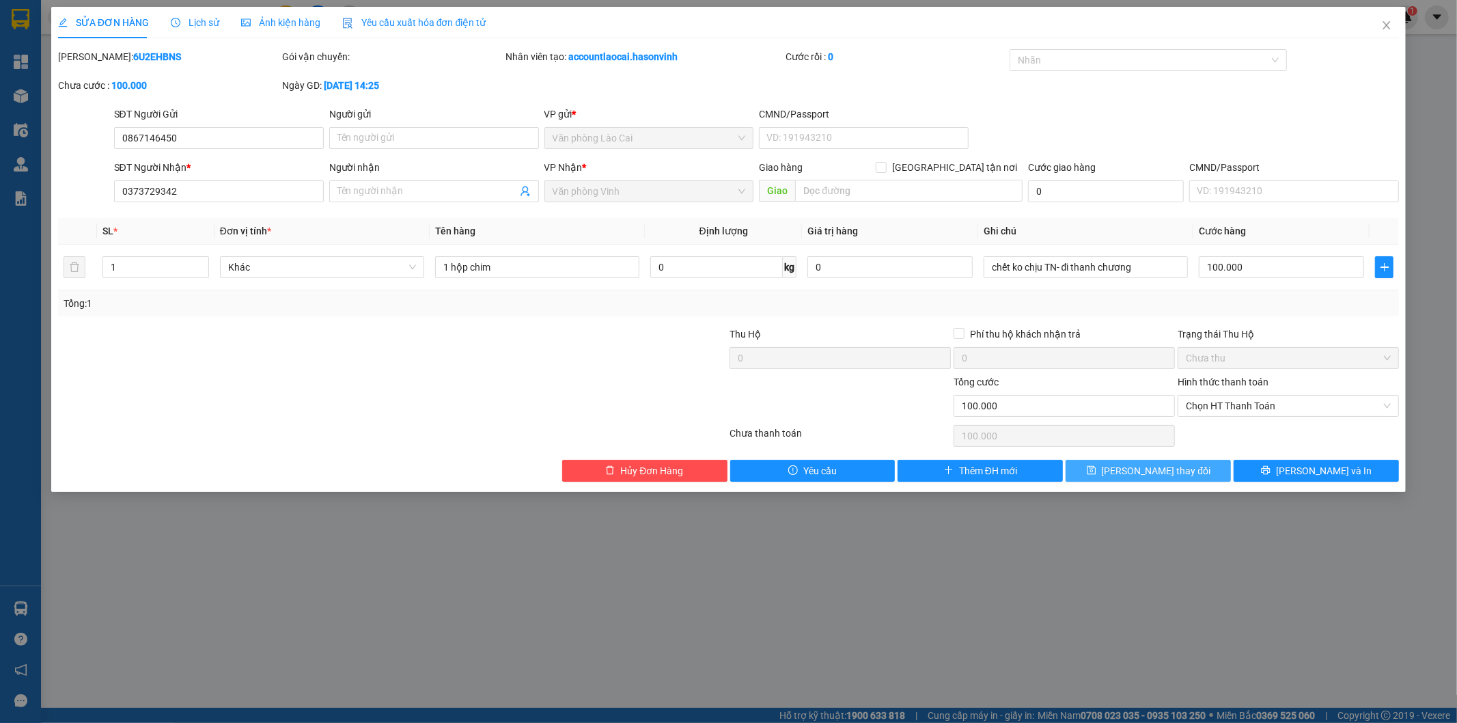
click at [1171, 467] on span "[PERSON_NAME] thay đổi" at bounding box center [1156, 470] width 109 height 15
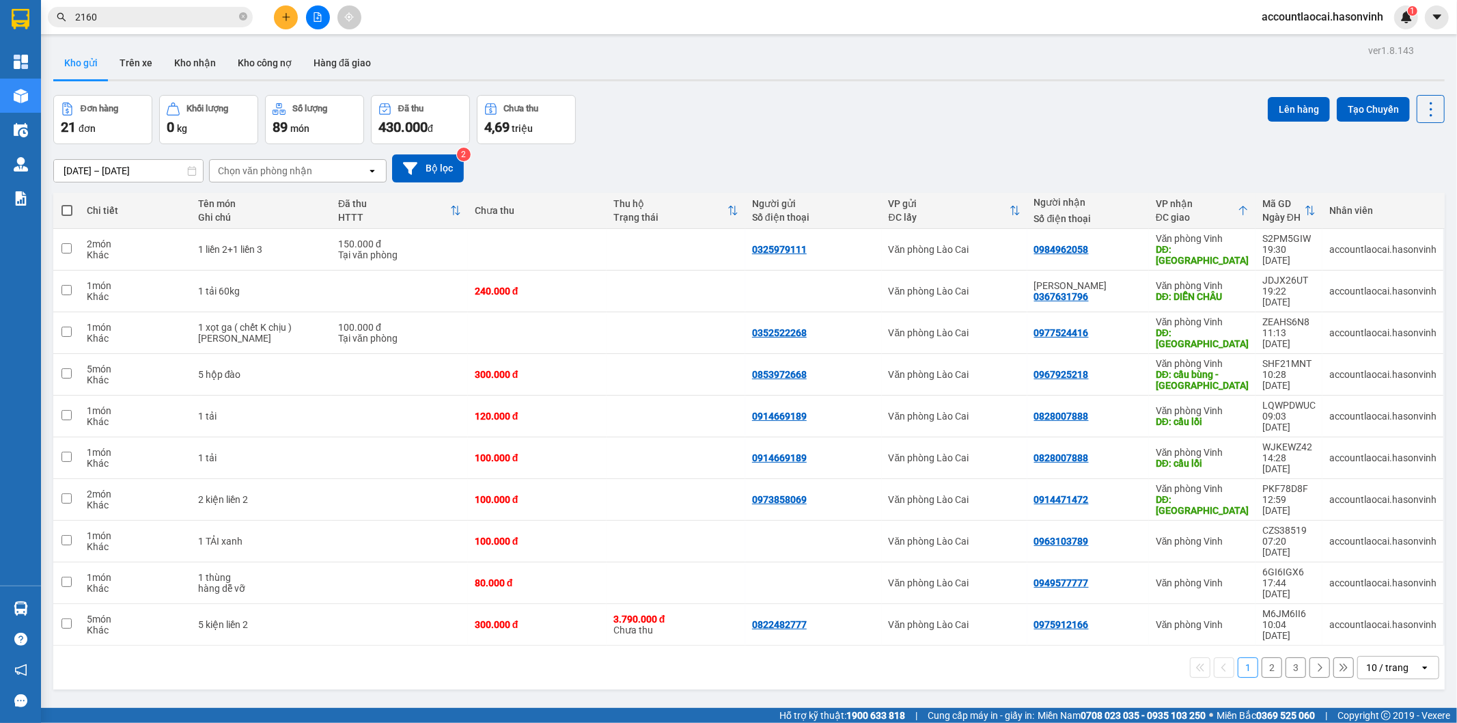
click at [287, 16] on icon "plus" at bounding box center [286, 17] width 10 height 10
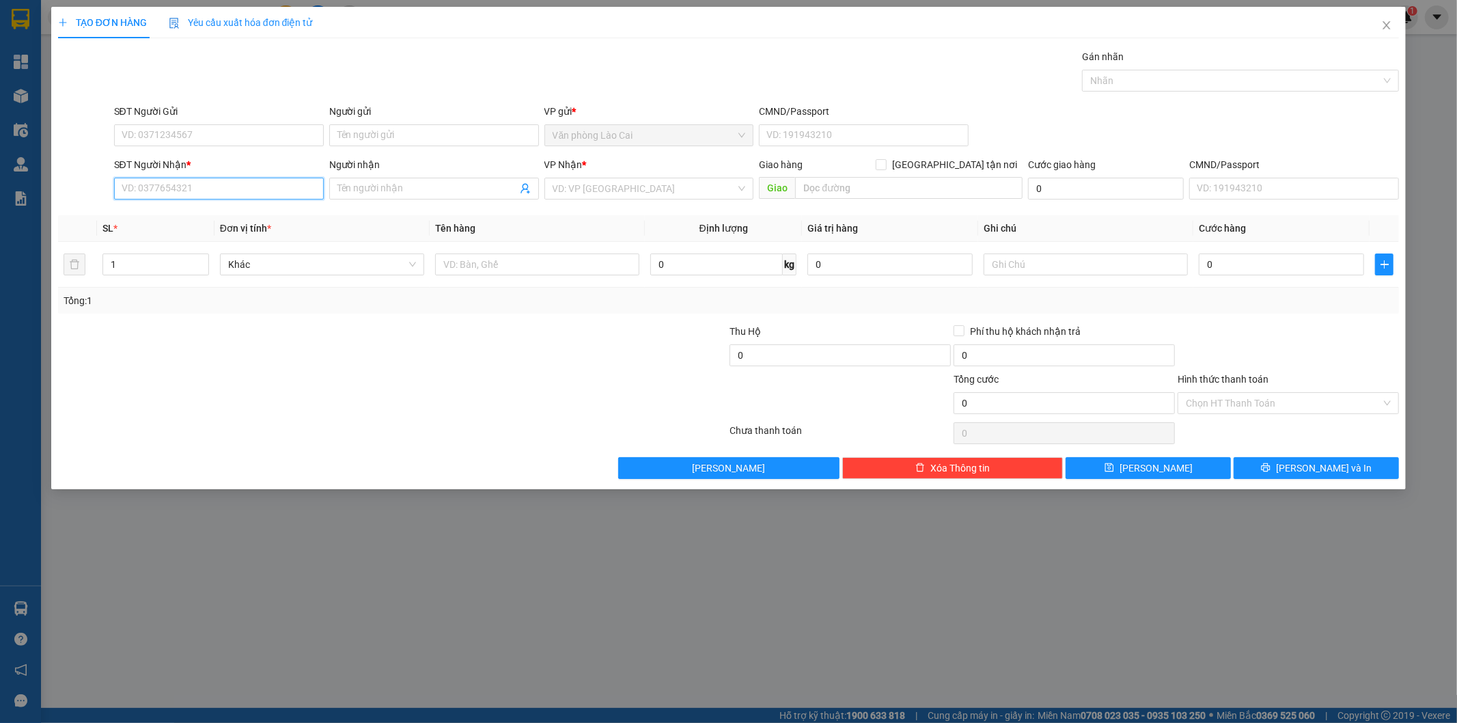
click at [210, 189] on input "SĐT Người Nhận *" at bounding box center [219, 189] width 210 height 22
click at [193, 187] on input "459" at bounding box center [219, 189] width 210 height 22
click at [186, 219] on div "0974595459" at bounding box center [218, 215] width 193 height 15
type input "0974595459"
type input "ht"
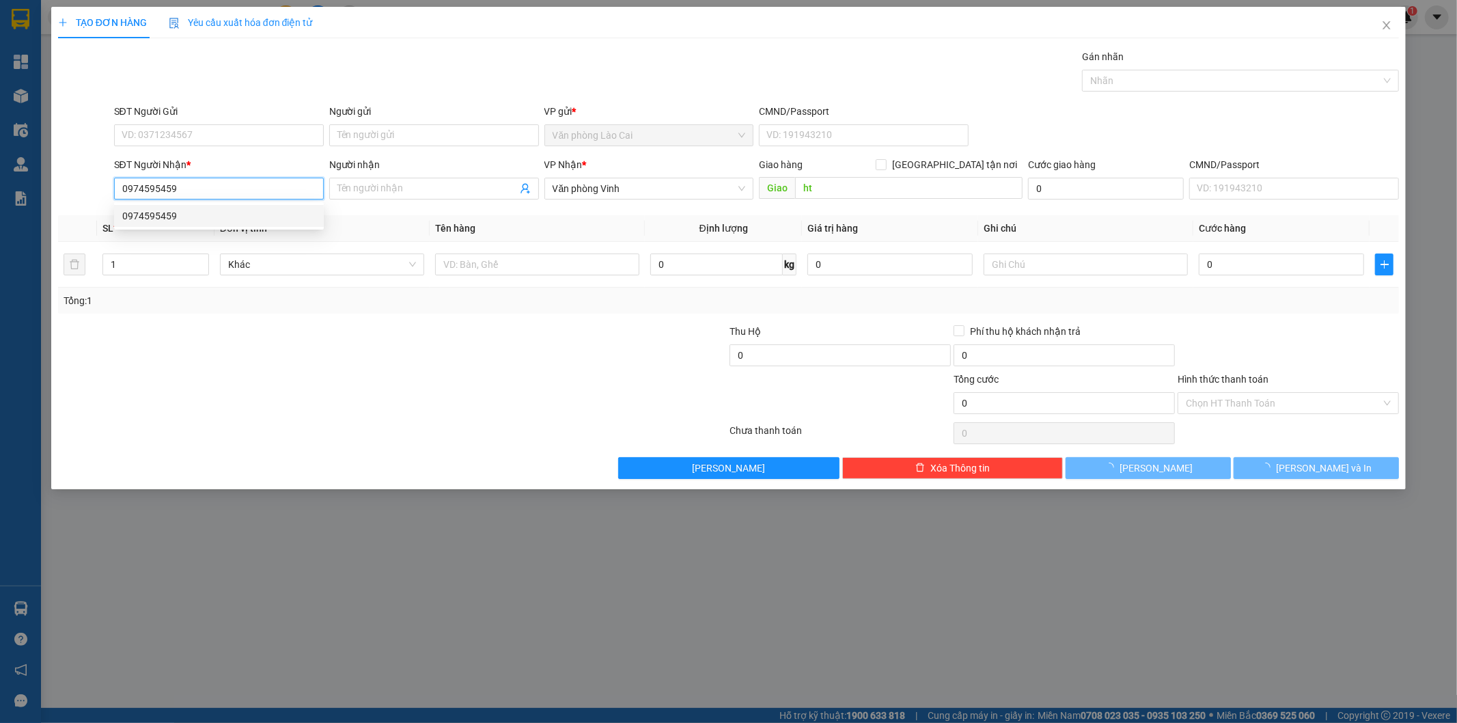
type input "400.000"
type input "0974595459"
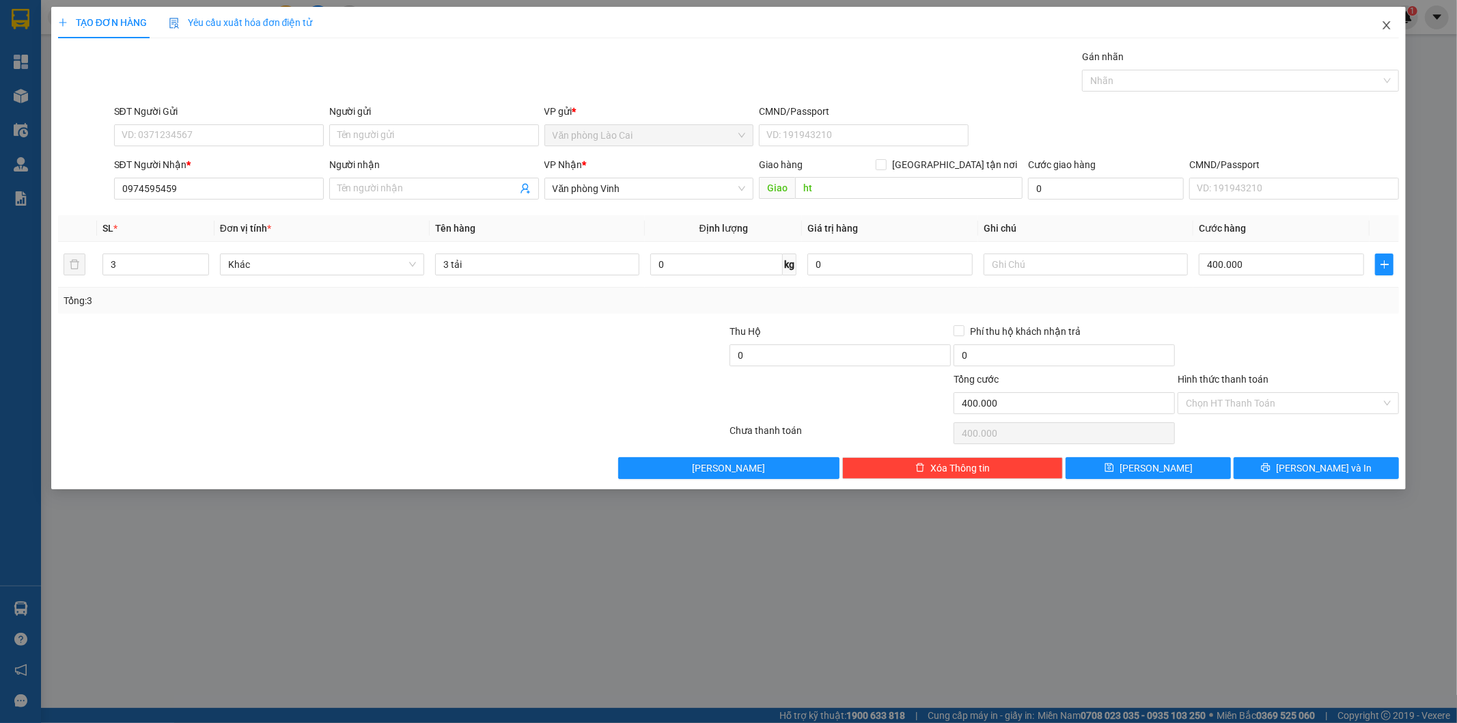
click at [1383, 19] on span "Close" at bounding box center [1386, 26] width 38 height 38
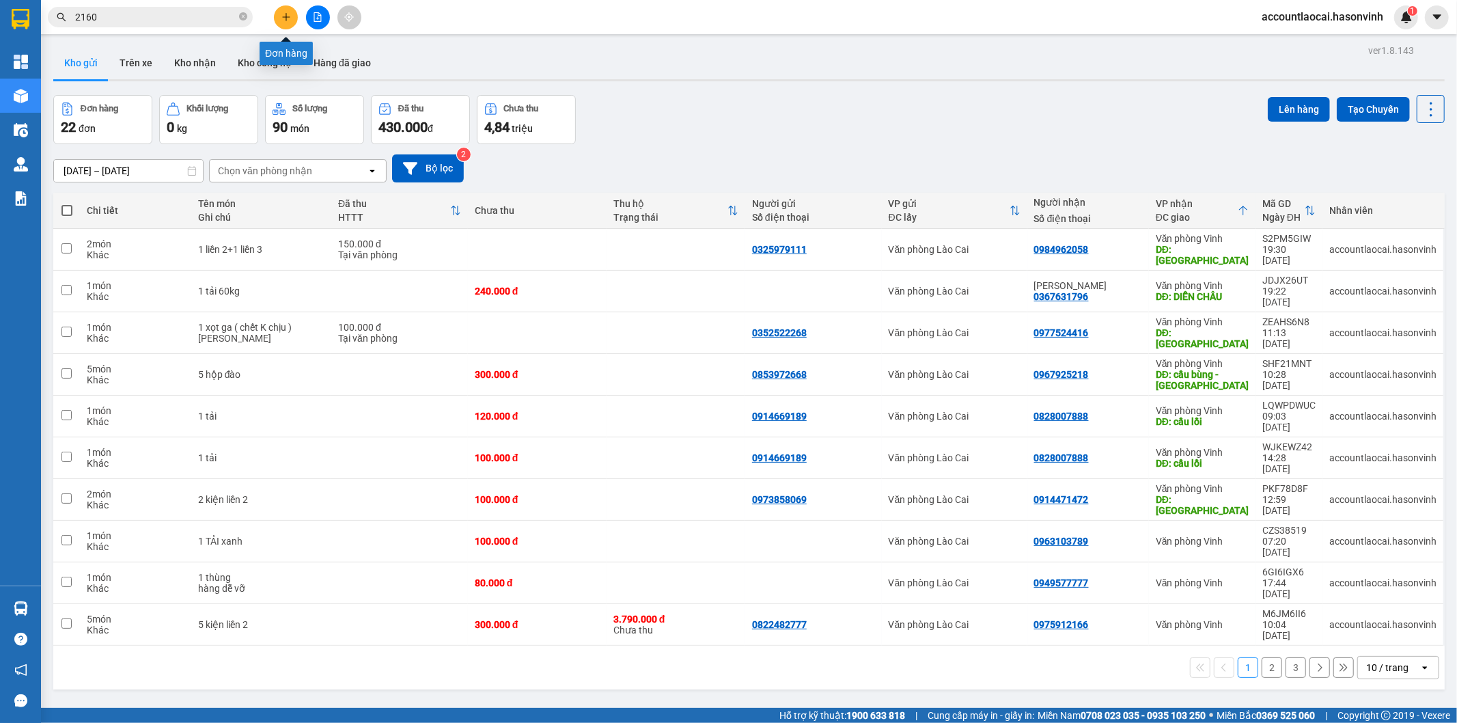
click at [287, 16] on icon "plus" at bounding box center [286, 16] width 8 height 1
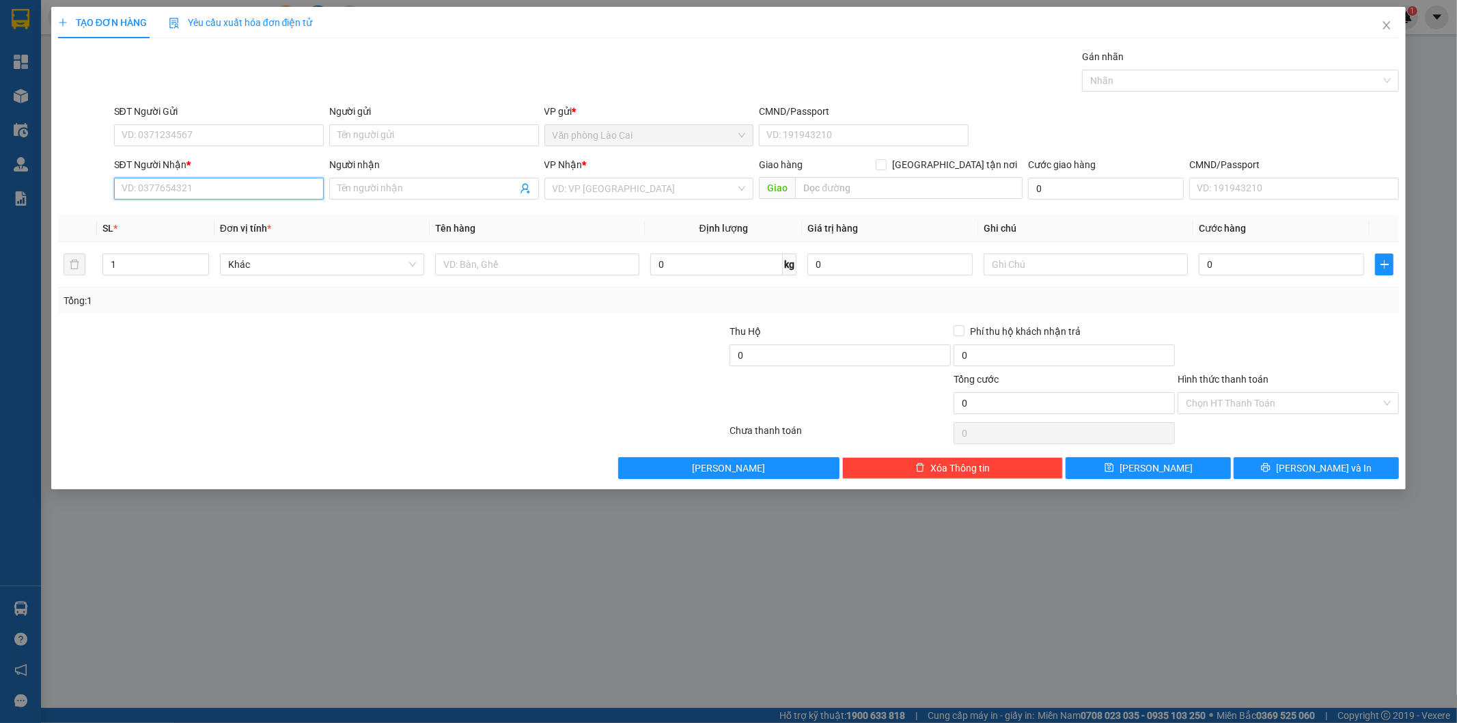
click at [221, 189] on input "SĐT Người Nhận *" at bounding box center [219, 189] width 210 height 22
click at [207, 214] on div "0974595459" at bounding box center [218, 215] width 193 height 15
type input "0974595459"
type input "ht"
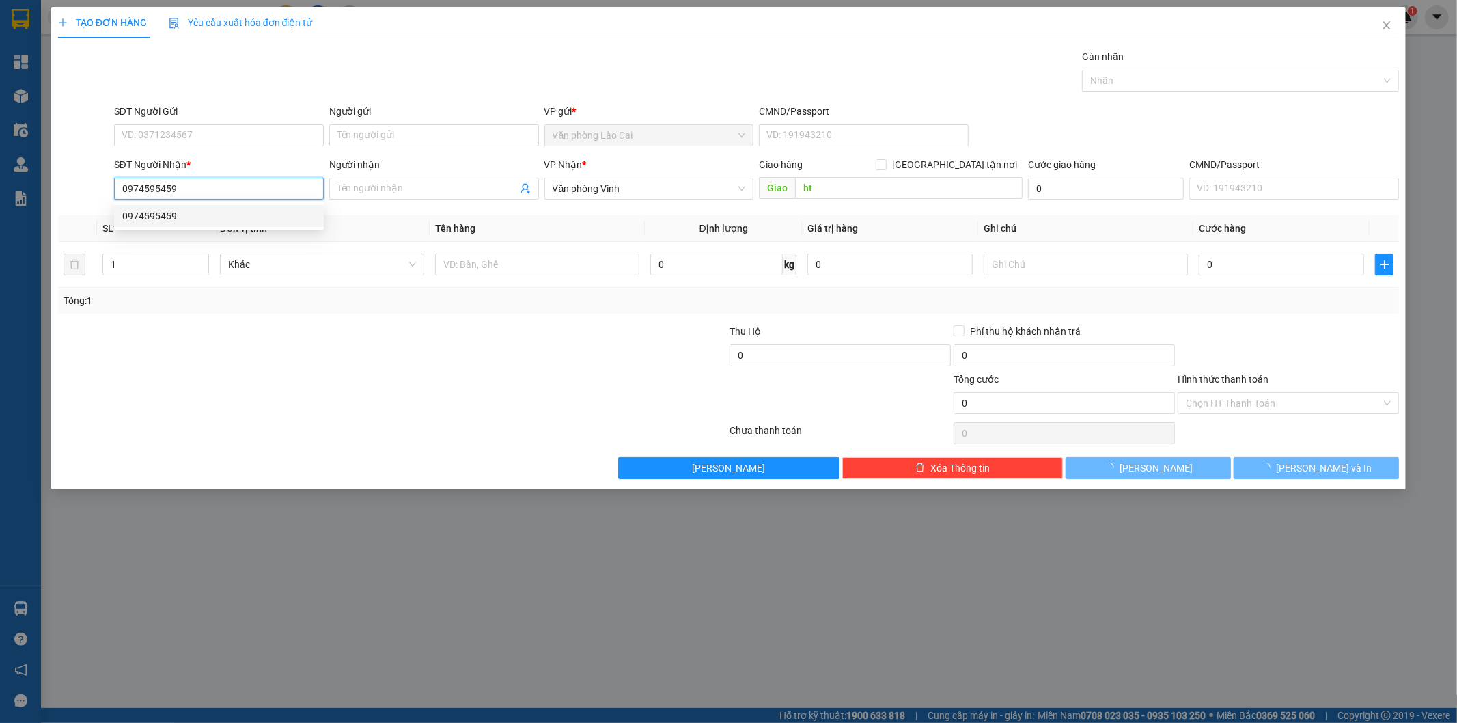
type input "400.000"
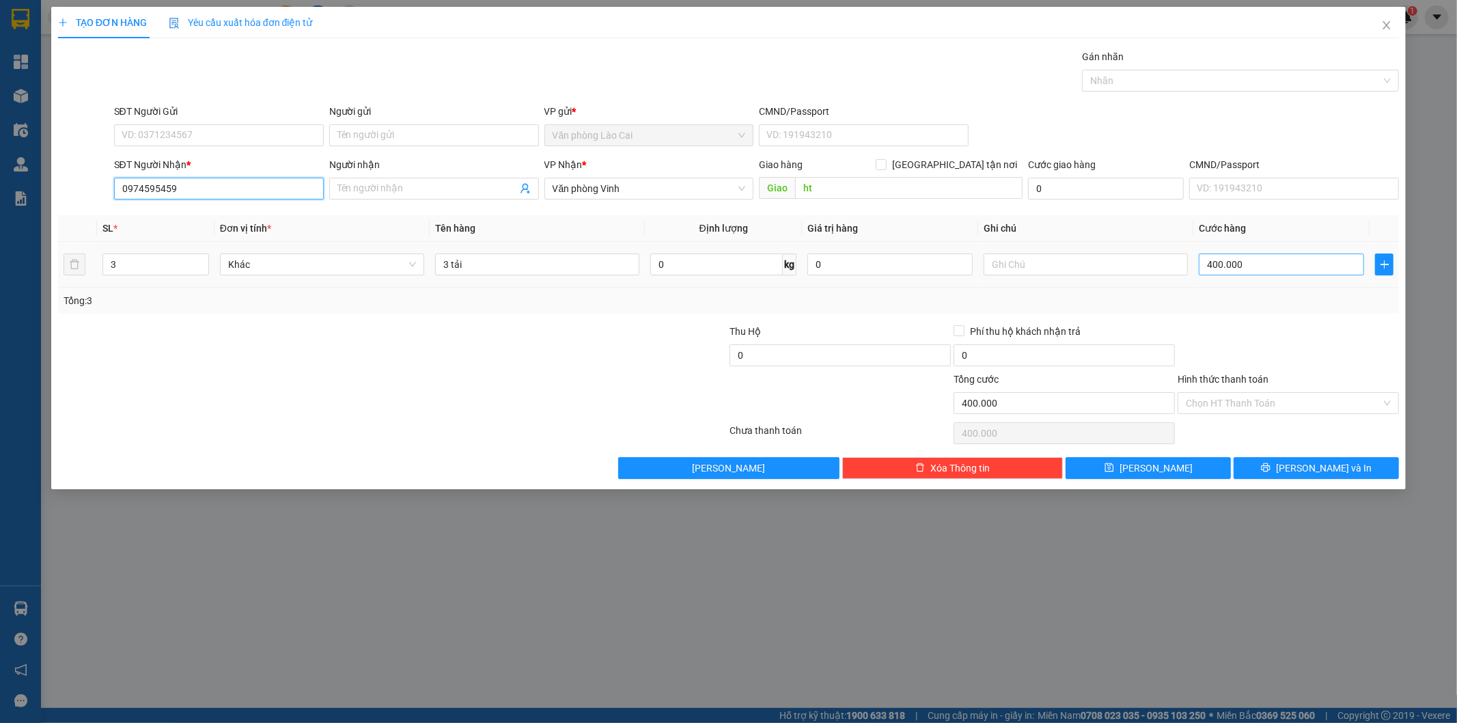
type input "0974595459"
click at [1249, 262] on input "400.000" at bounding box center [1281, 264] width 165 height 22
type input "4"
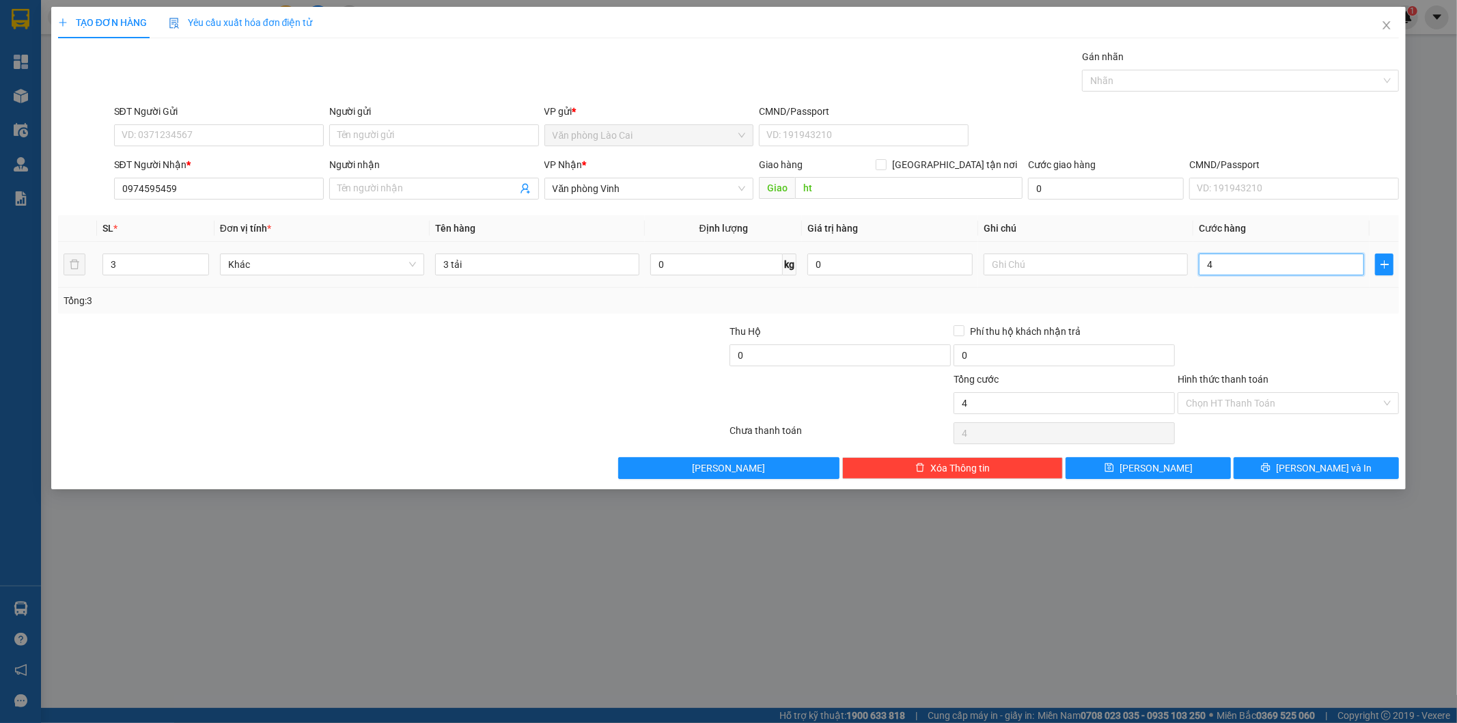
type input "45"
type input "450"
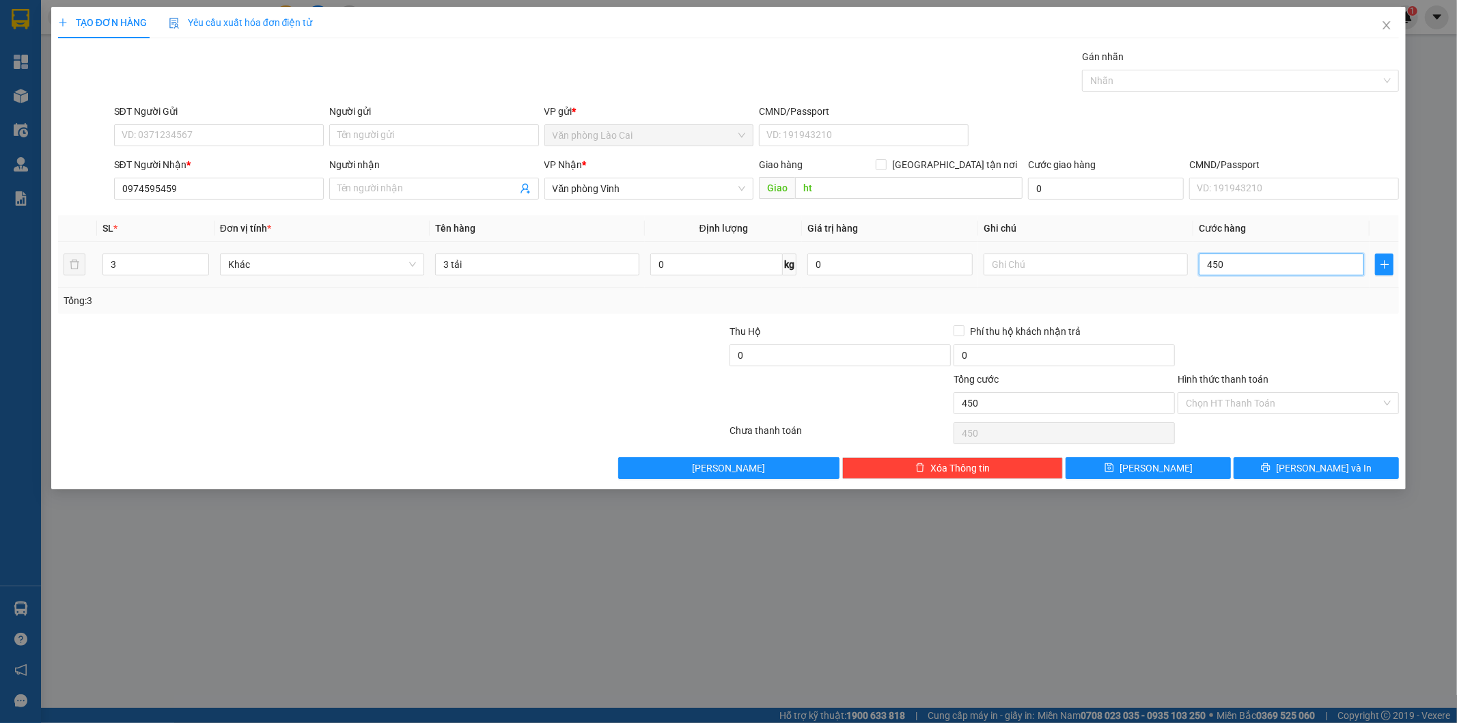
type input "450"
type input "450.000"
click at [1249, 291] on div "Tổng: 3" at bounding box center [729, 301] width 1342 height 26
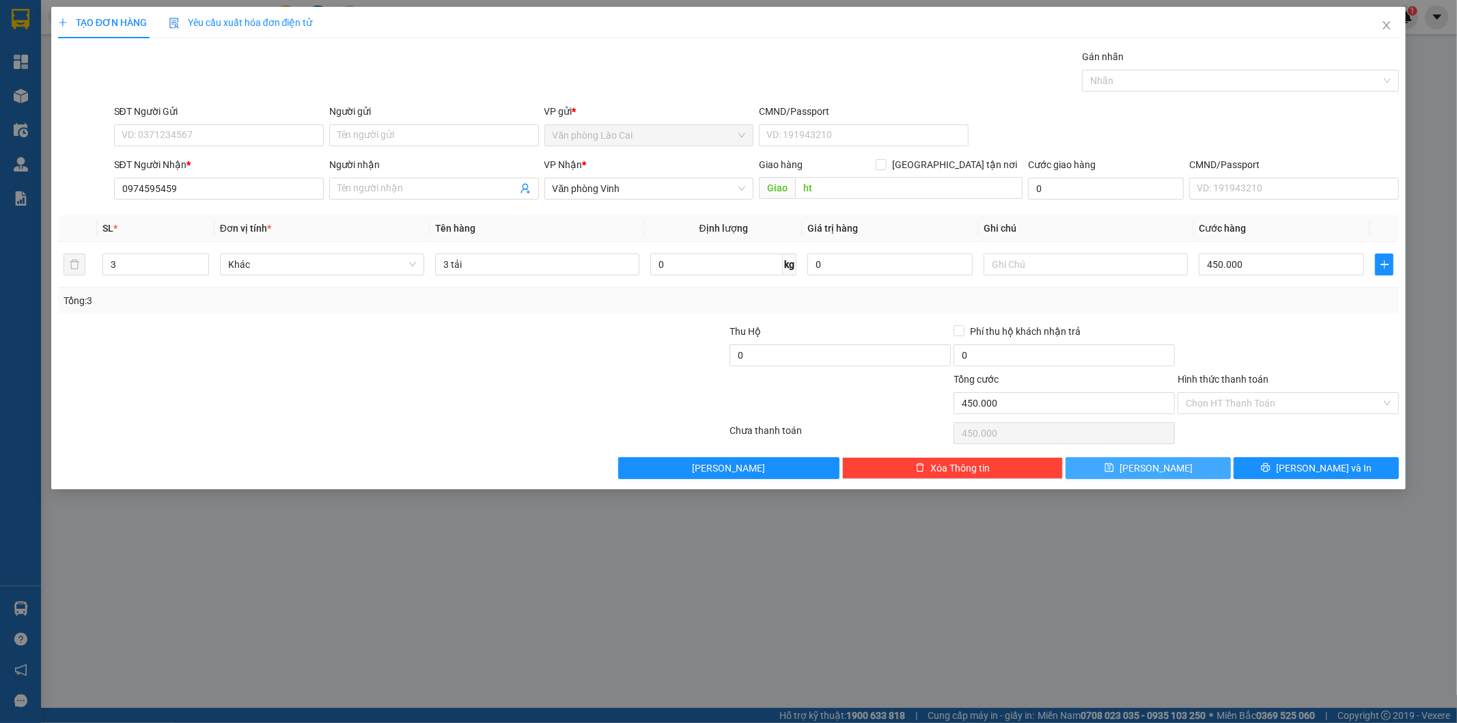
click at [1195, 470] on button "[PERSON_NAME]" at bounding box center [1148, 468] width 165 height 22
type input "0"
click at [1389, 22] on icon "close" at bounding box center [1386, 25] width 11 height 11
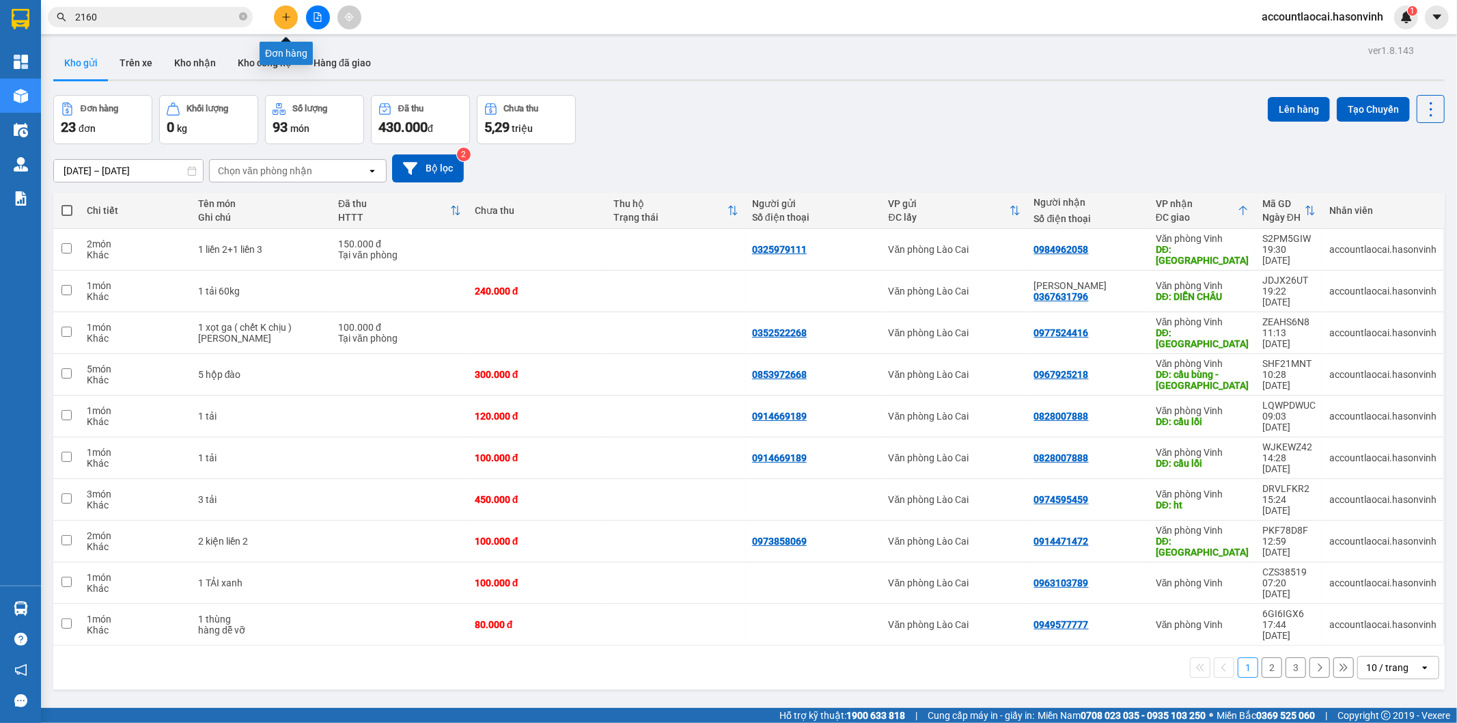
click at [287, 22] on button at bounding box center [286, 17] width 24 height 24
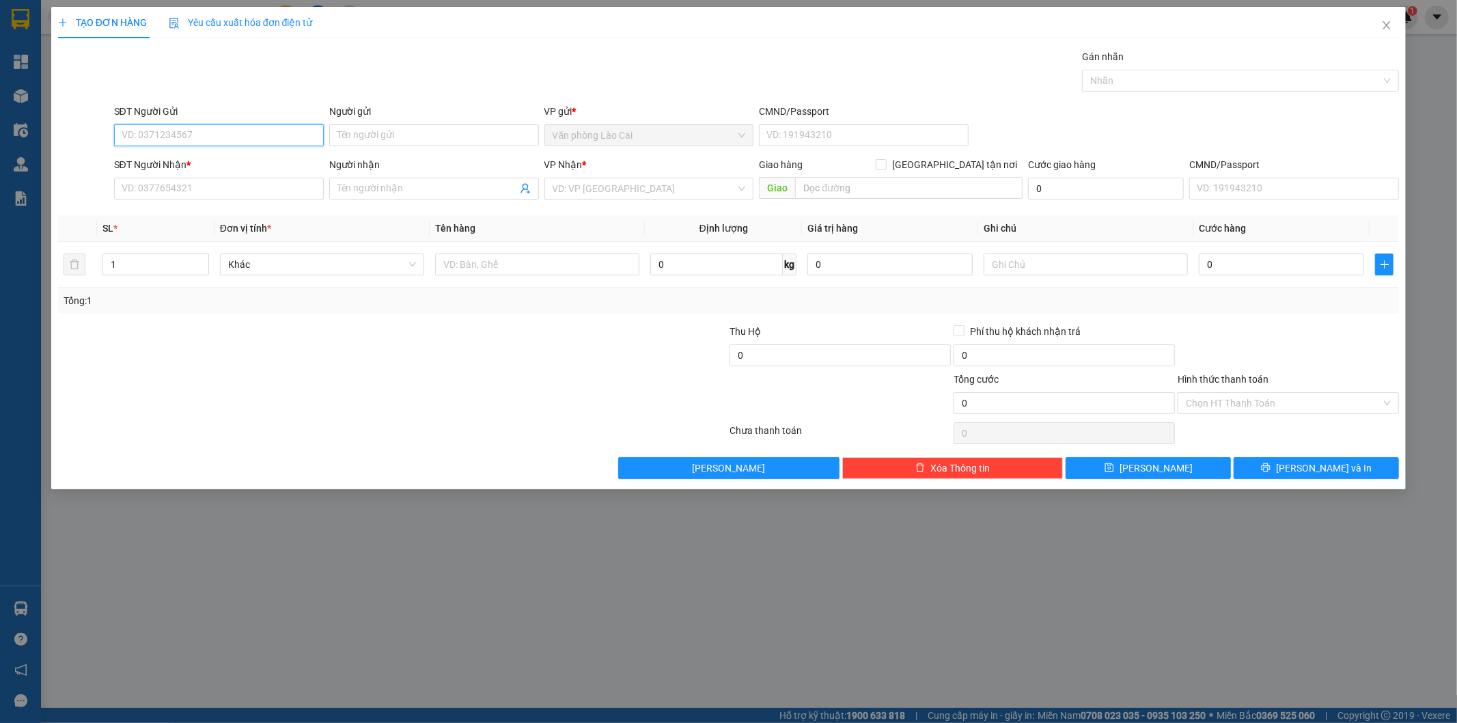
click at [223, 140] on input "SĐT Người Gửi" at bounding box center [219, 135] width 210 height 22
click at [186, 131] on input "08682111" at bounding box center [219, 135] width 210 height 22
click at [186, 164] on div "0868211188" at bounding box center [218, 162] width 193 height 15
type input "0868211188"
type input "0904966770"
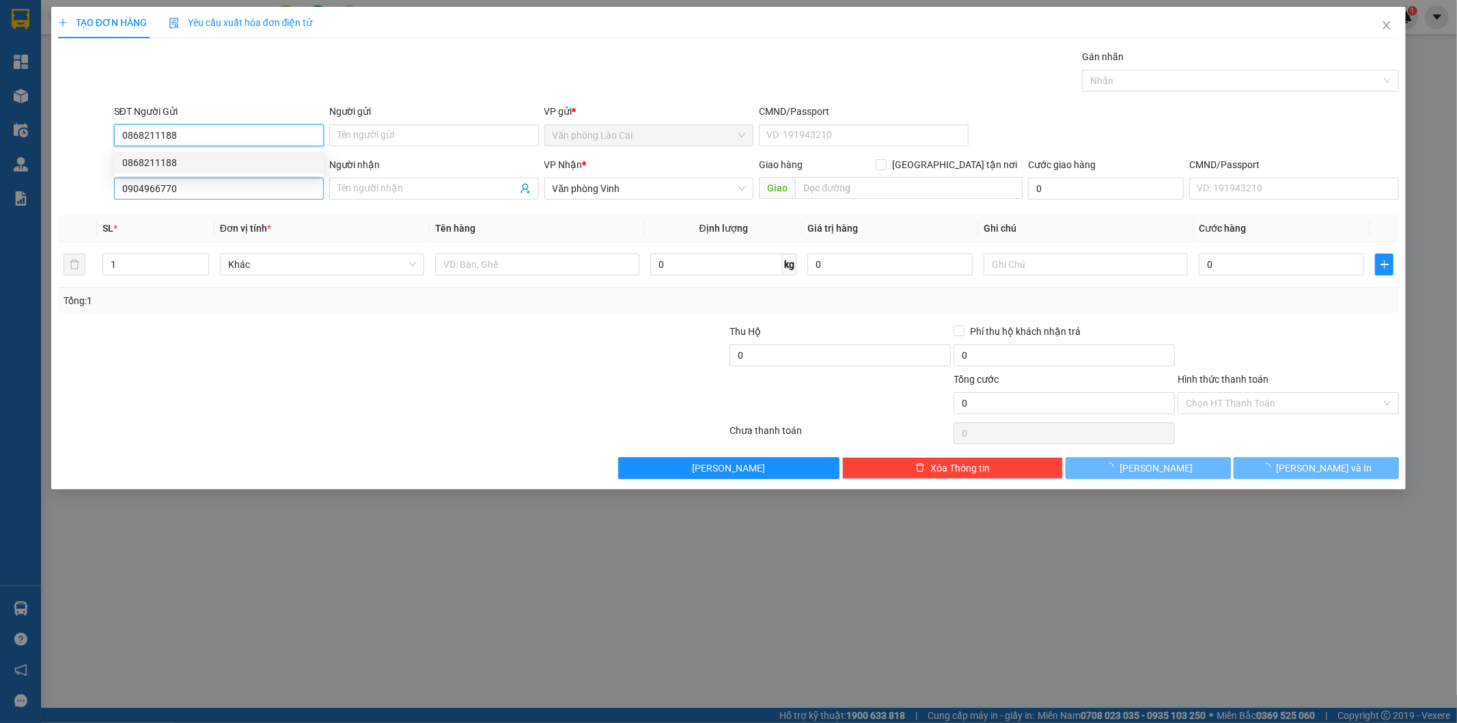
type input "130.000"
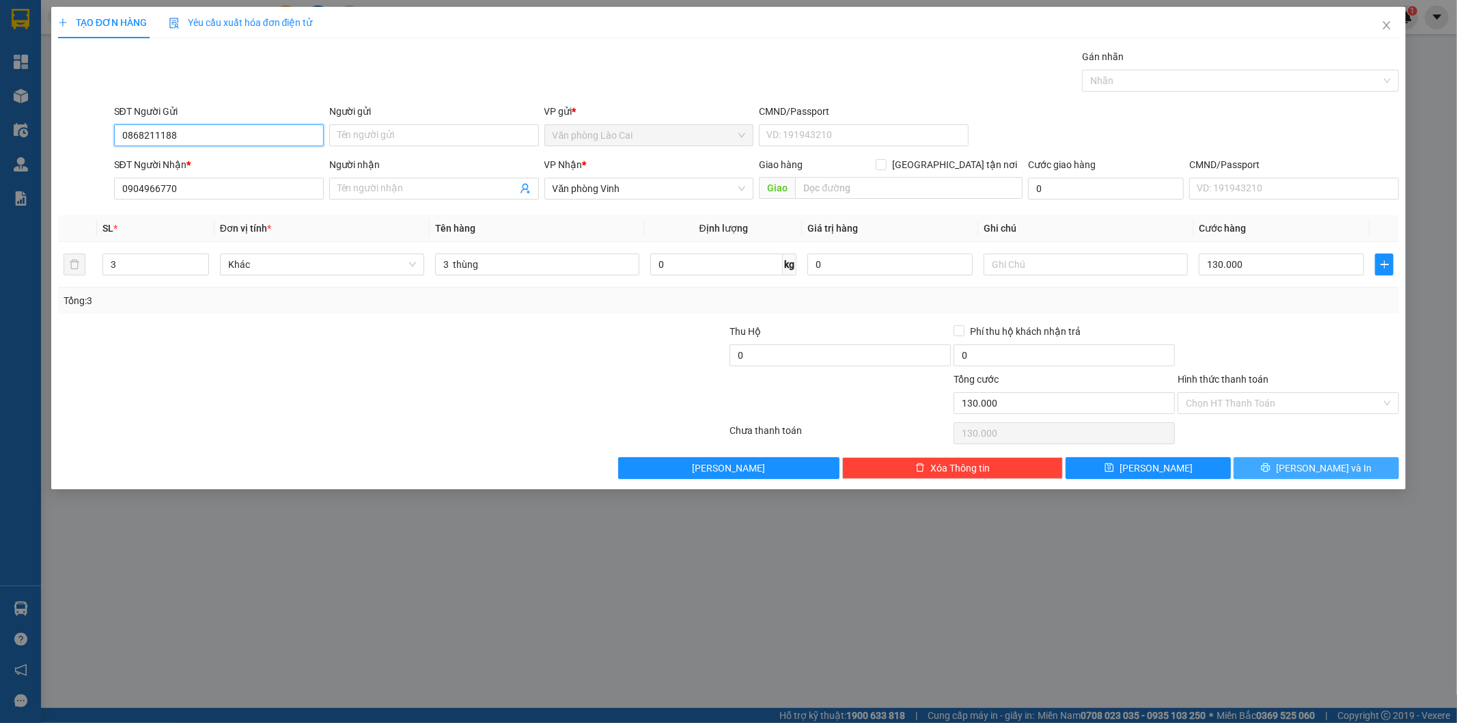
type input "0868211188"
click at [1322, 471] on span "[PERSON_NAME] và In" at bounding box center [1324, 467] width 96 height 15
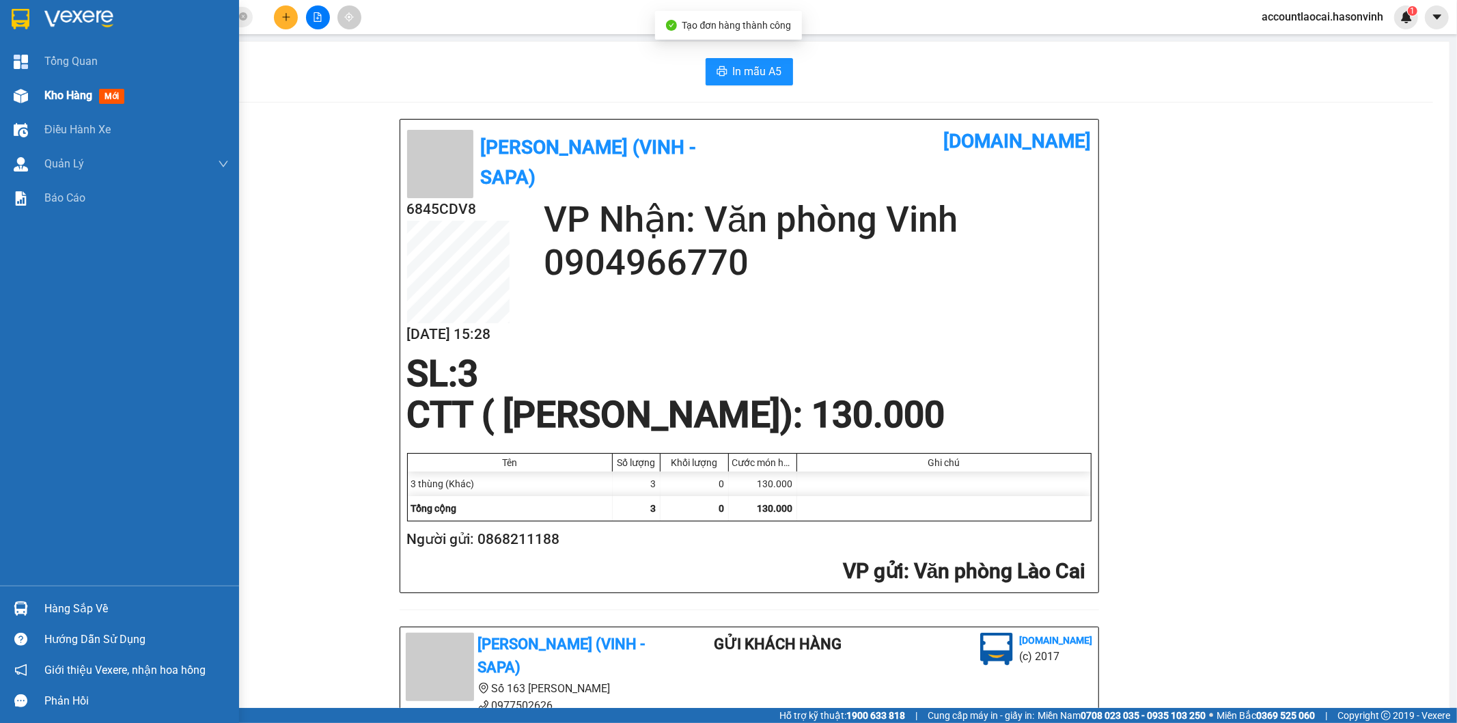
click at [71, 89] on span "Kho hàng" at bounding box center [68, 95] width 48 height 13
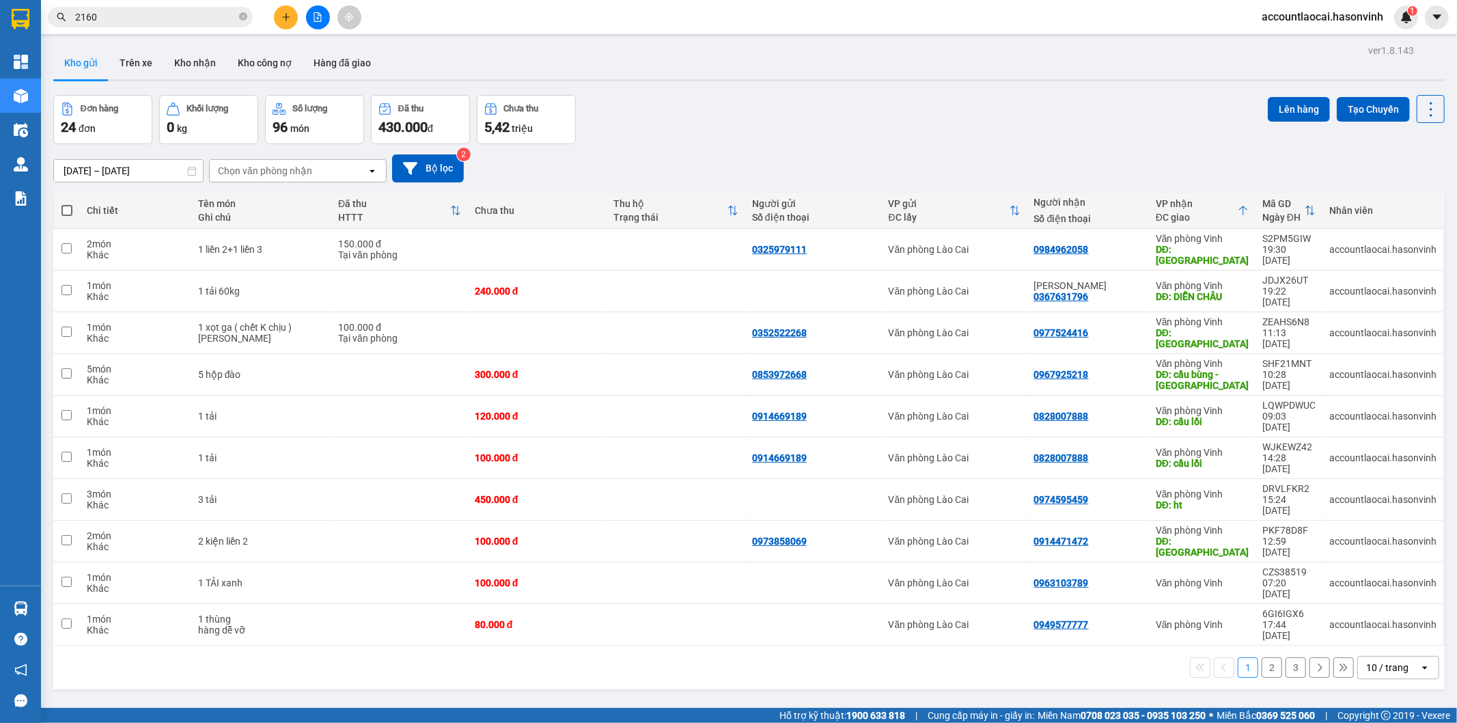
click at [1264, 657] on button "2" at bounding box center [1272, 667] width 20 height 20
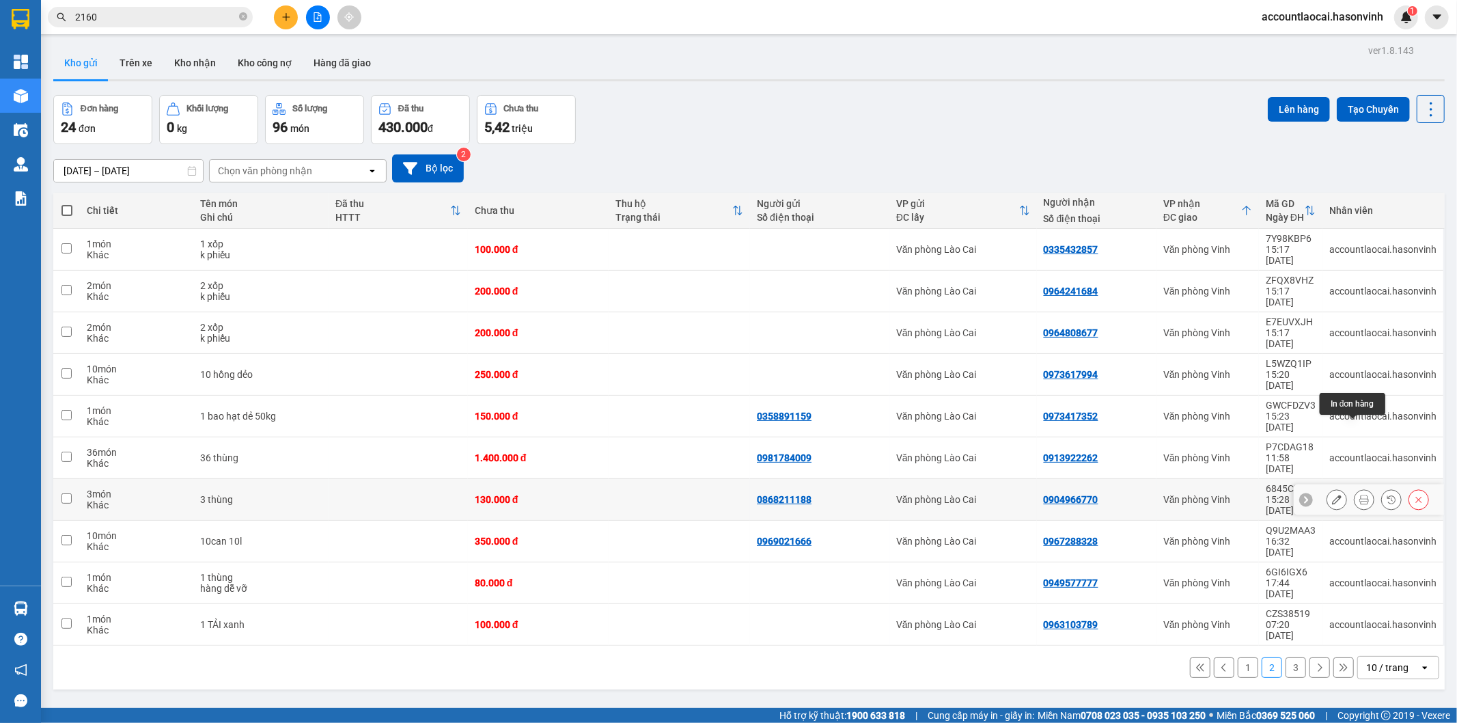
click at [1329, 488] on button at bounding box center [1336, 500] width 19 height 24
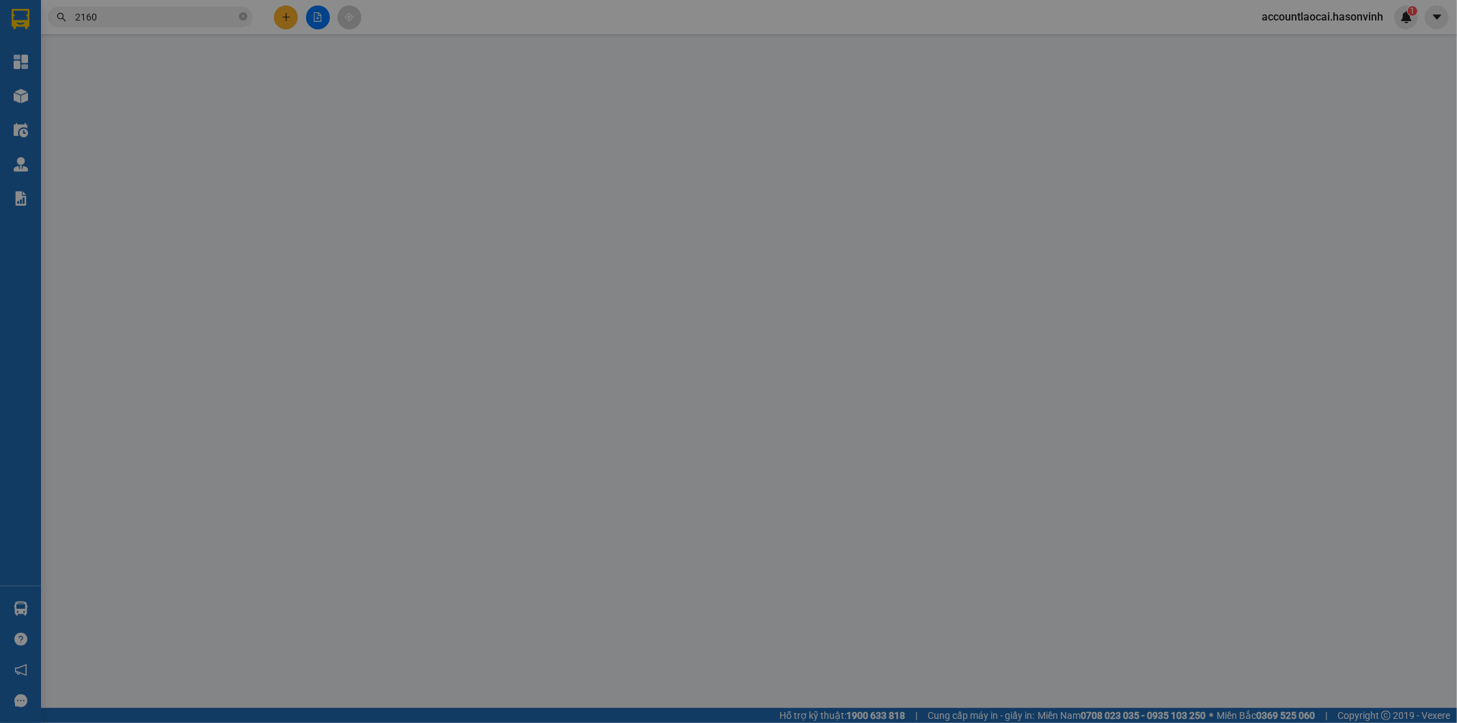
type input "0868211188"
type input "0904966770"
type input "130.000"
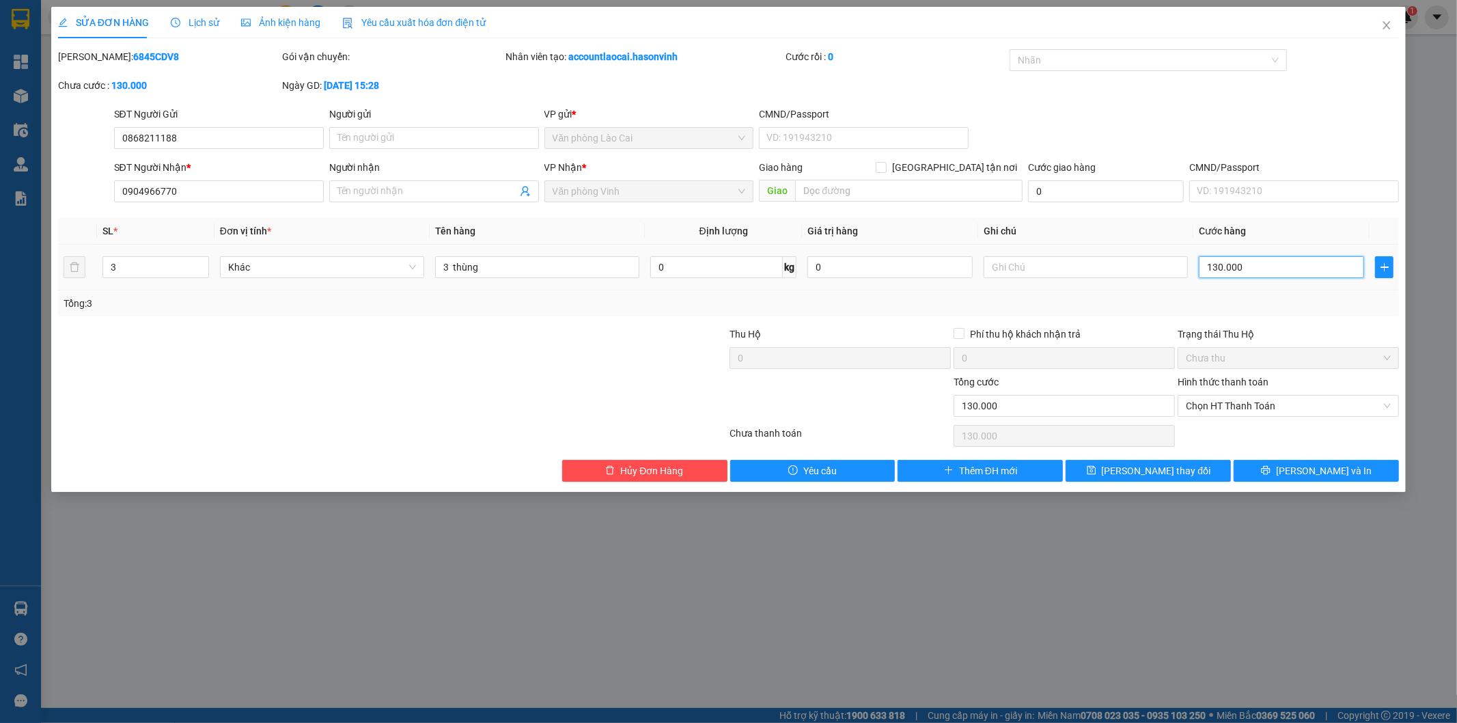
click at [1302, 268] on input "130.000" at bounding box center [1281, 267] width 165 height 22
type input "1"
type input "10"
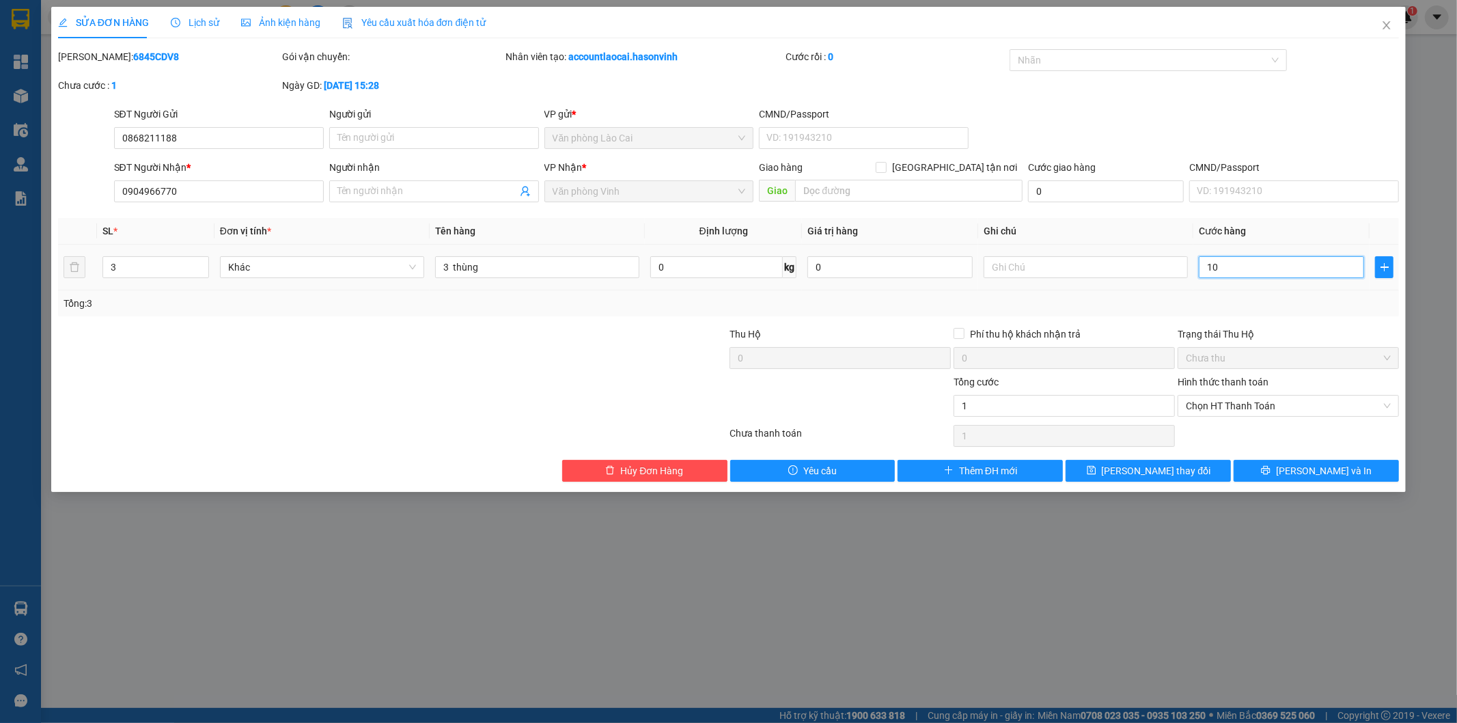
type input "10"
type input "100"
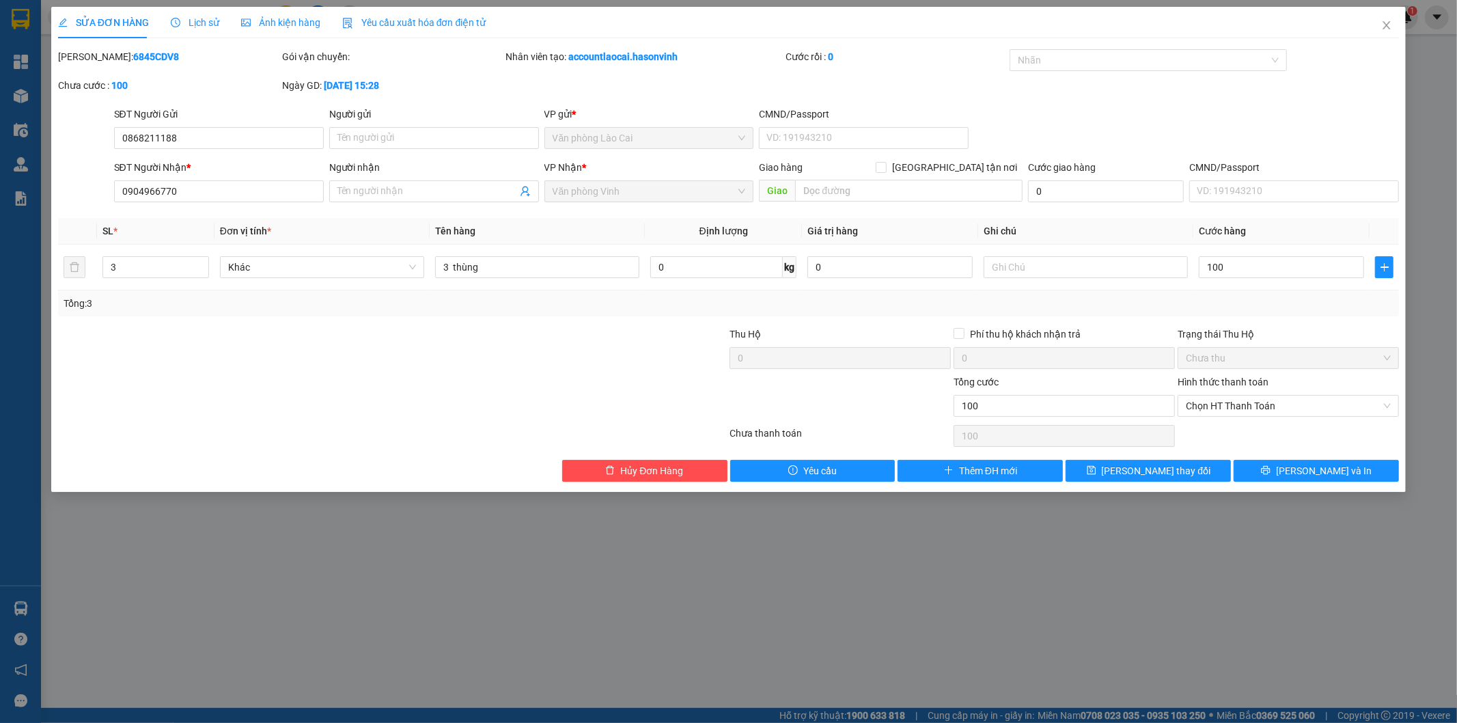
type input "100.000"
click at [1290, 323] on div "Total Paid Fee 0 Total UnPaid Fee 130.000 Cash Collection Total Fee Mã ĐH: 6845…" at bounding box center [729, 265] width 1342 height 432
click at [1327, 469] on span "[PERSON_NAME] và In" at bounding box center [1324, 470] width 96 height 15
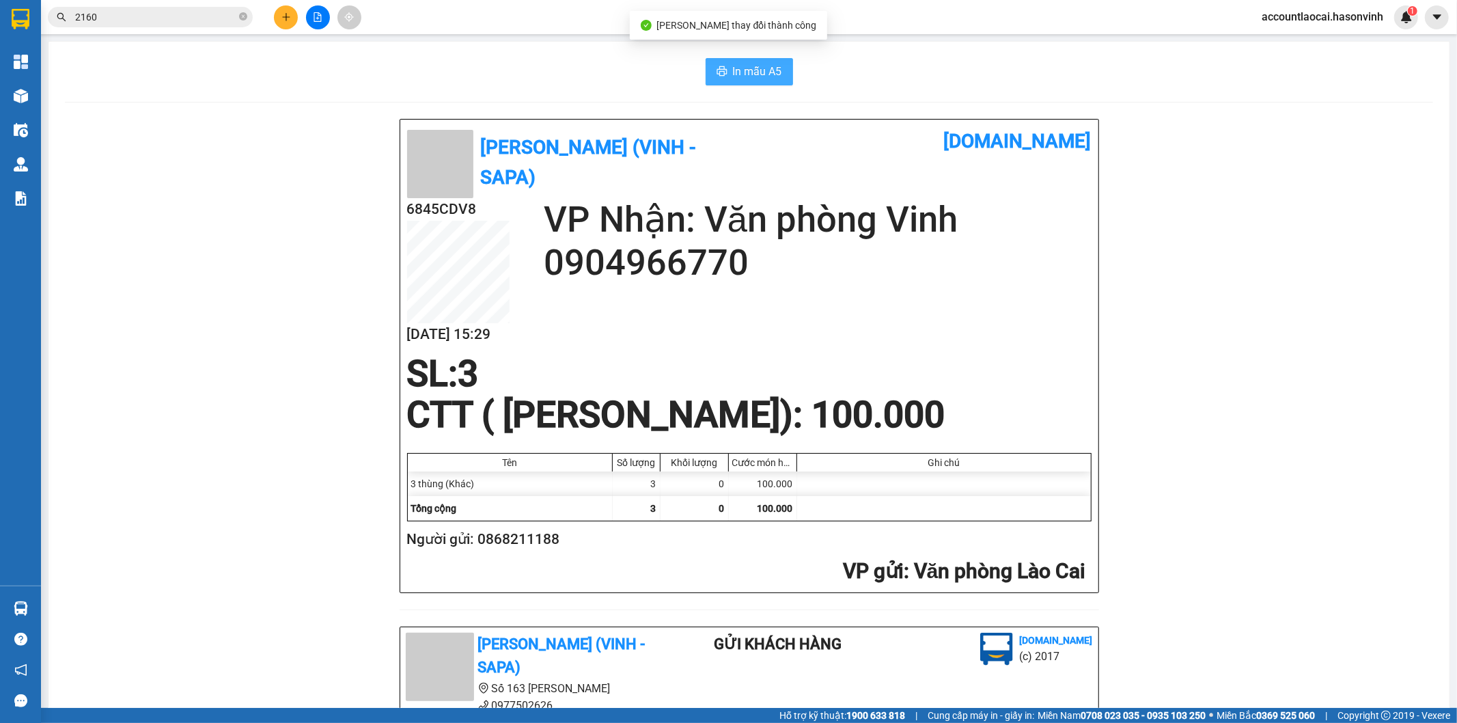
click at [763, 70] on span "In mẫu A5" at bounding box center [757, 71] width 49 height 17
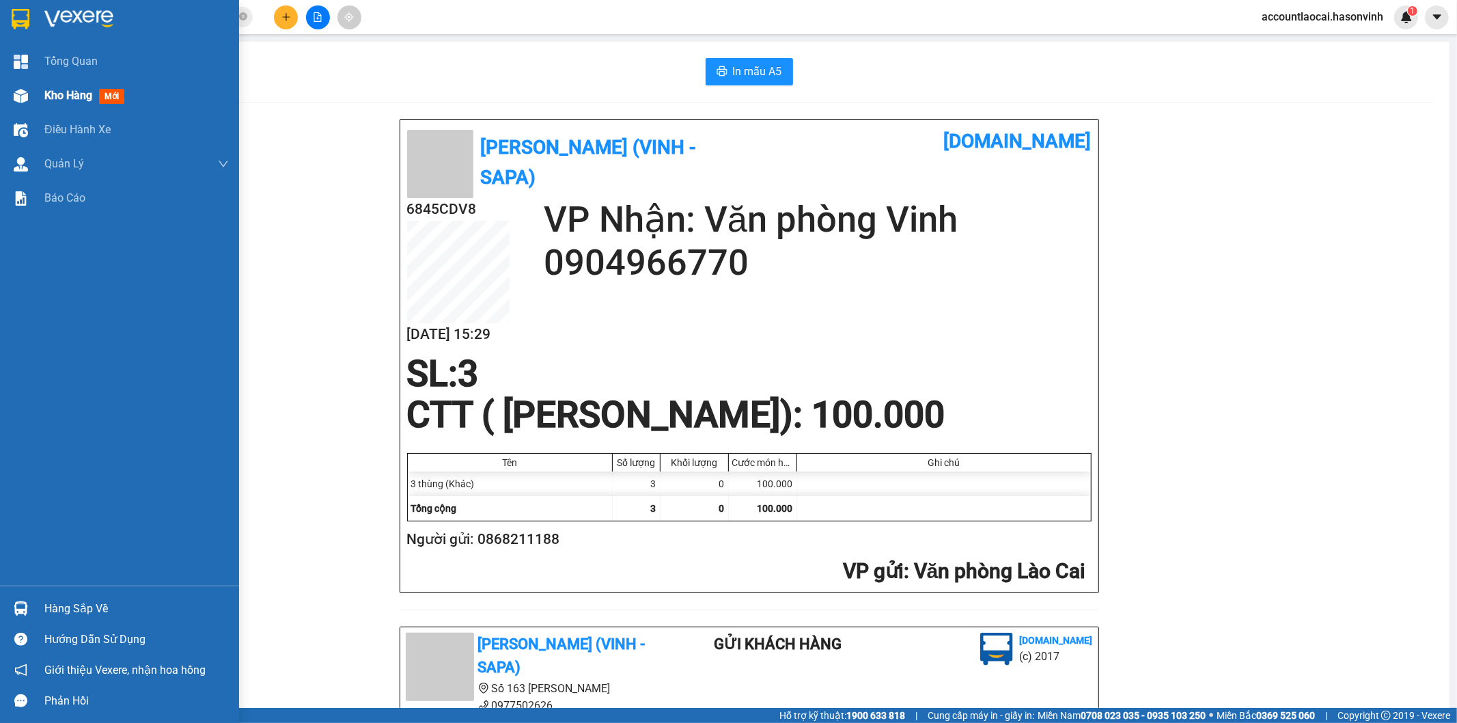
click at [36, 93] on div "Kho hàng mới" at bounding box center [119, 96] width 239 height 34
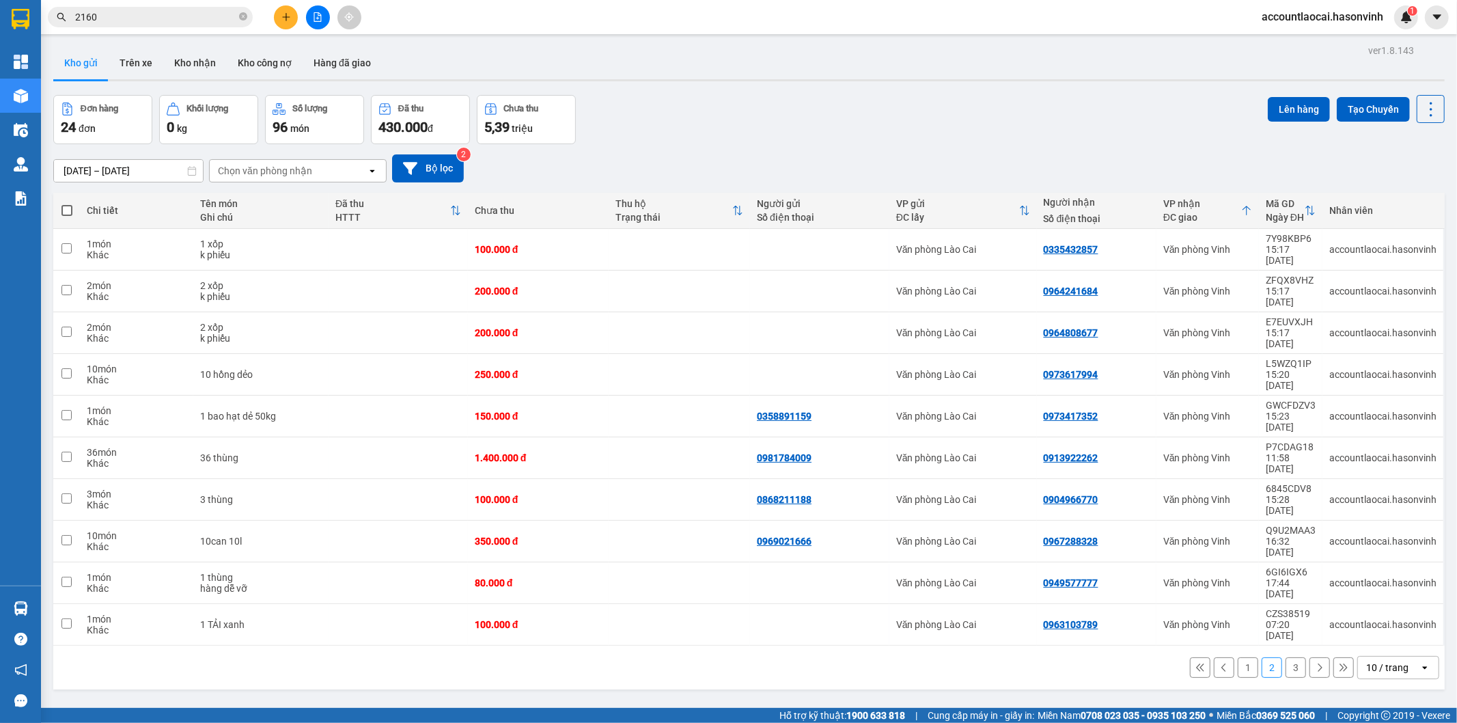
click at [1244, 210] on icon at bounding box center [1246, 210] width 11 height 11
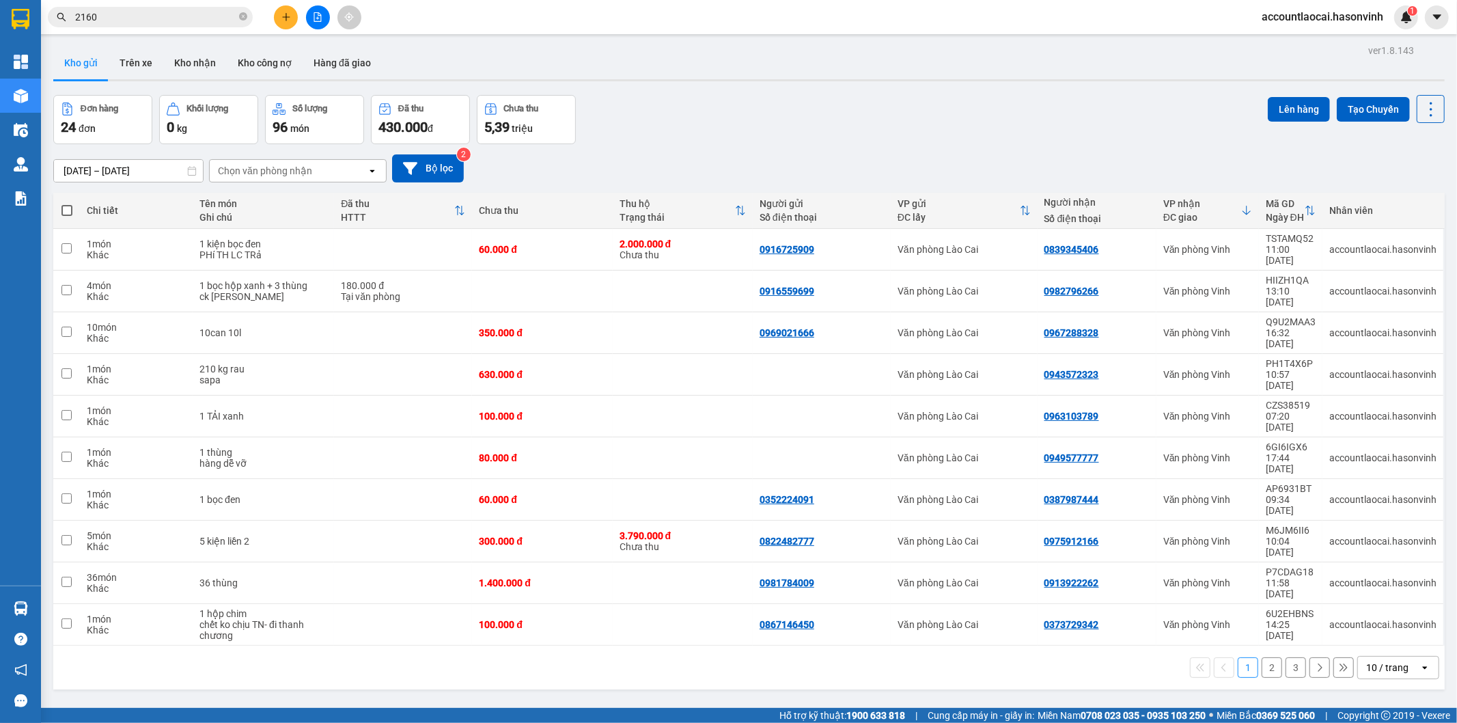
click at [1241, 208] on icon at bounding box center [1246, 210] width 11 height 11
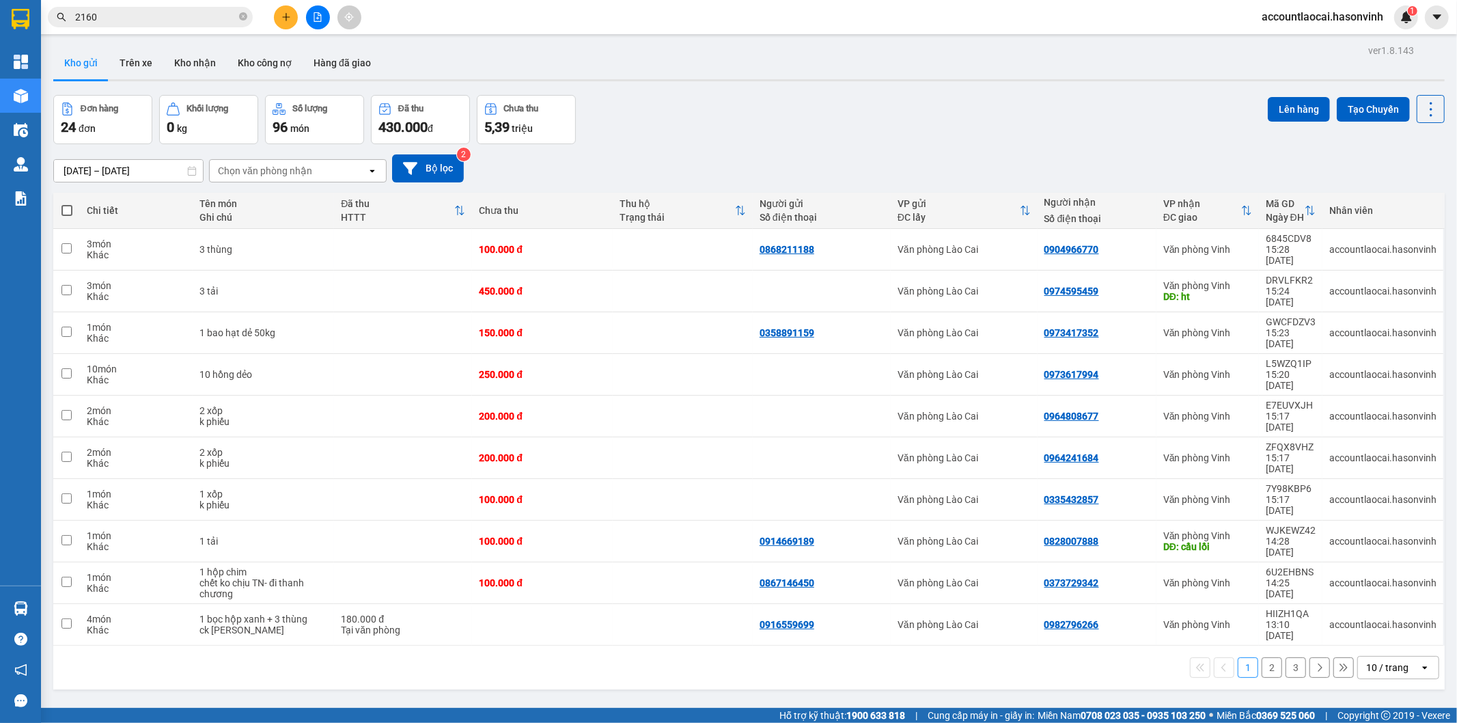
click at [1241, 212] on icon at bounding box center [1246, 210] width 11 height 11
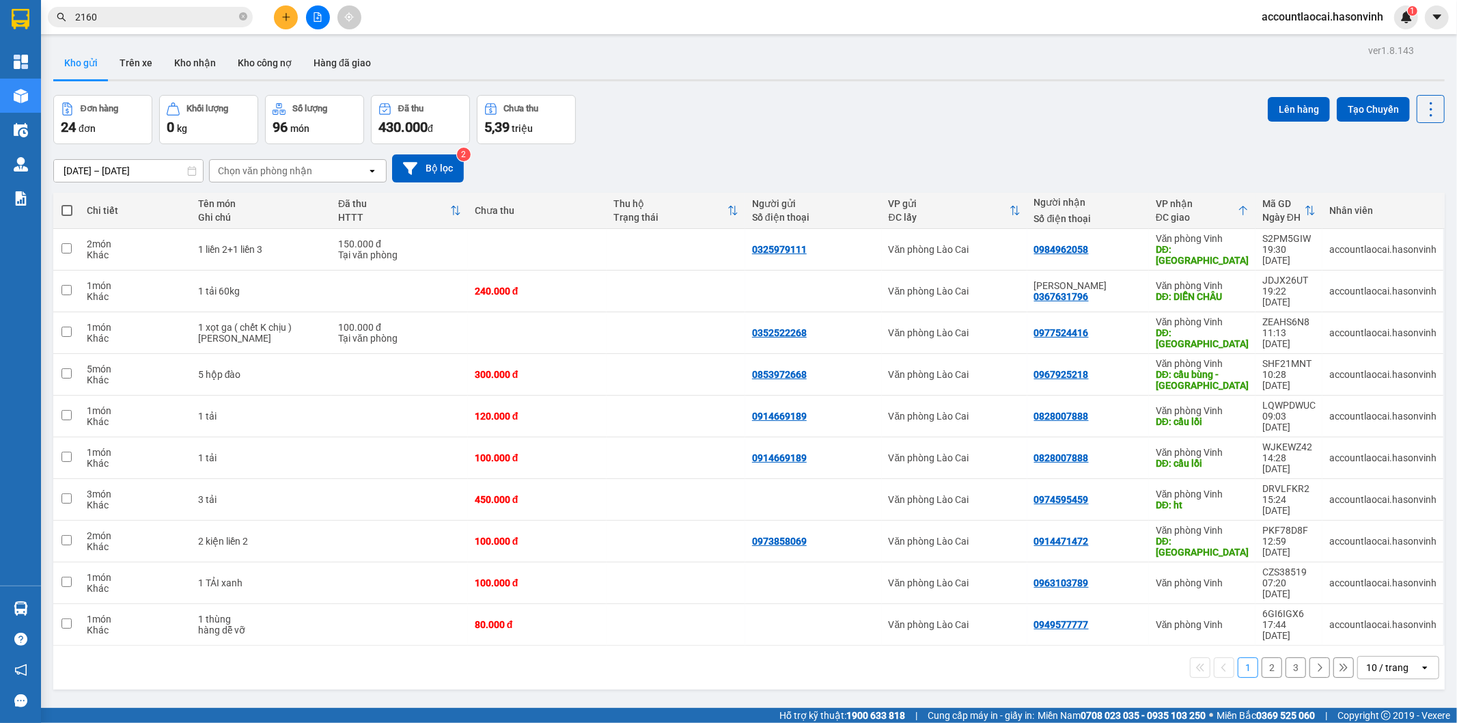
click at [1265, 657] on button "2" at bounding box center [1272, 667] width 20 height 20
